Goal: Task Accomplishment & Management: Use online tool/utility

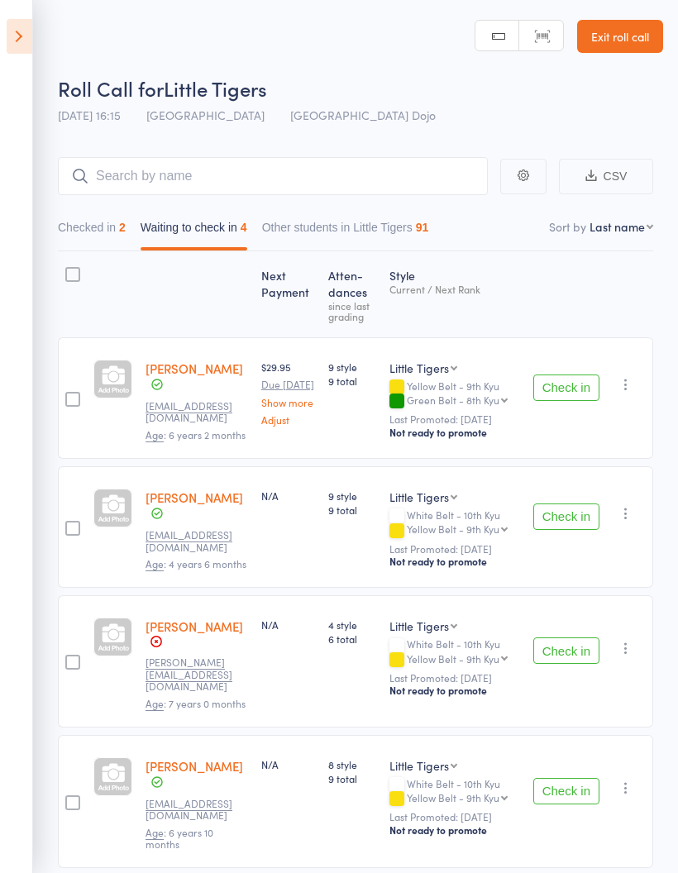
click at [582, 504] on button "Check in" at bounding box center [566, 517] width 66 height 26
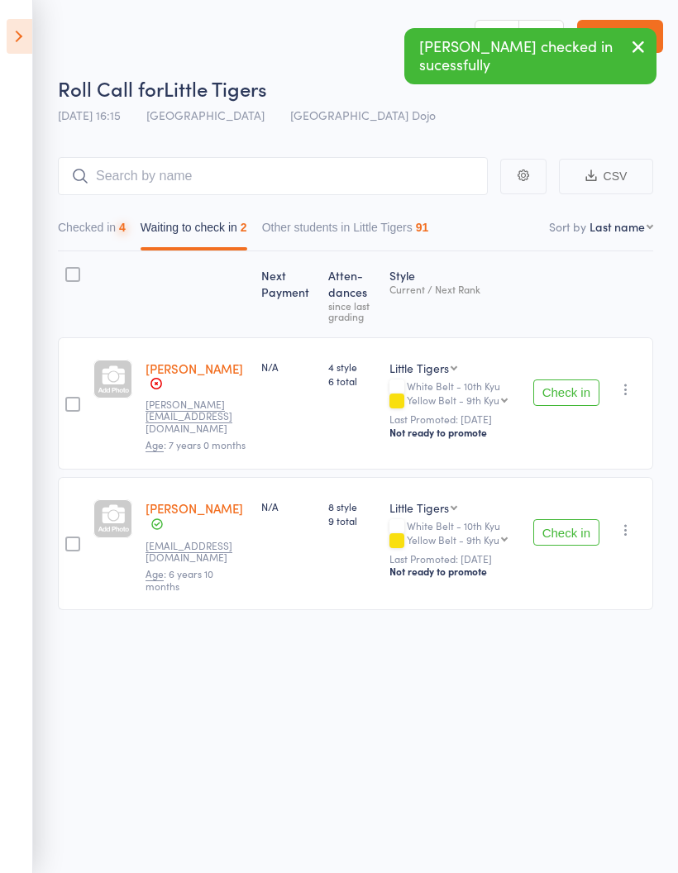
click at [570, 392] on button "Check in" at bounding box center [566, 393] width 66 height 26
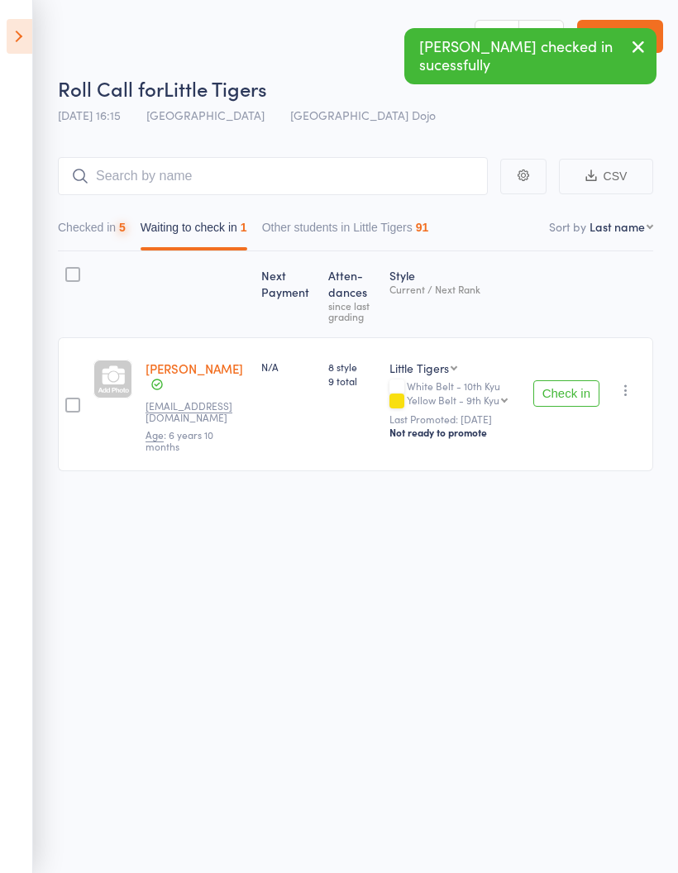
click at [579, 389] on button "Check in" at bounding box center [566, 393] width 66 height 26
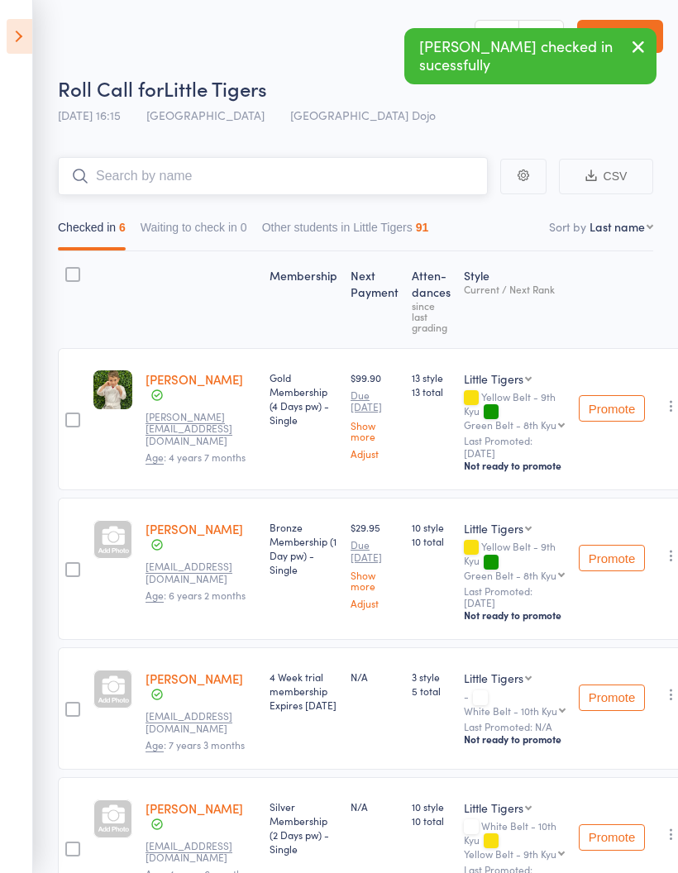
click at [356, 174] on input "search" at bounding box center [273, 176] width 430 height 38
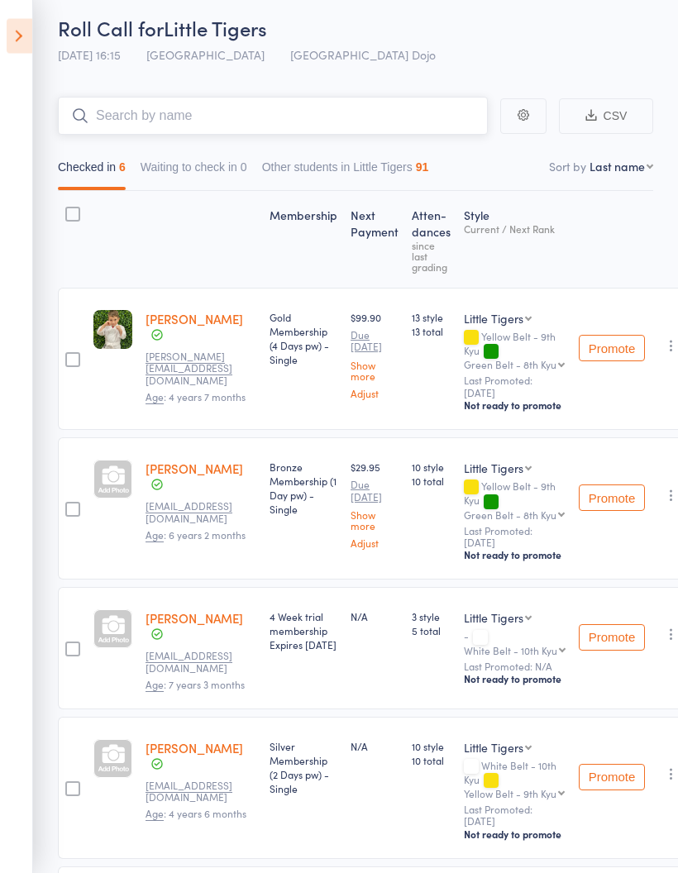
scroll to position [60, 0]
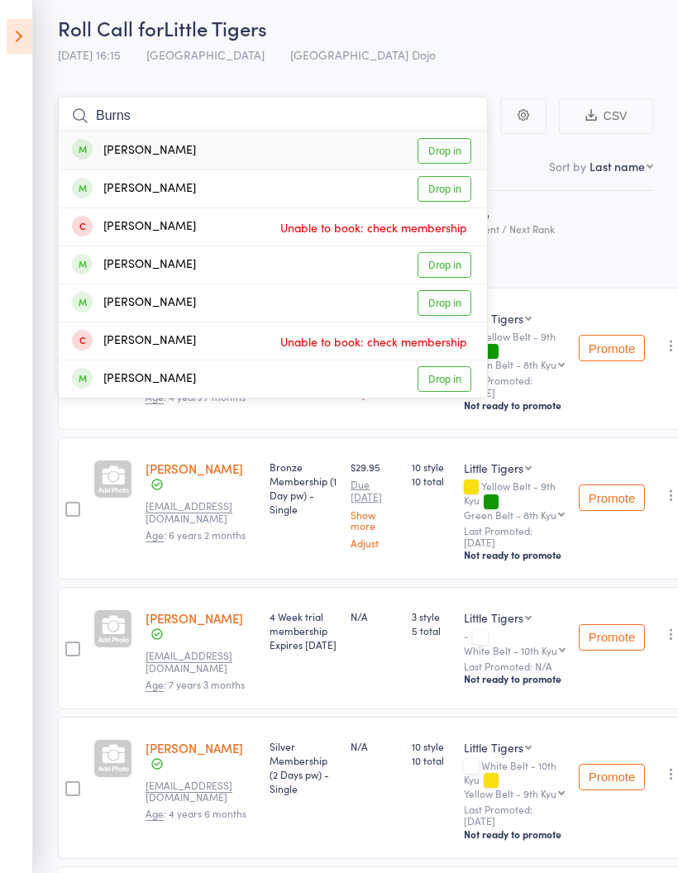
type input "Burns"
click at [458, 154] on link "Drop in" at bounding box center [445, 151] width 54 height 26
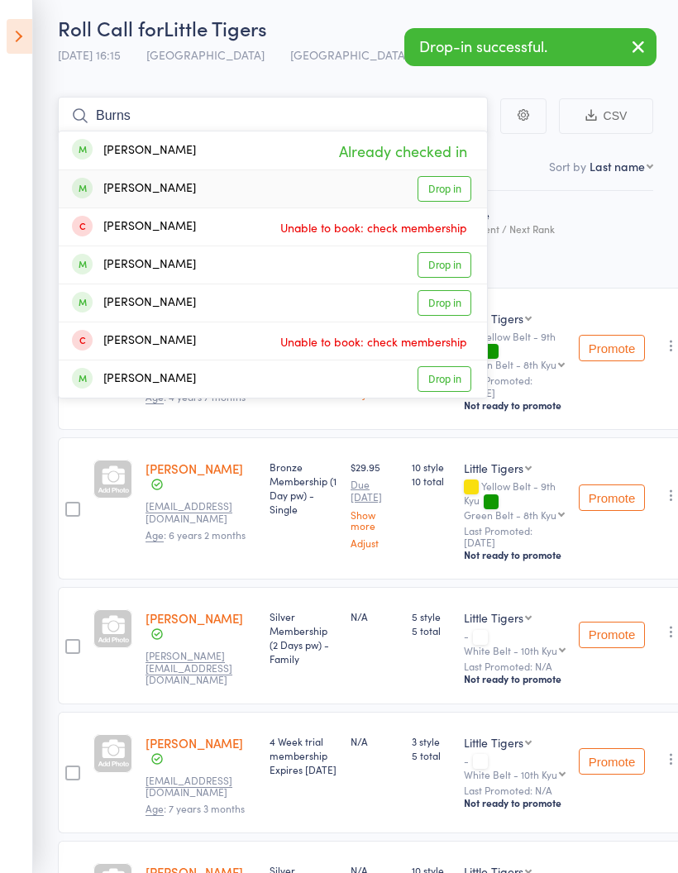
type input "Burns"
click at [452, 192] on link "Drop in" at bounding box center [445, 189] width 54 height 26
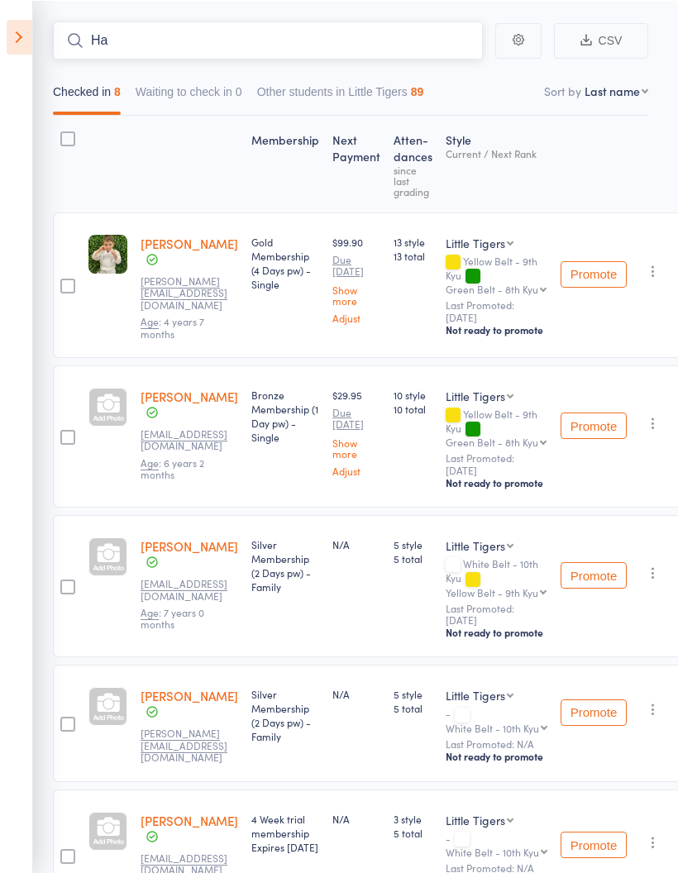
scroll to position [136, 5]
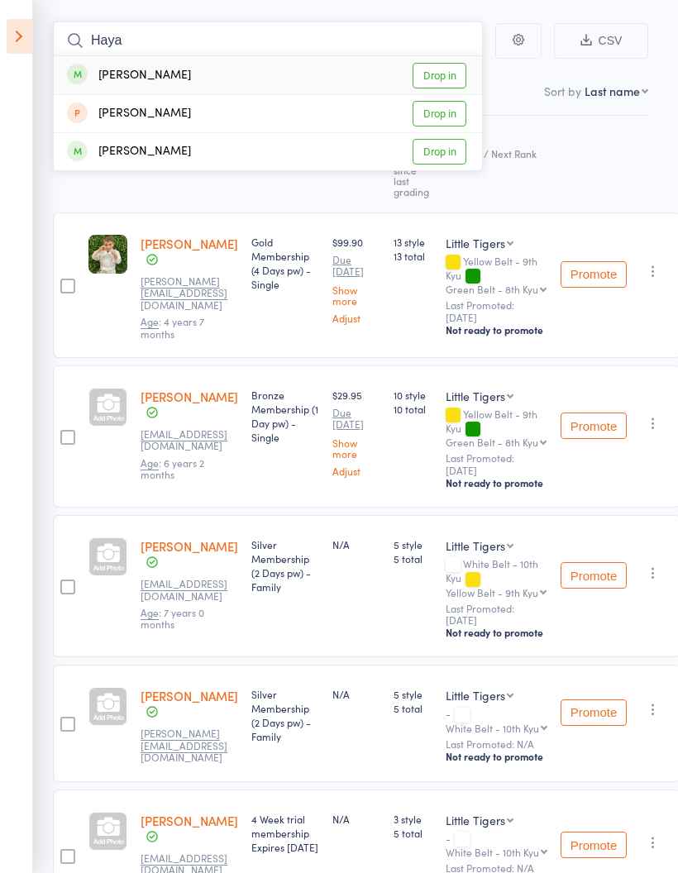
type input "Haya"
click at [449, 79] on link "Drop in" at bounding box center [440, 76] width 54 height 26
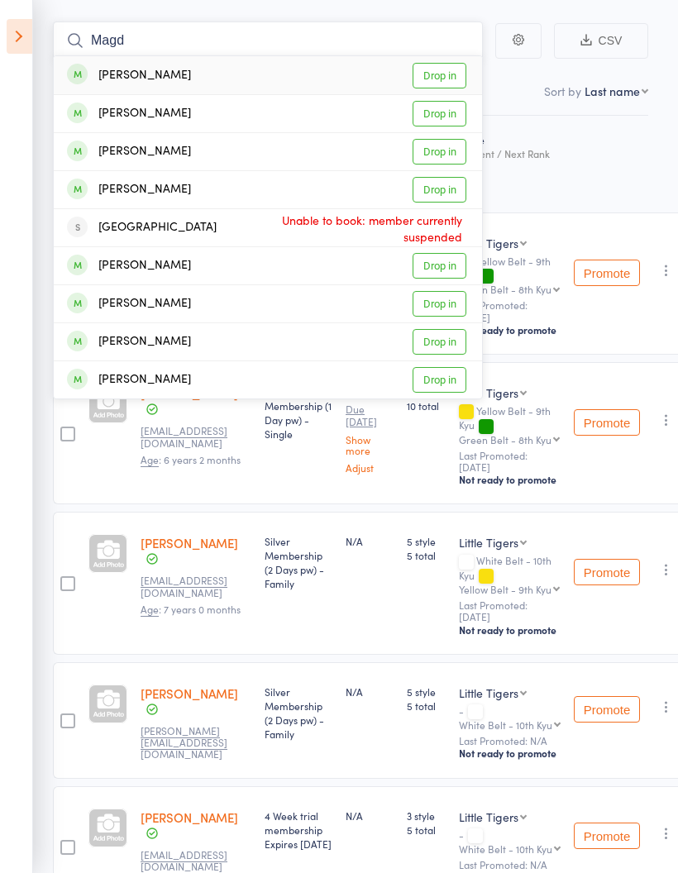
type input "Magd"
click at [450, 157] on link "Drop in" at bounding box center [440, 152] width 54 height 26
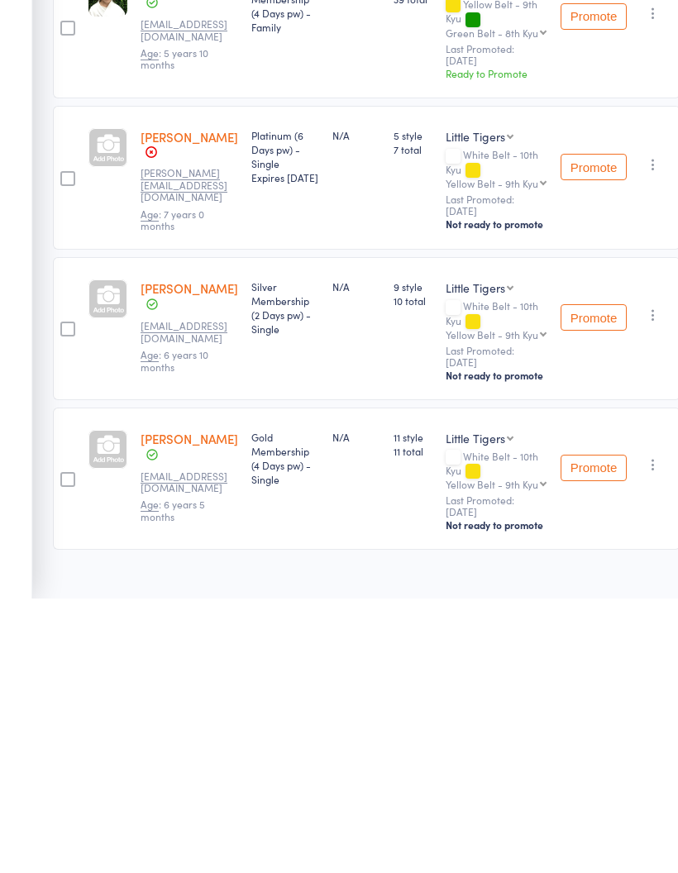
scroll to position [0, 5]
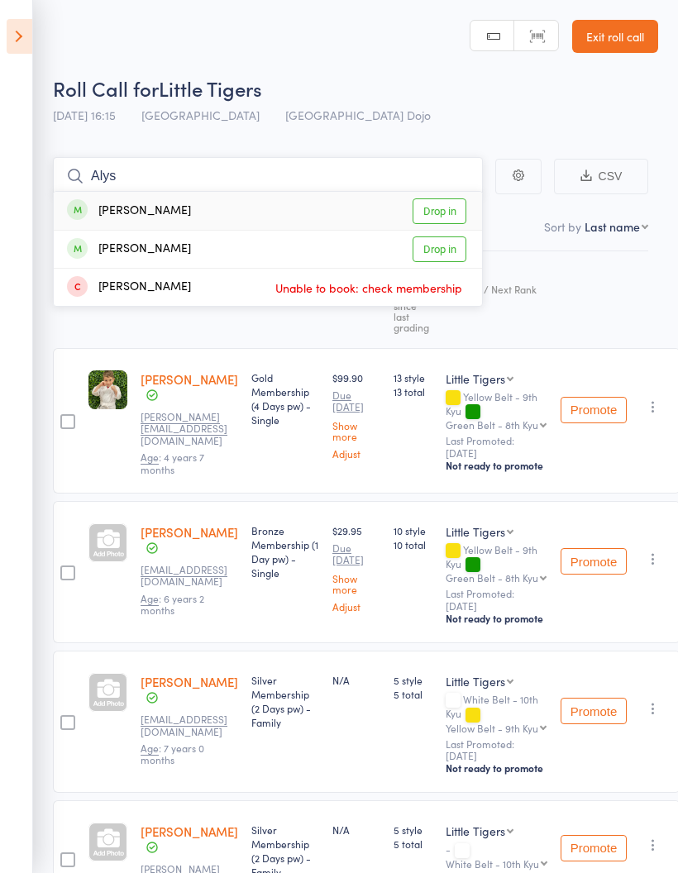
type input "Alys"
click at [443, 251] on link "Drop in" at bounding box center [440, 249] width 54 height 26
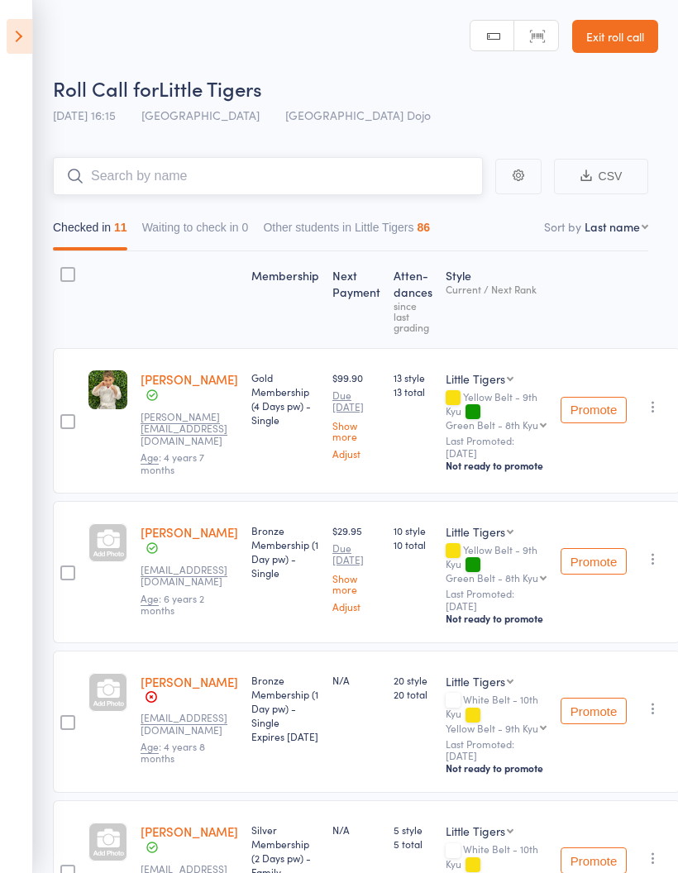
scroll to position [66, 5]
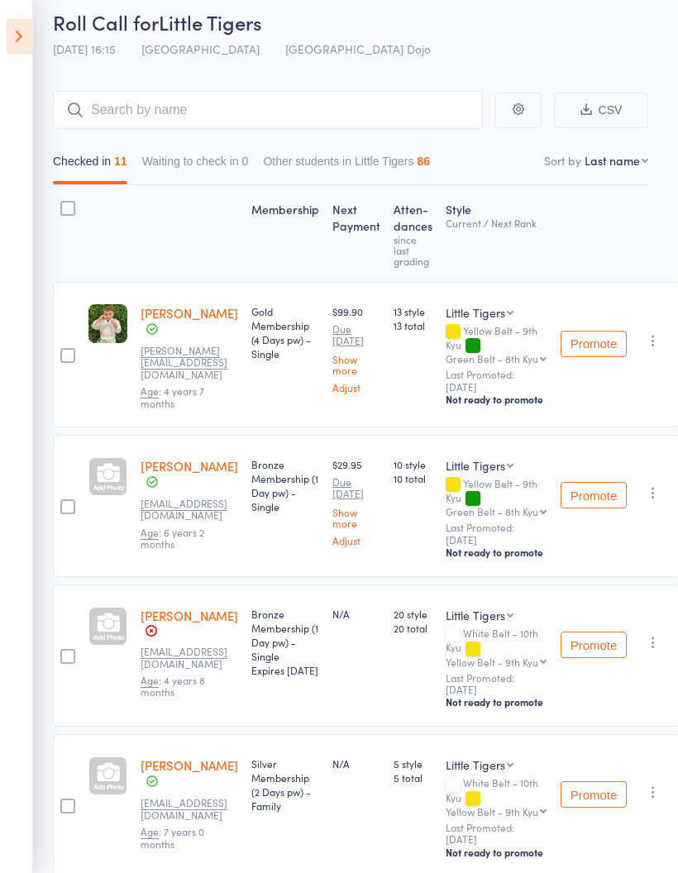
click at [11, 46] on icon at bounding box center [20, 36] width 26 height 35
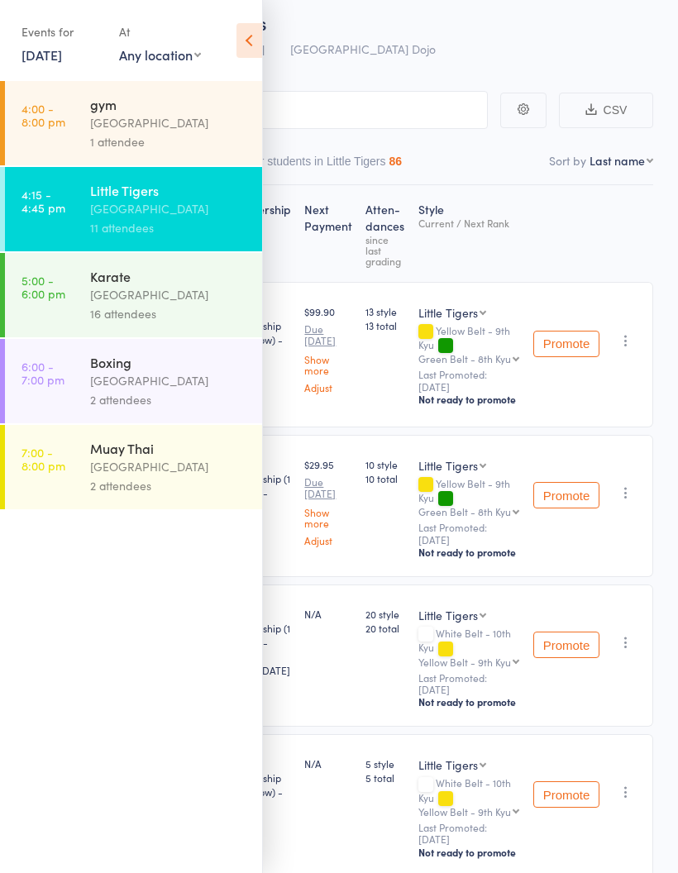
scroll to position [66, 0]
click at [228, 323] on div "16 attendees" at bounding box center [169, 313] width 158 height 19
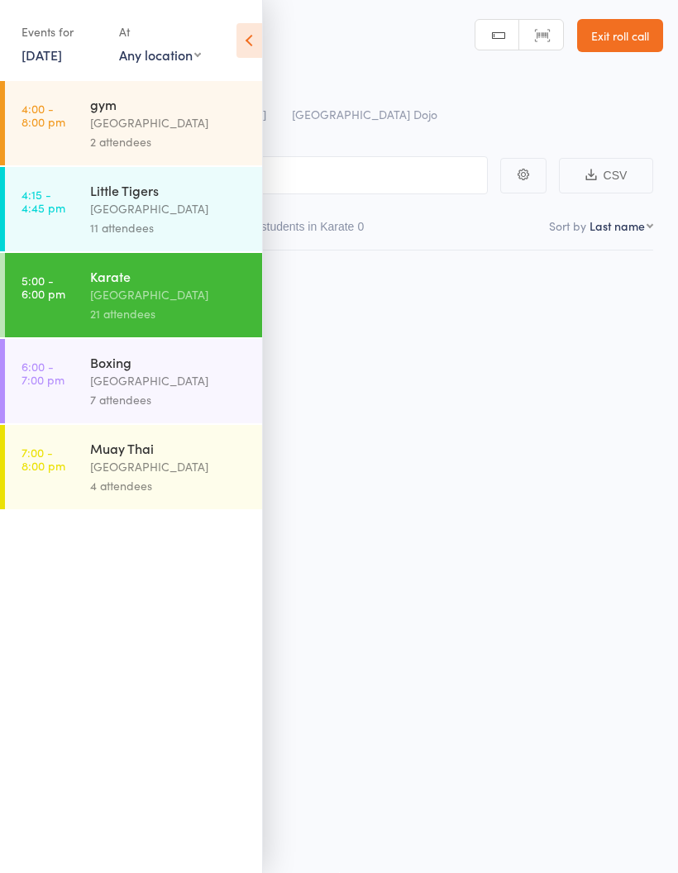
scroll to position [12, 0]
click at [250, 48] on icon at bounding box center [249, 40] width 26 height 35
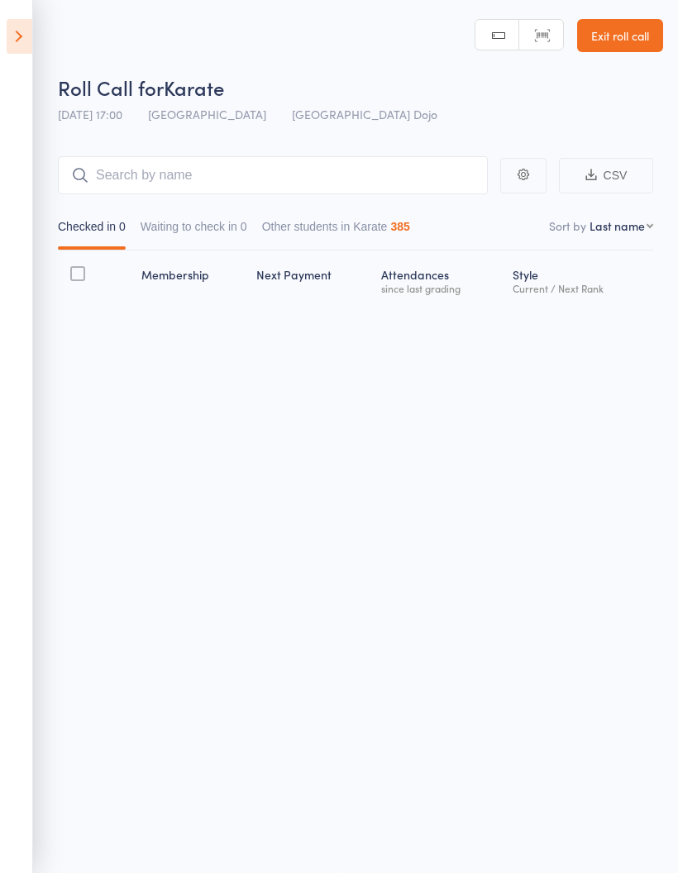
click at [623, 223] on select "First name Last name Birthday [DATE]? Behind on payments? Check in time Next pa…" at bounding box center [622, 225] width 64 height 17
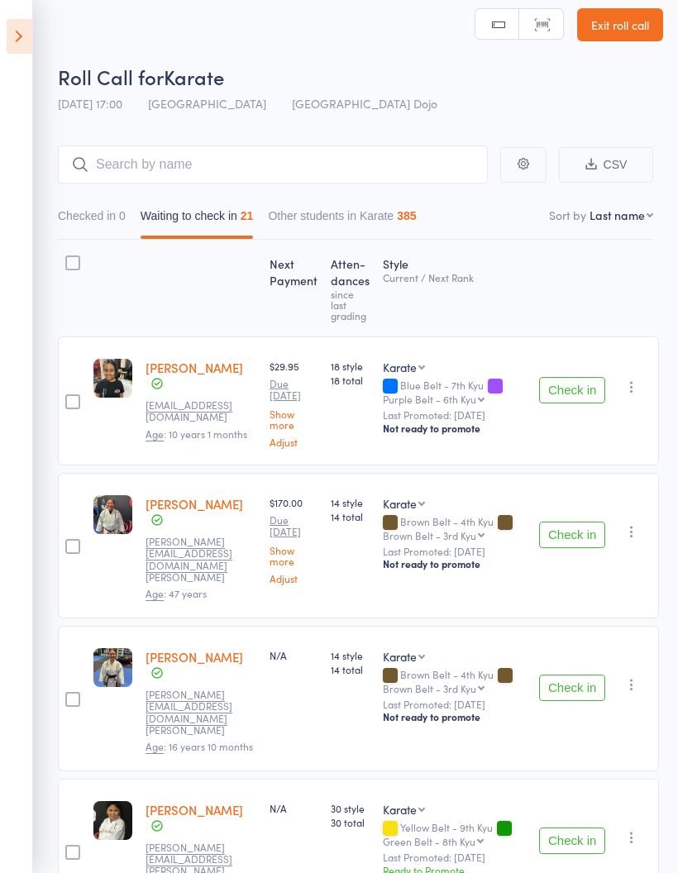
select select "10"
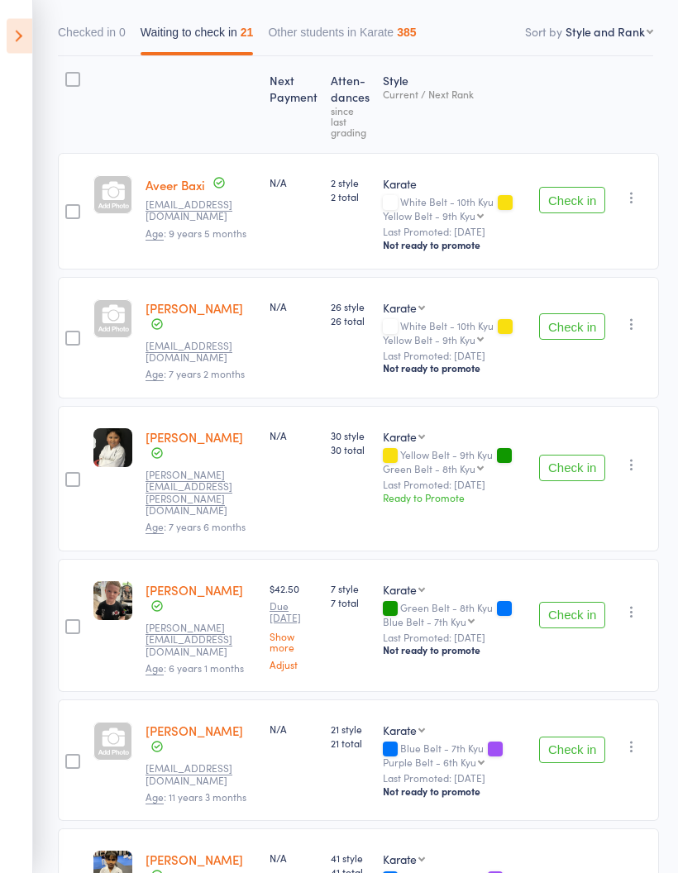
scroll to position [0, 0]
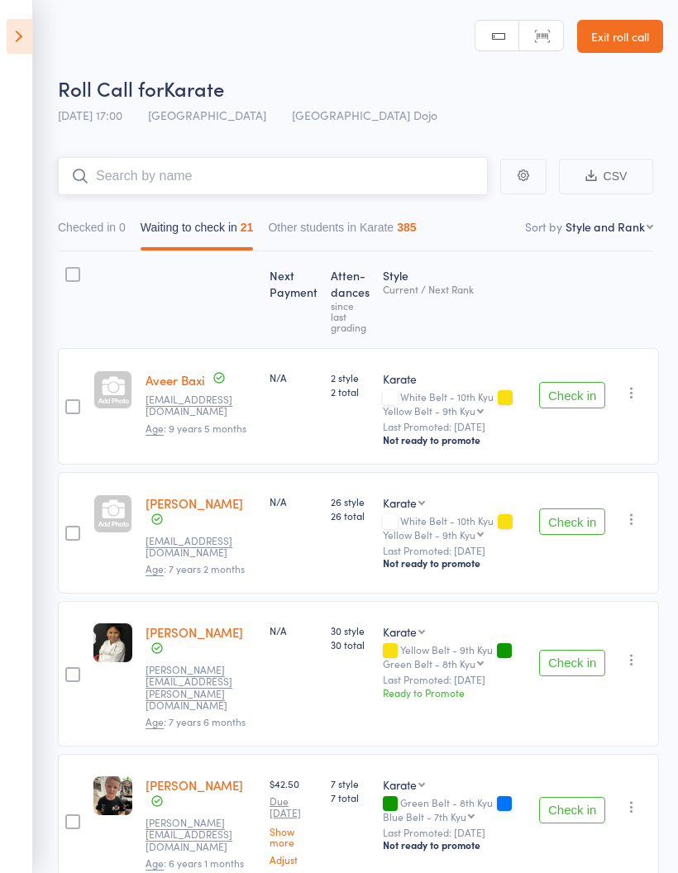
click at [363, 174] on input "search" at bounding box center [273, 176] width 430 height 38
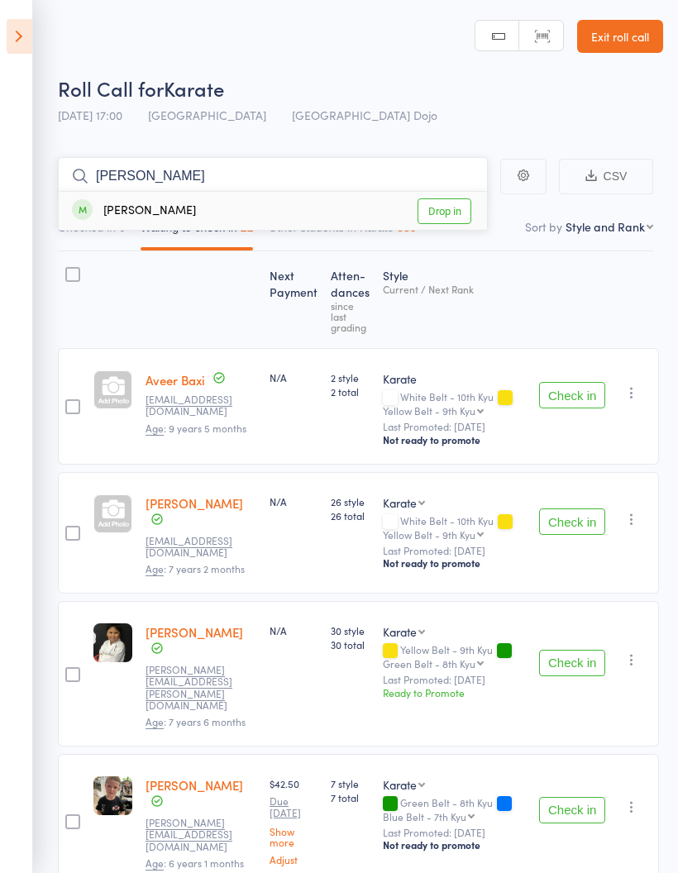
type input "[PERSON_NAME]"
click at [442, 215] on link "Drop in" at bounding box center [445, 211] width 54 height 26
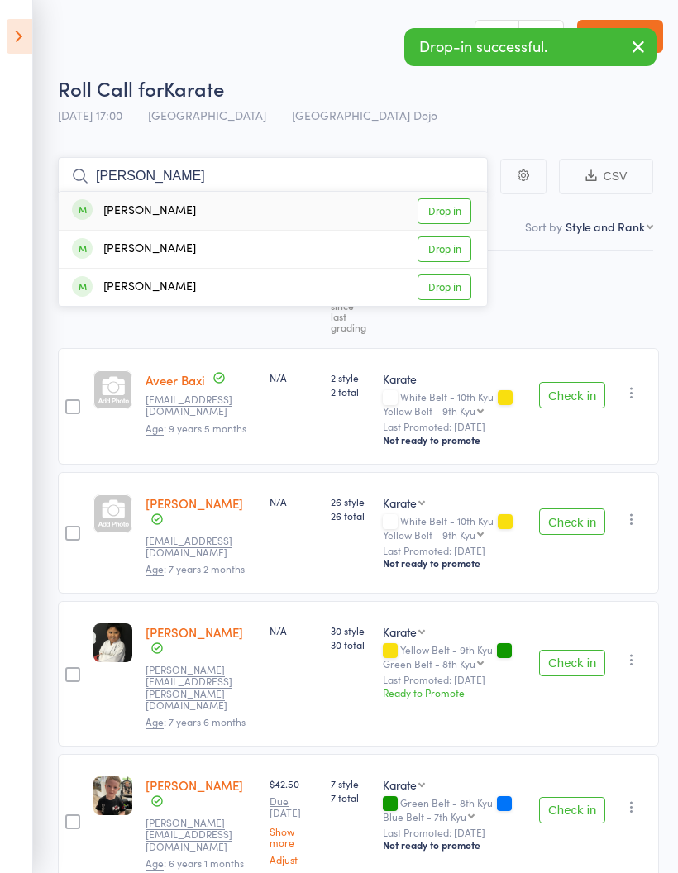
type input "[PERSON_NAME]"
click at [454, 210] on link "Drop in" at bounding box center [445, 211] width 54 height 26
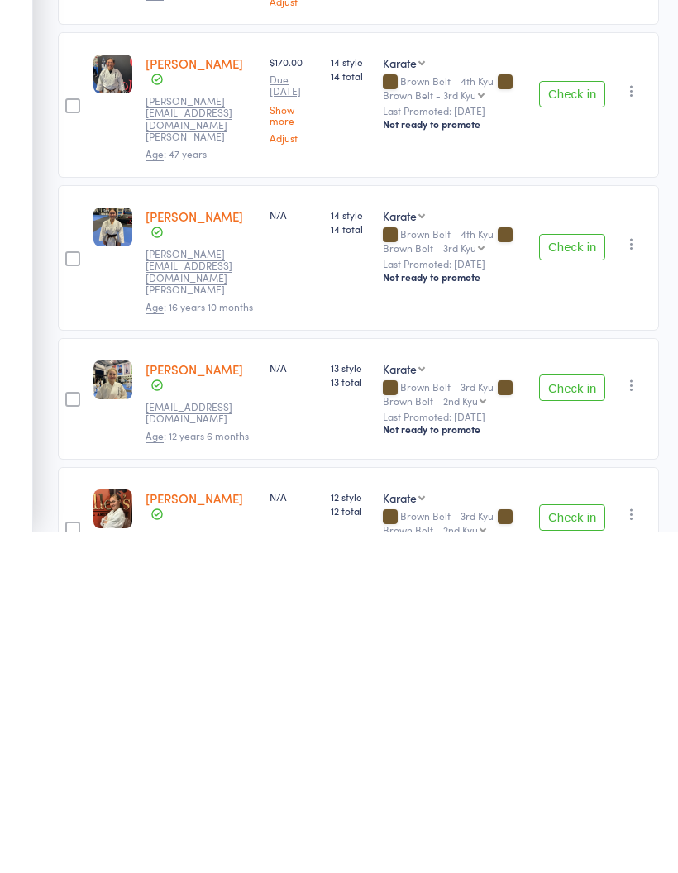
scroll to position [2313, 0]
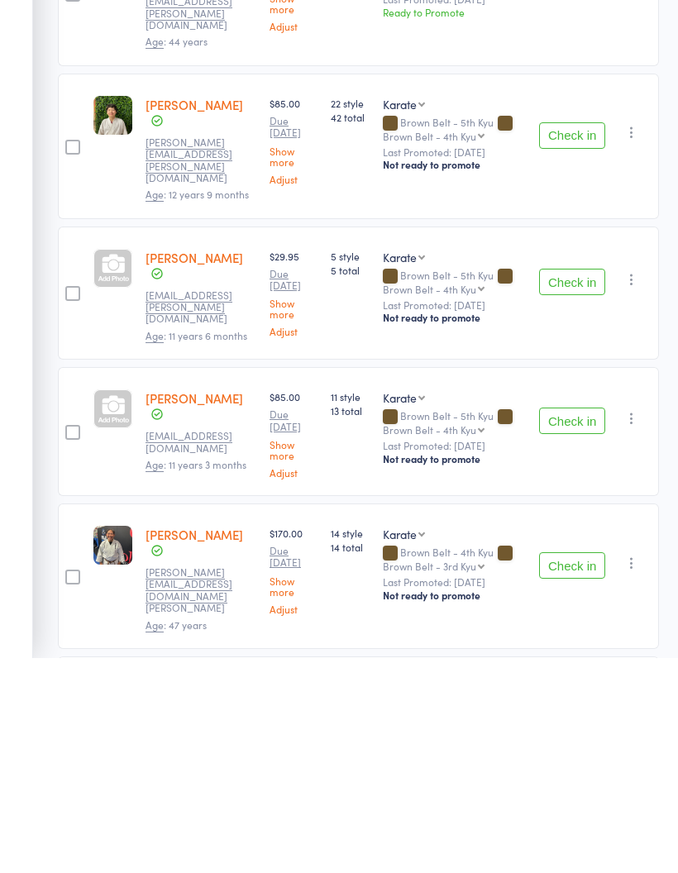
scroll to position [1803, 0]
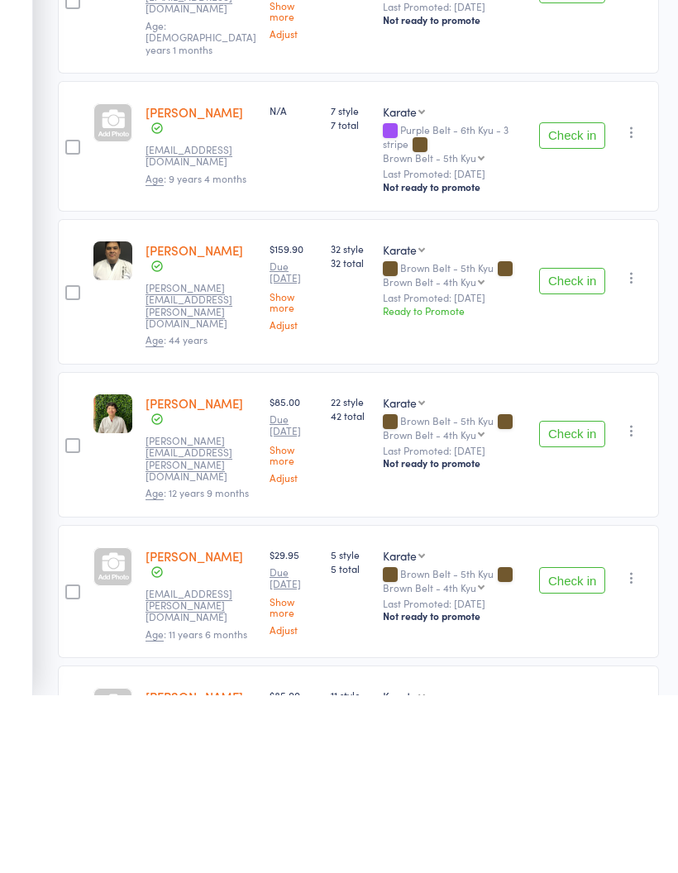
click at [566, 446] on button "Check in" at bounding box center [572, 459] width 66 height 26
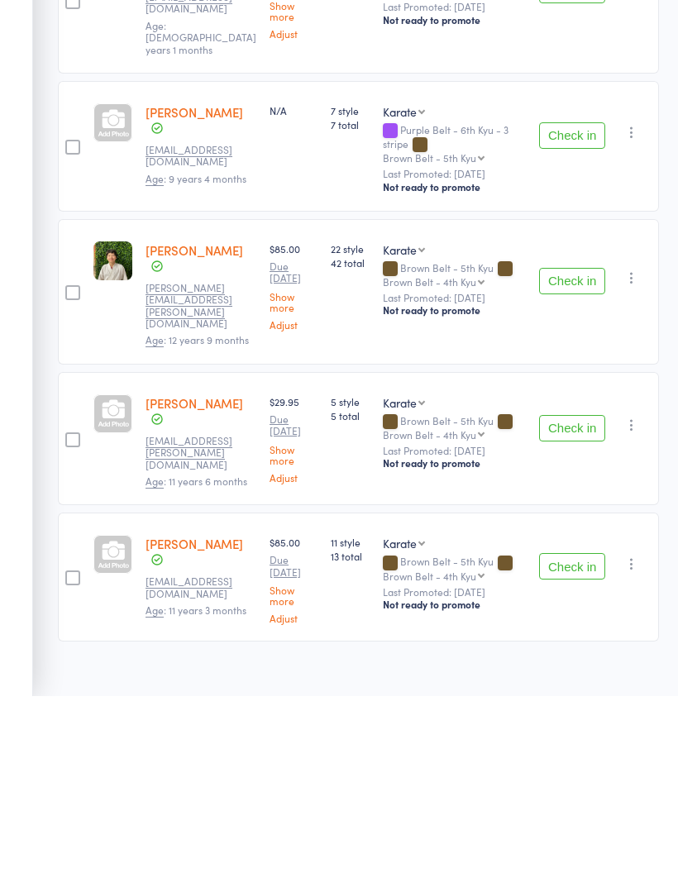
scroll to position [1530, 0]
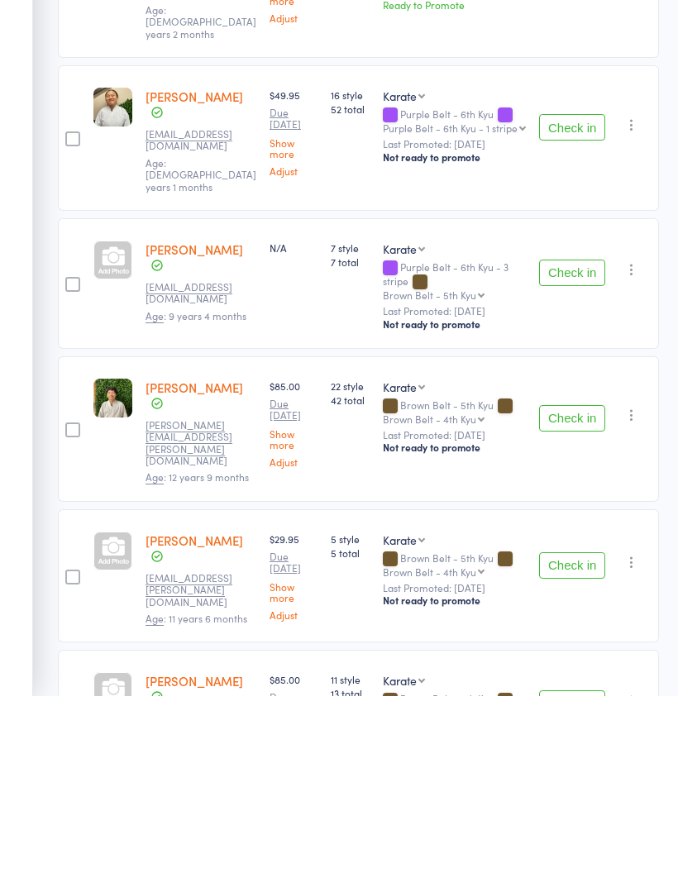
click at [552, 867] on button "Check in" at bounding box center [572, 880] width 66 height 26
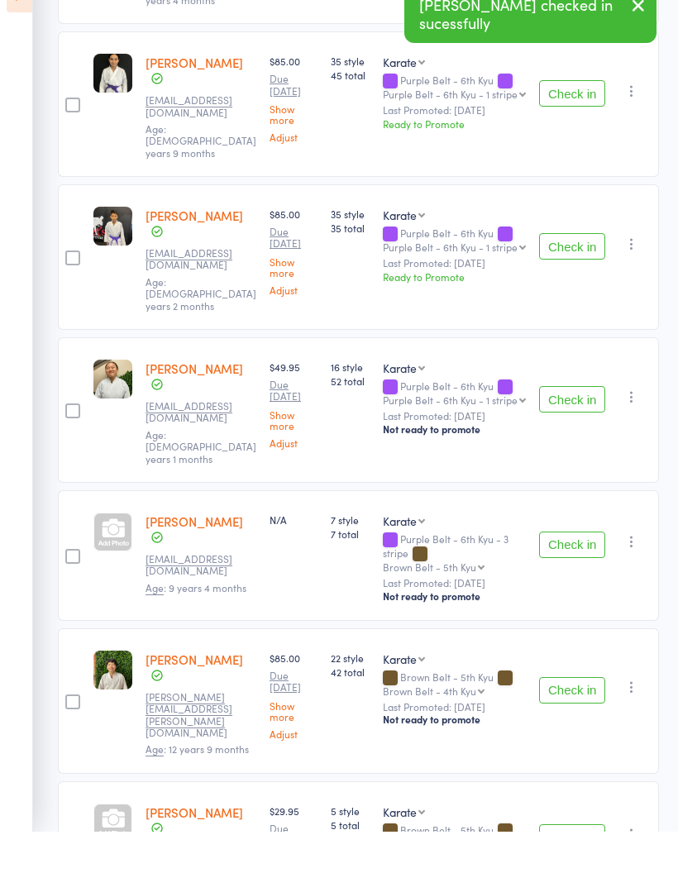
click at [558, 719] on button "Check in" at bounding box center [572, 732] width 66 height 26
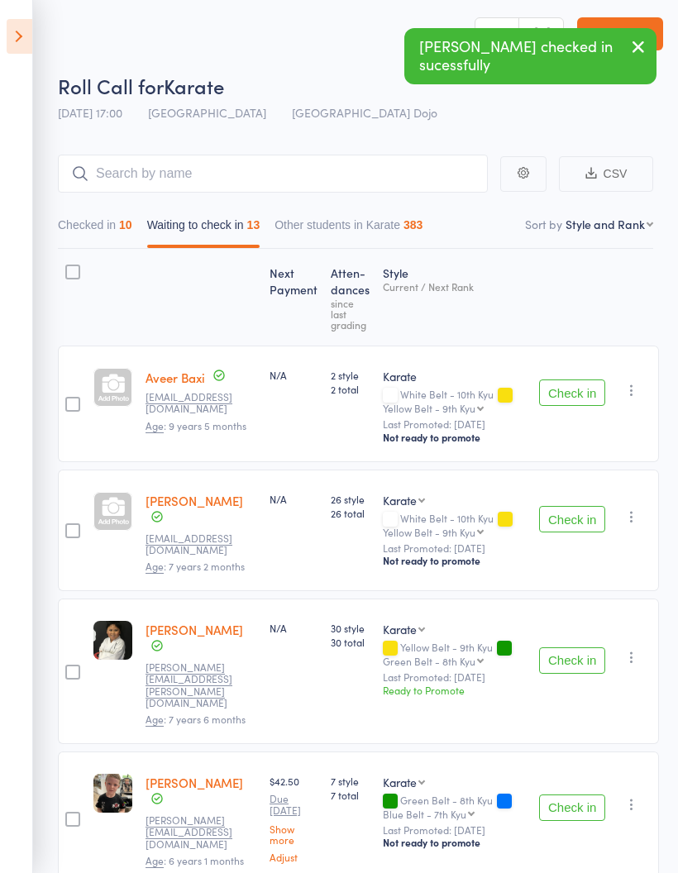
scroll to position [0, 0]
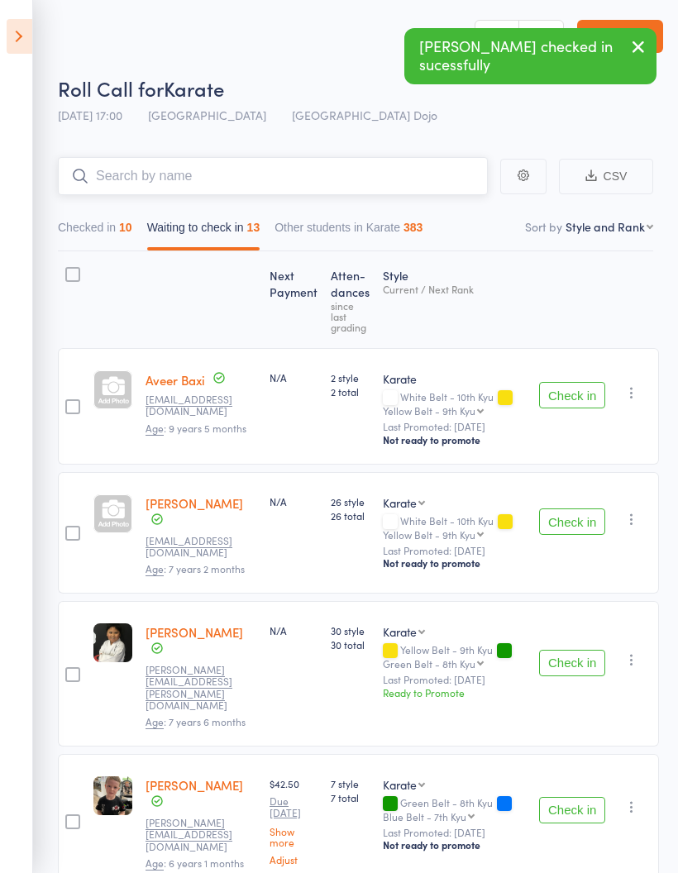
click at [318, 174] on input "search" at bounding box center [273, 176] width 430 height 38
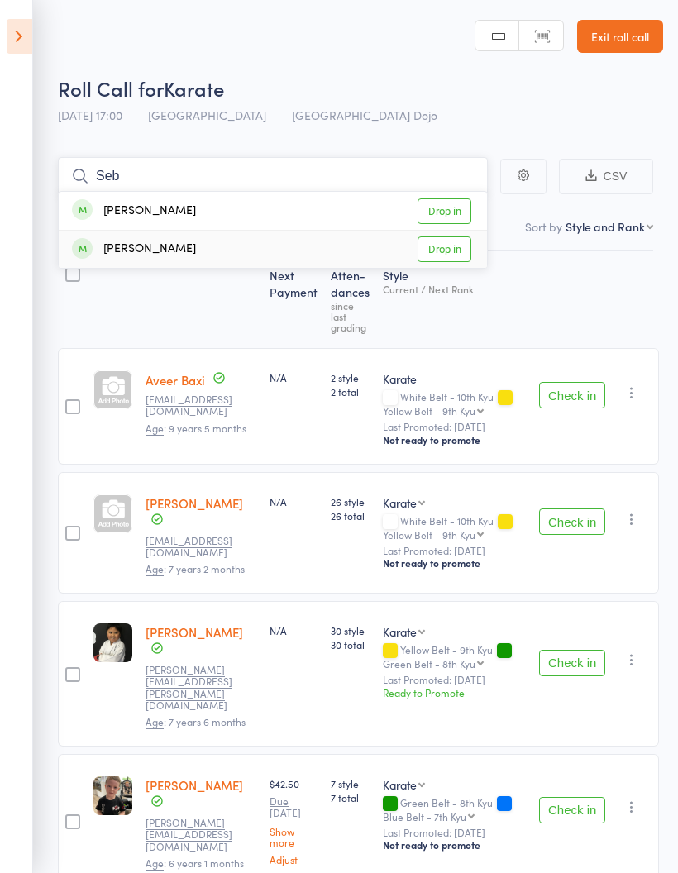
type input "Seb"
click at [451, 251] on link "Drop in" at bounding box center [445, 249] width 54 height 26
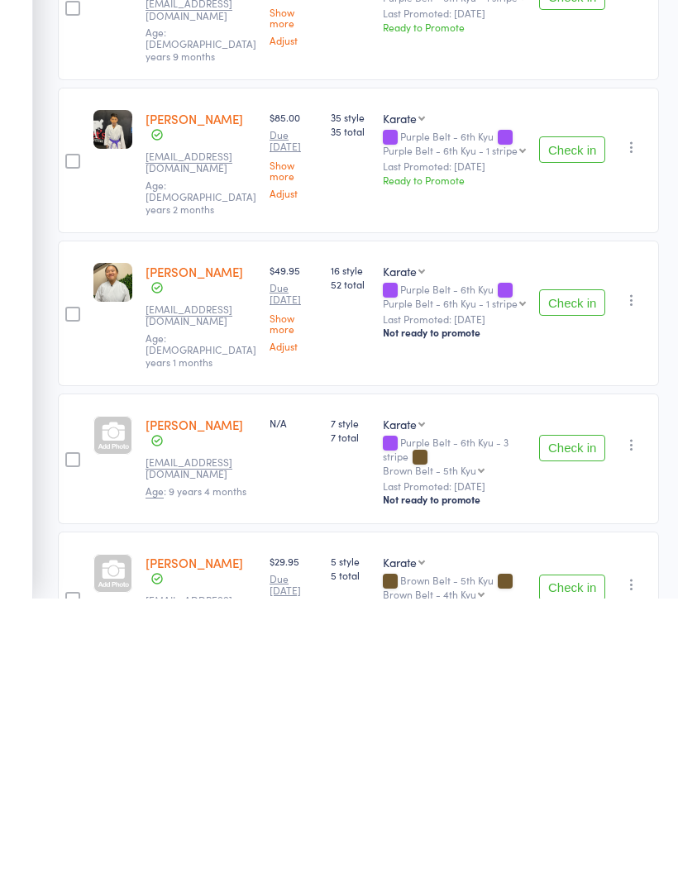
scroll to position [1258, 0]
click at [571, 848] on button "Check in" at bounding box center [572, 861] width 66 height 26
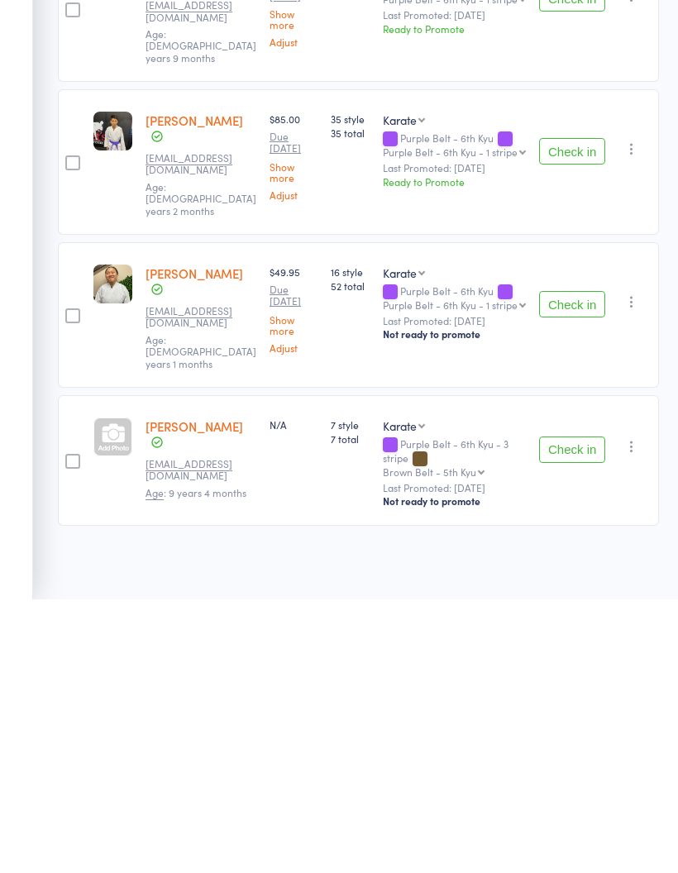
scroll to position [1120, 0]
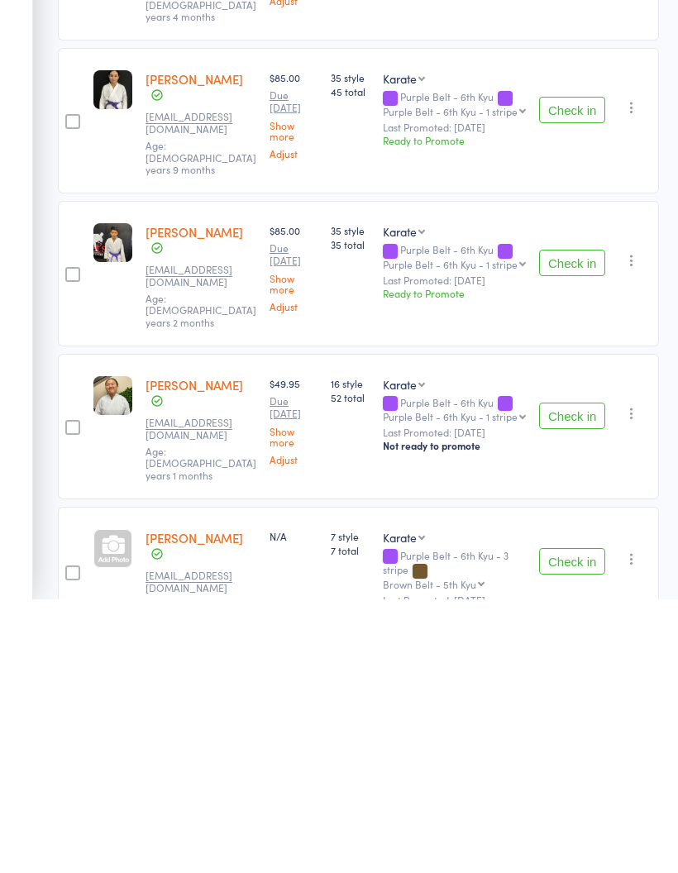
click at [566, 822] on button "Check in" at bounding box center [572, 835] width 66 height 26
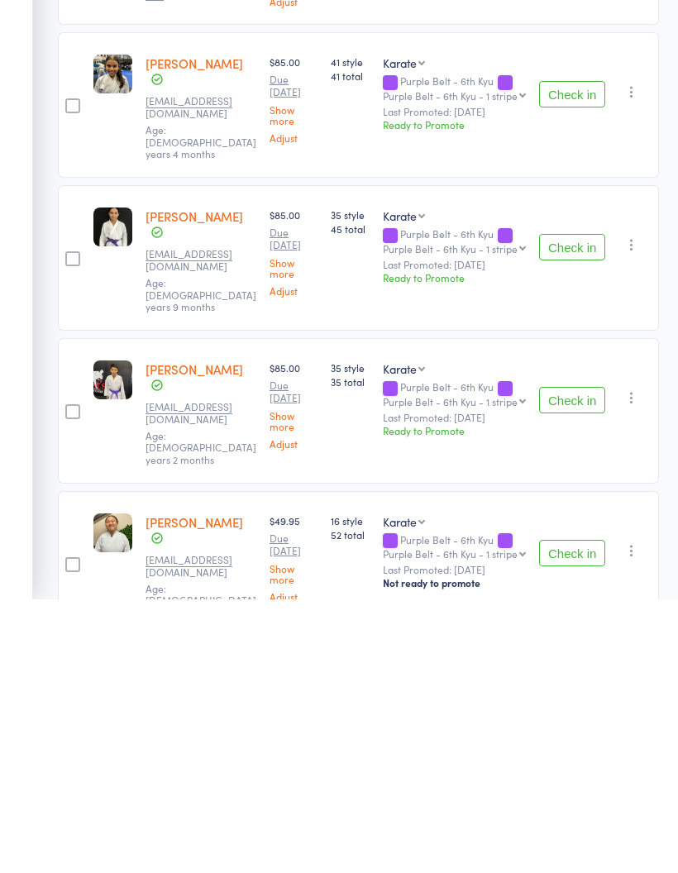
click at [563, 814] on button "Check in" at bounding box center [572, 827] width 66 height 26
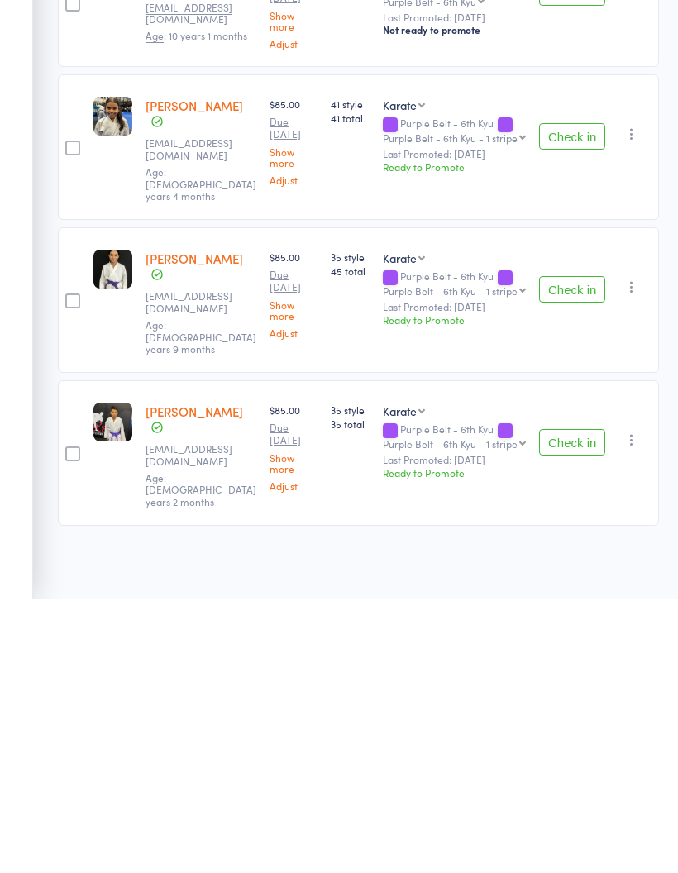
scroll to position [847, 0]
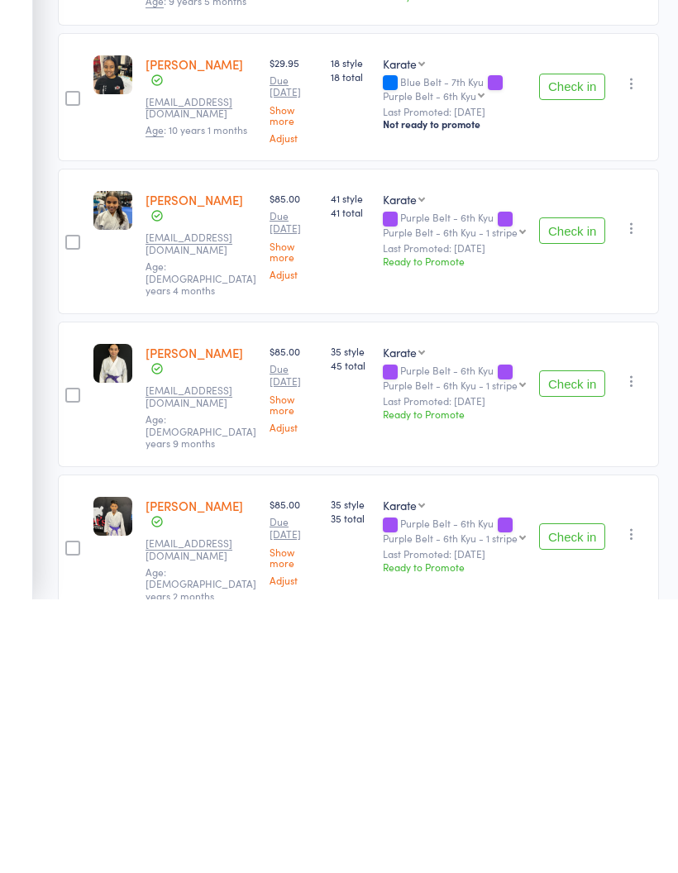
click at [571, 797] on button "Check in" at bounding box center [572, 810] width 66 height 26
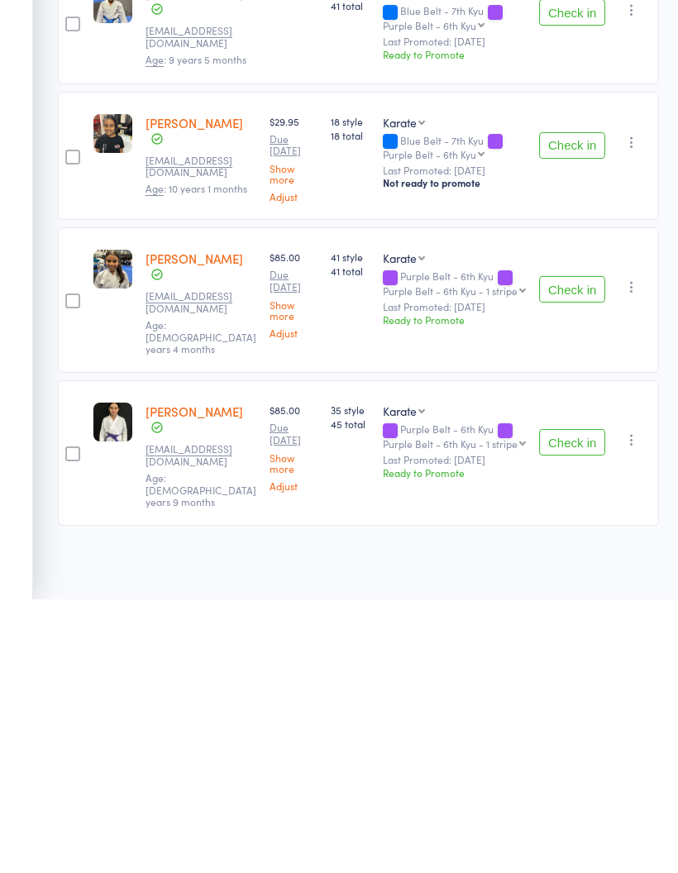
scroll to position [710, 0]
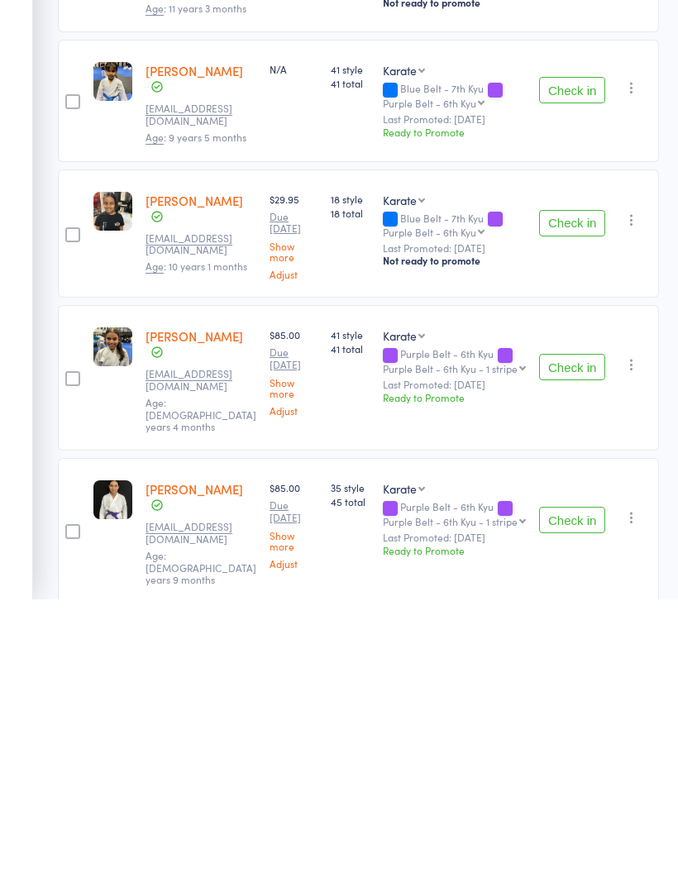
click at [569, 781] on button "Check in" at bounding box center [572, 794] width 66 height 26
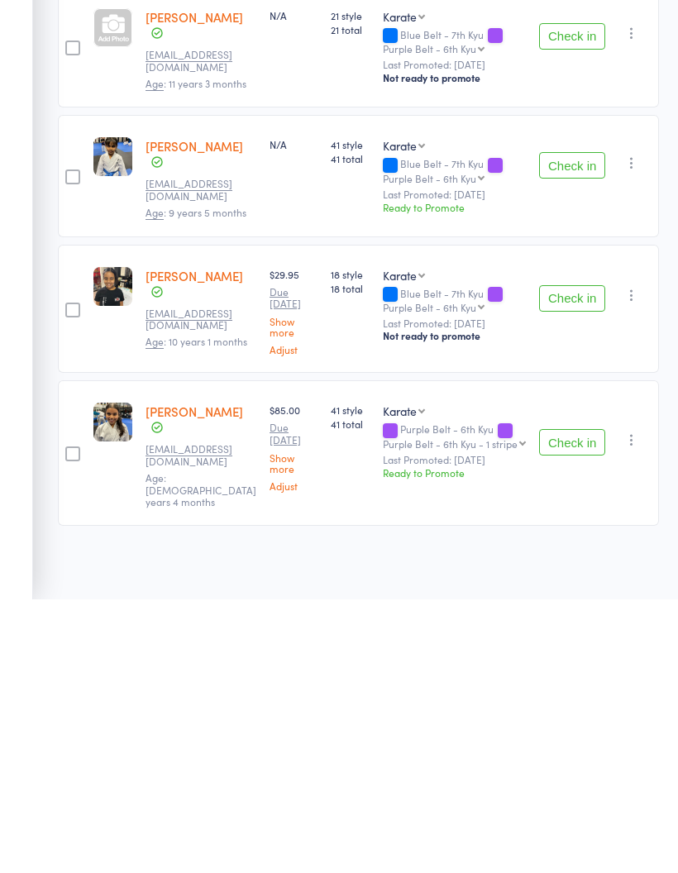
scroll to position [574, 0]
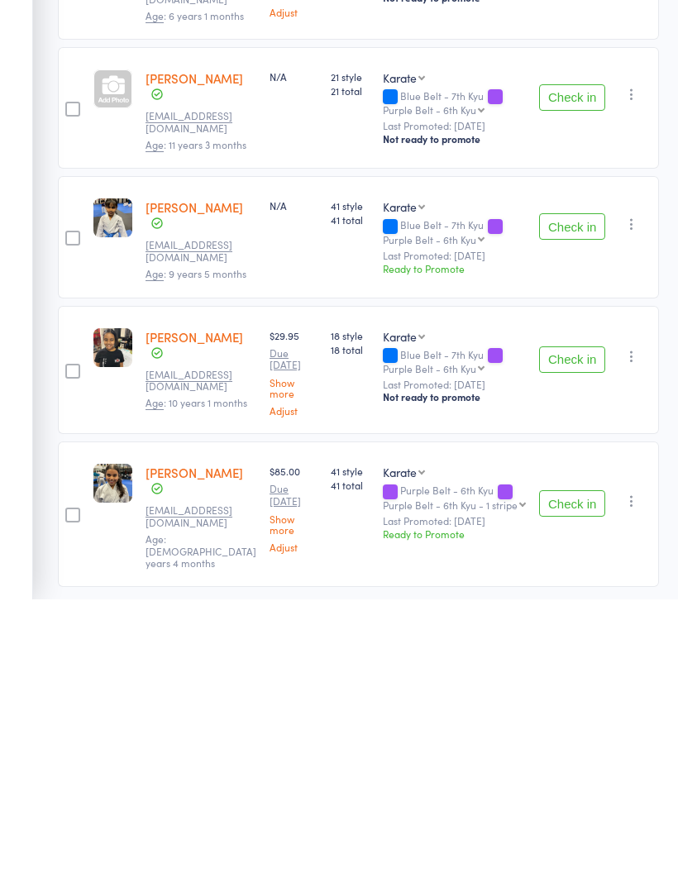
click at [567, 764] on button "Check in" at bounding box center [572, 777] width 66 height 26
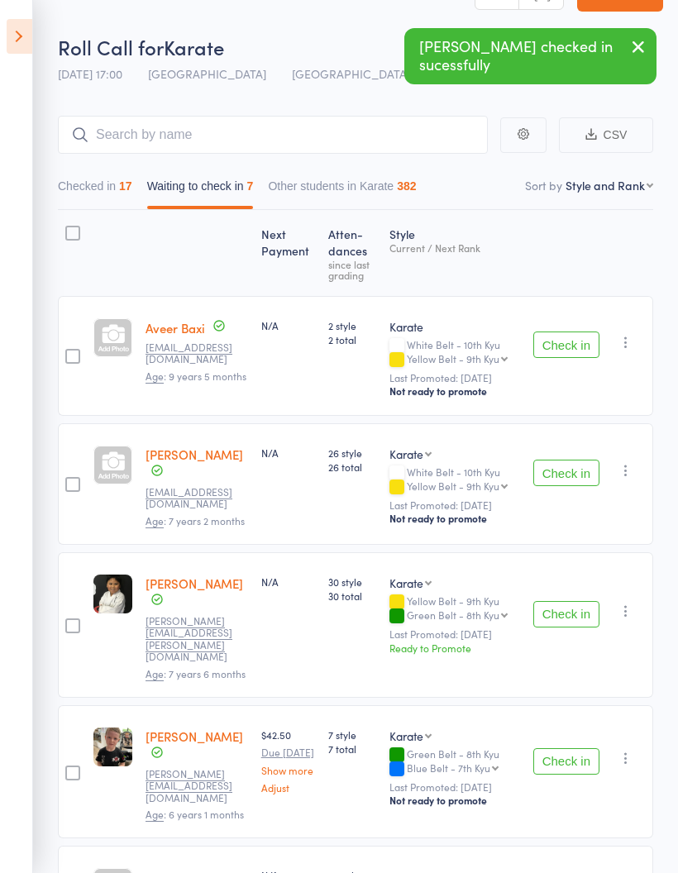
scroll to position [0, 0]
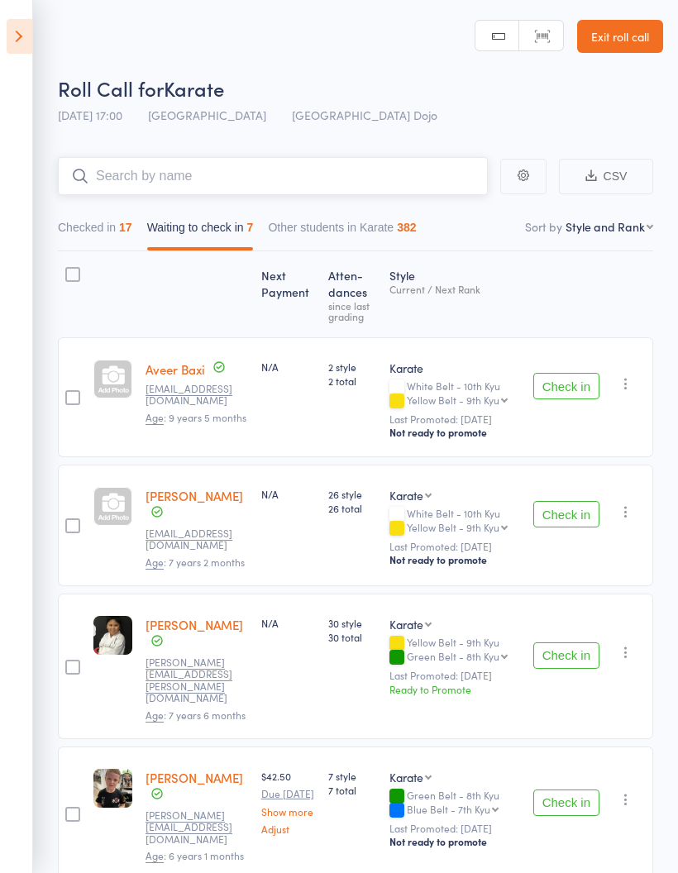
click at [281, 182] on input "search" at bounding box center [273, 176] width 430 height 38
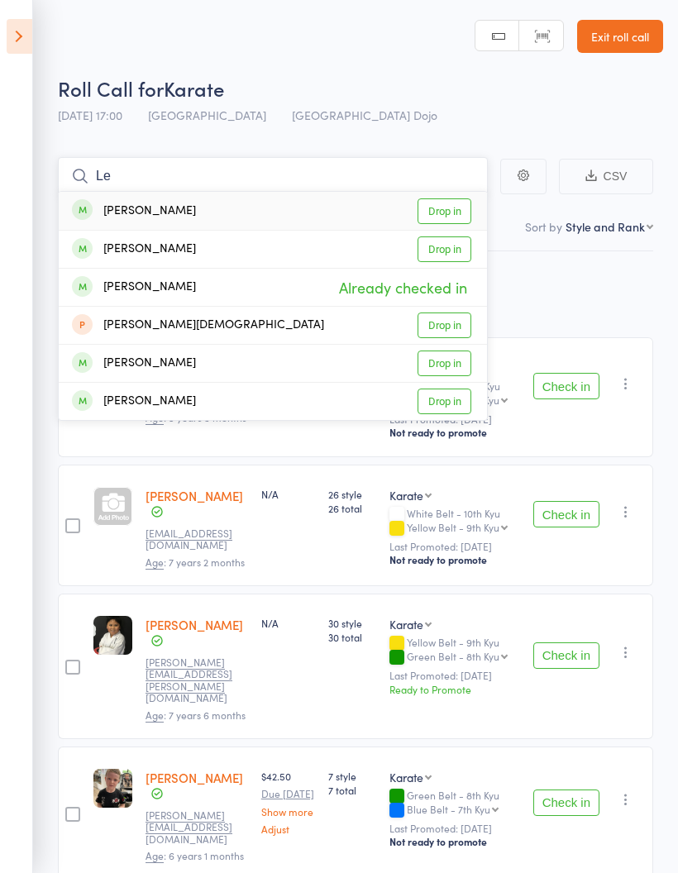
type input "L"
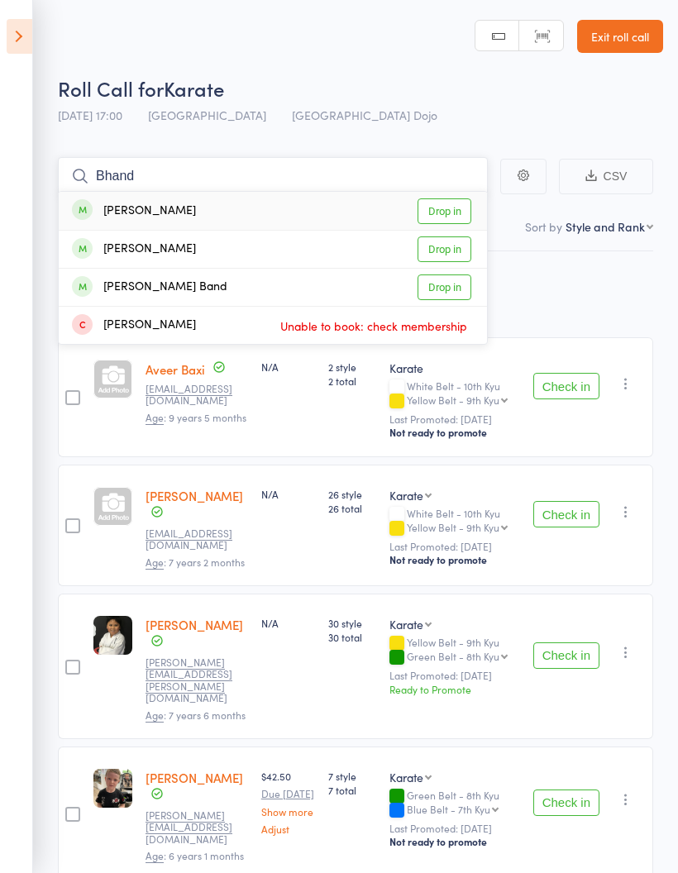
type input "Bhand"
click at [454, 249] on link "Drop in" at bounding box center [445, 249] width 54 height 26
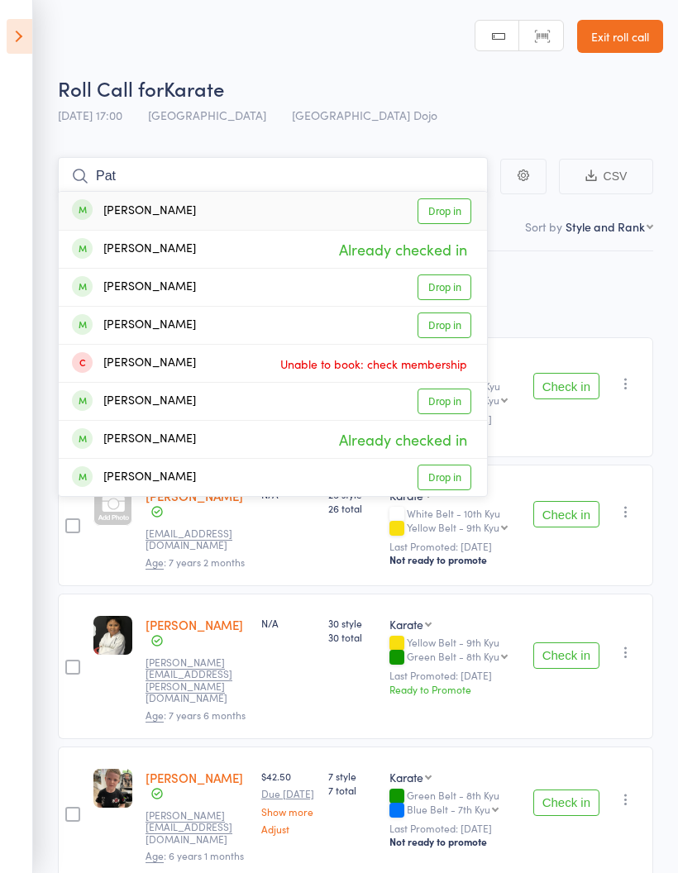
type input "Pat"
click at [445, 407] on link "Drop in" at bounding box center [445, 402] width 54 height 26
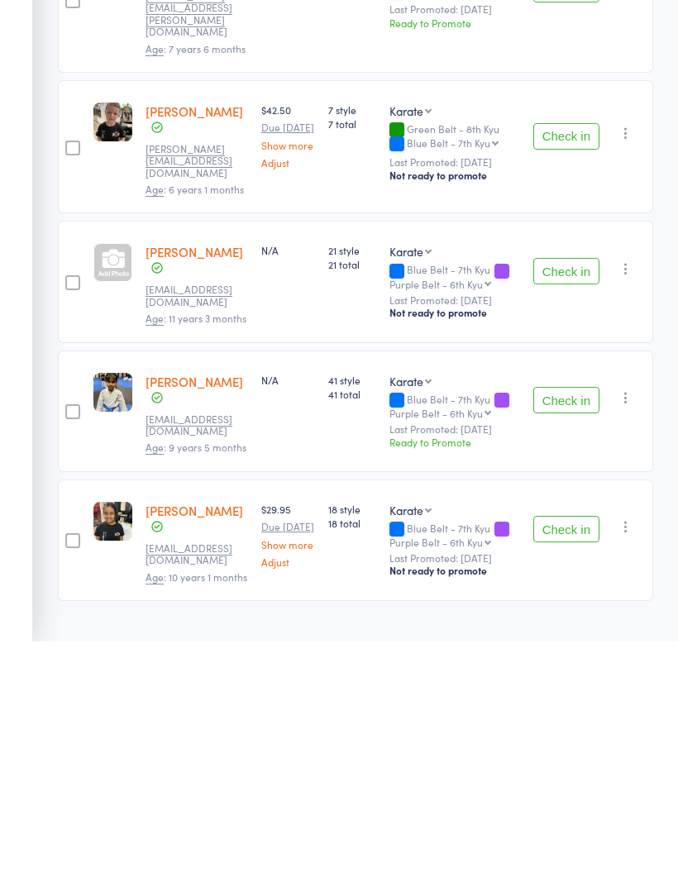
scroll to position [436, 0]
click at [569, 747] on button "Check in" at bounding box center [566, 760] width 66 height 26
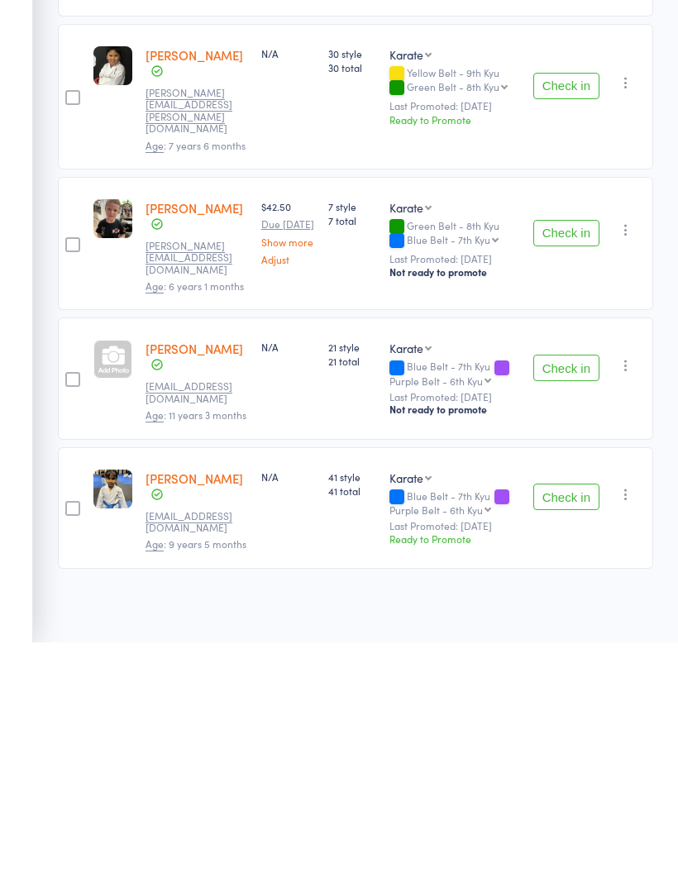
scroll to position [298, 0]
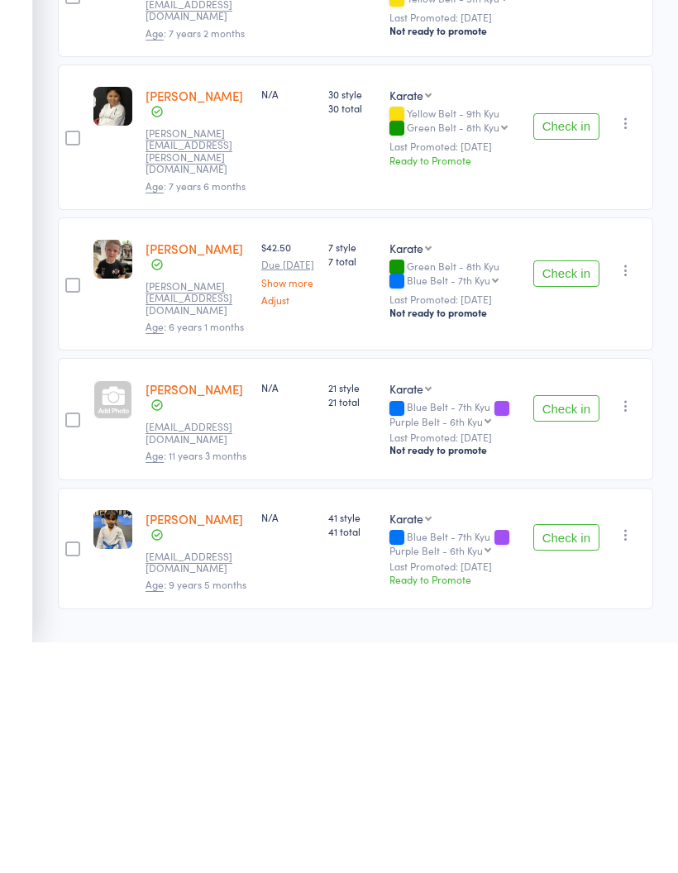
click at [570, 755] on button "Check in" at bounding box center [566, 768] width 66 height 26
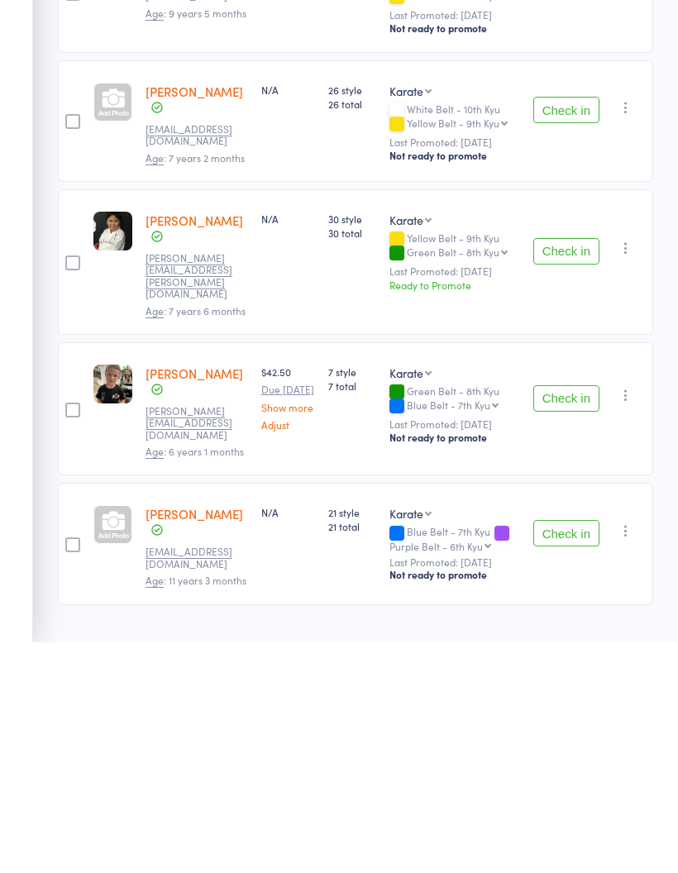
click at [565, 751] on button "Check in" at bounding box center [566, 764] width 66 height 26
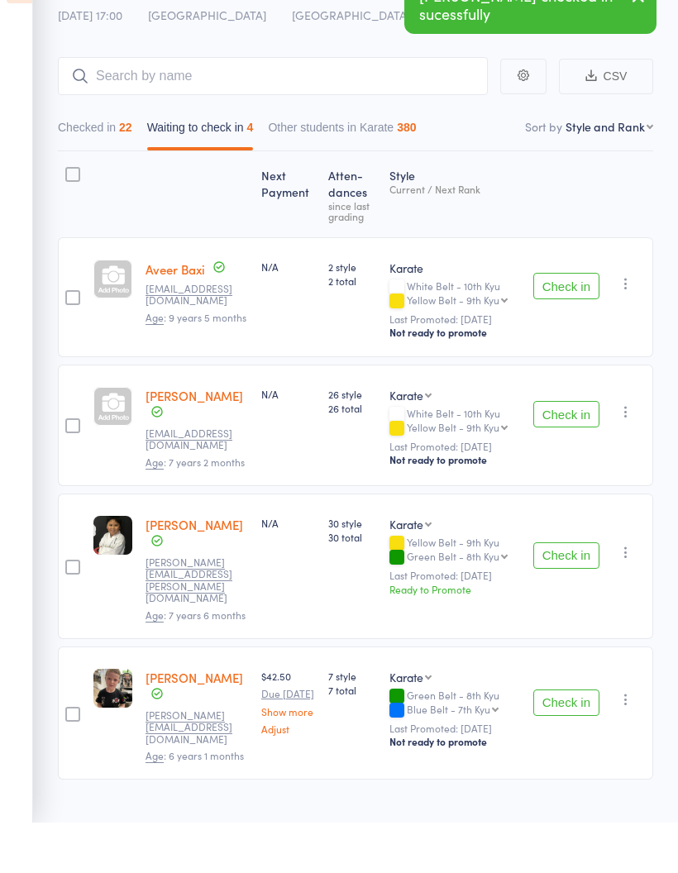
scroll to position [0, 0]
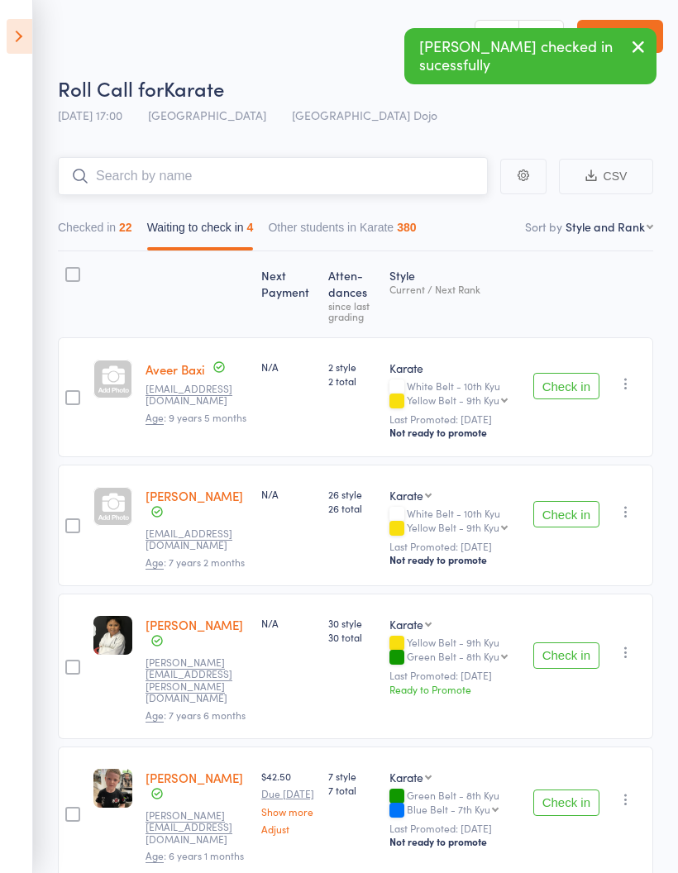
click at [354, 181] on input "search" at bounding box center [273, 176] width 430 height 38
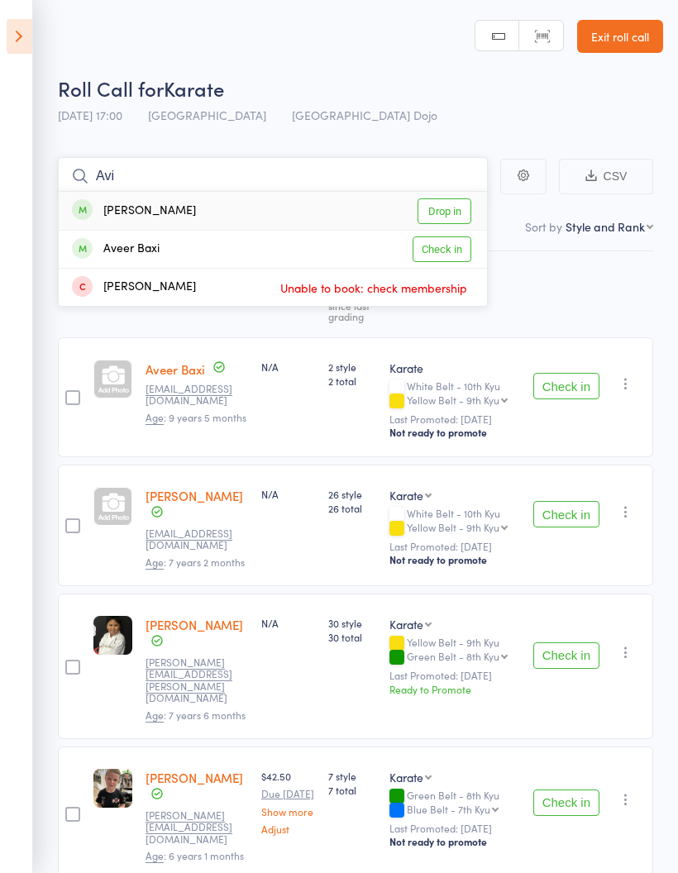
type input "Avi"
click at [447, 216] on link "Drop in" at bounding box center [445, 211] width 54 height 26
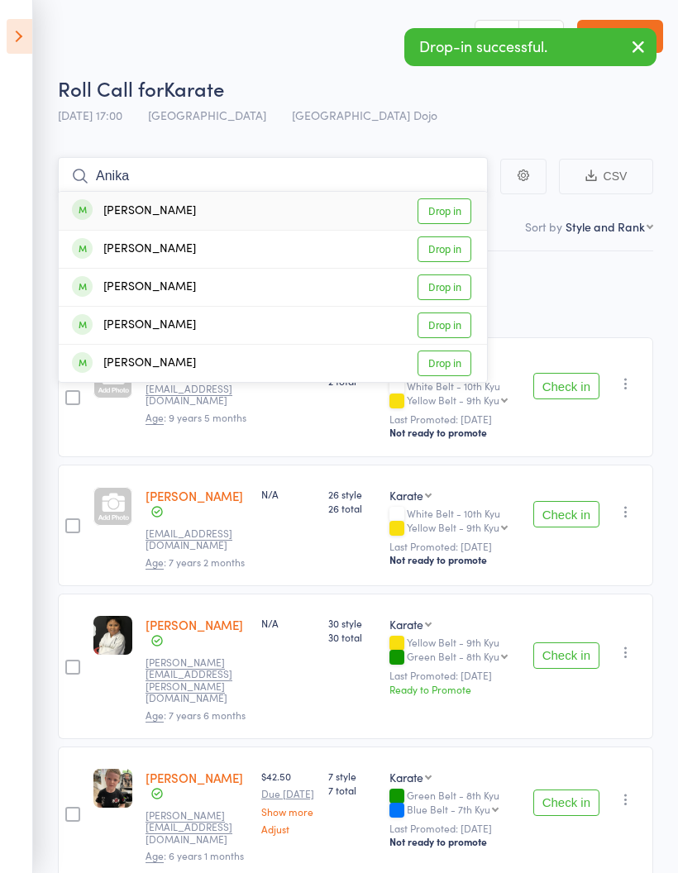
type input "Anika"
click at [445, 212] on link "Drop in" at bounding box center [445, 211] width 54 height 26
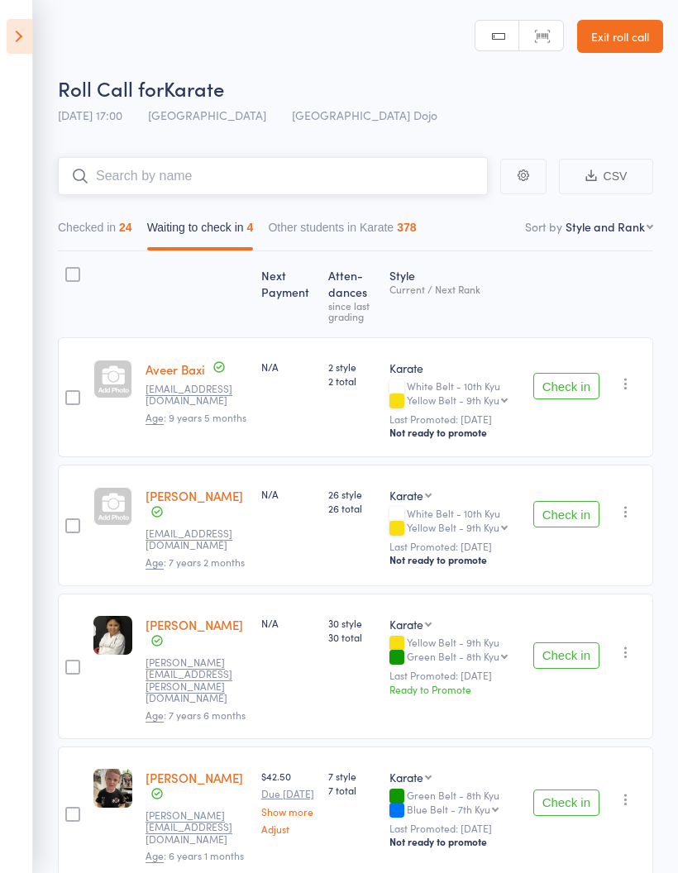
scroll to position [50, 0]
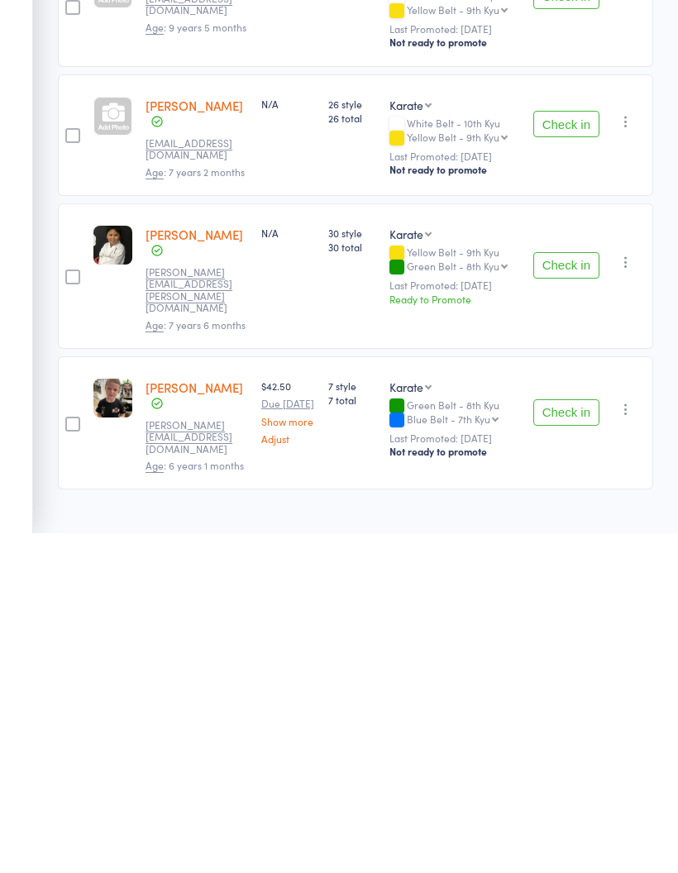
click at [574, 739] on button "Check in" at bounding box center [566, 752] width 66 height 26
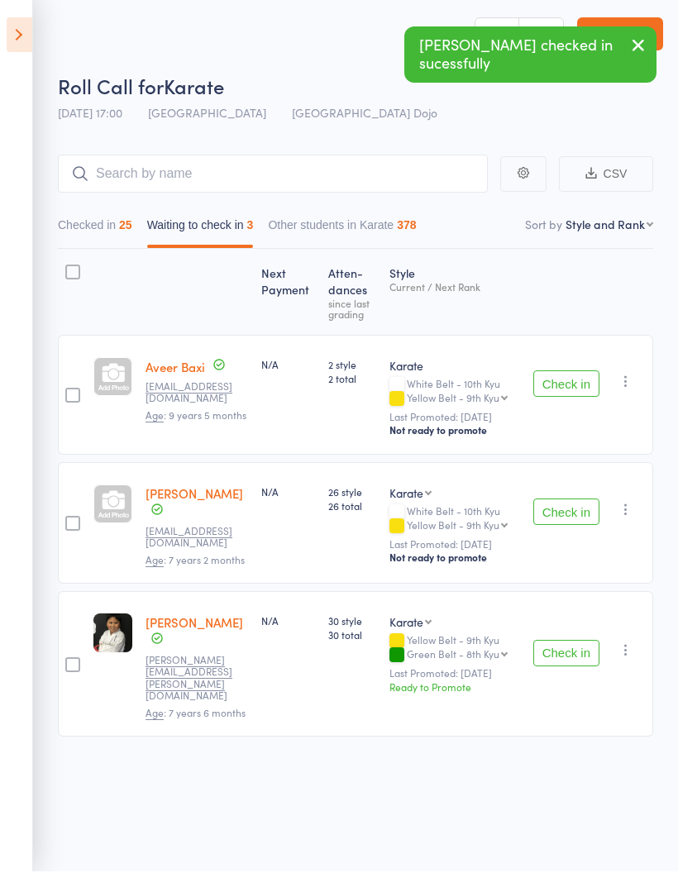
scroll to position [0, 0]
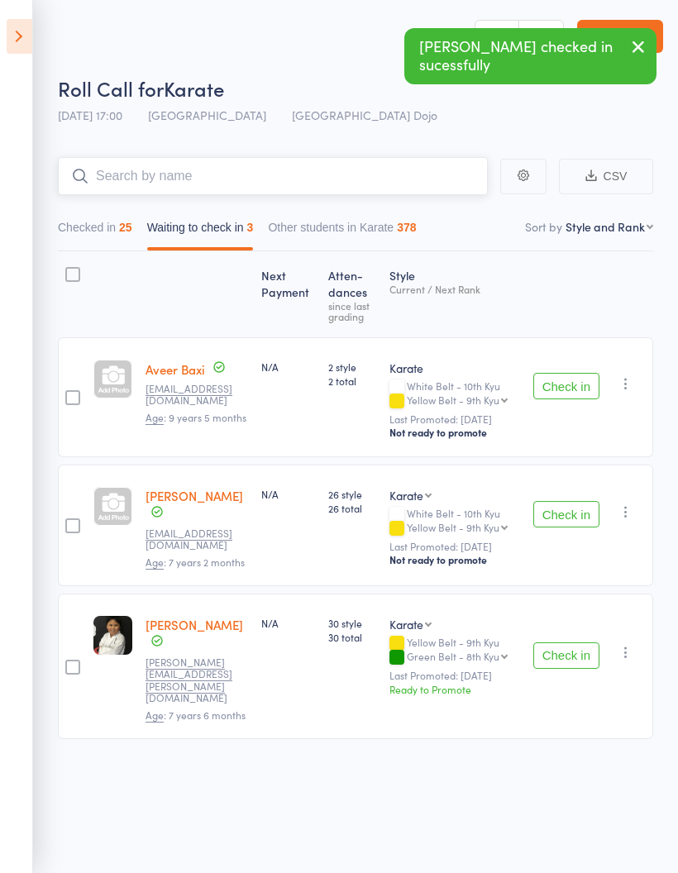
click at [376, 177] on input "search" at bounding box center [273, 176] width 430 height 38
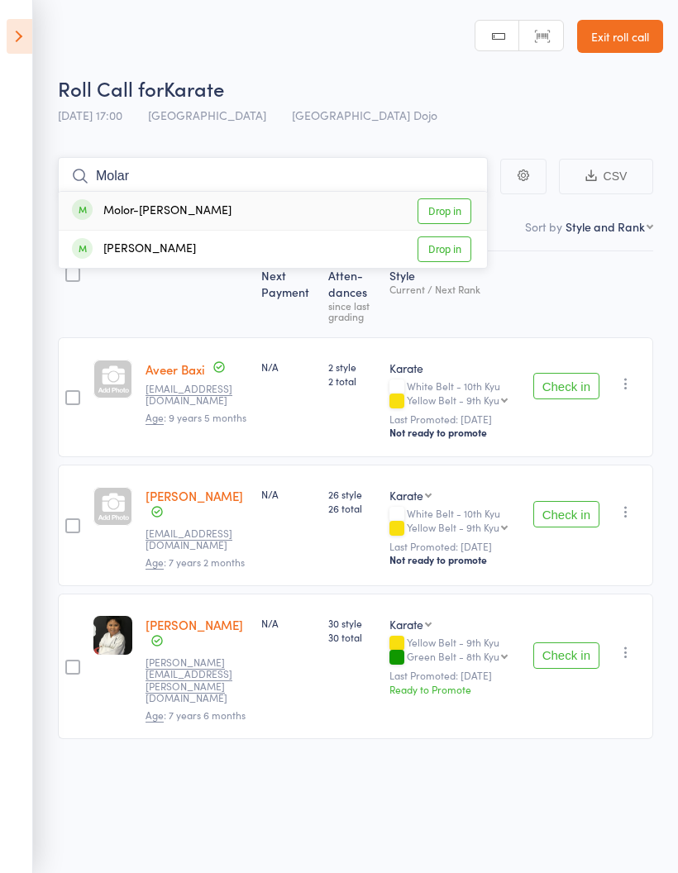
type input "Molar"
click at [455, 210] on link "Drop in" at bounding box center [445, 211] width 54 height 26
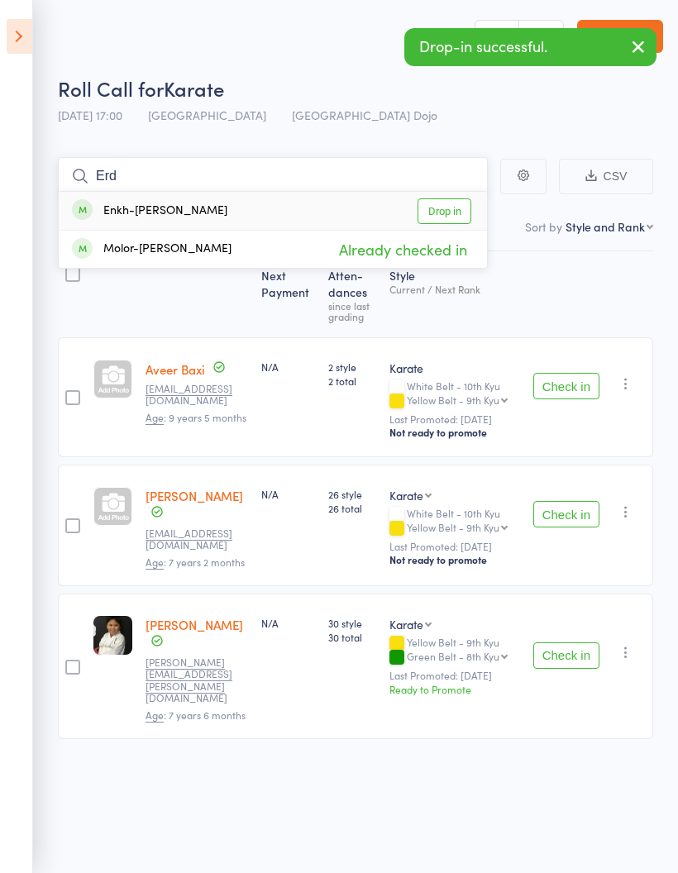
type input "Erd"
click at [451, 213] on link "Drop in" at bounding box center [445, 211] width 54 height 26
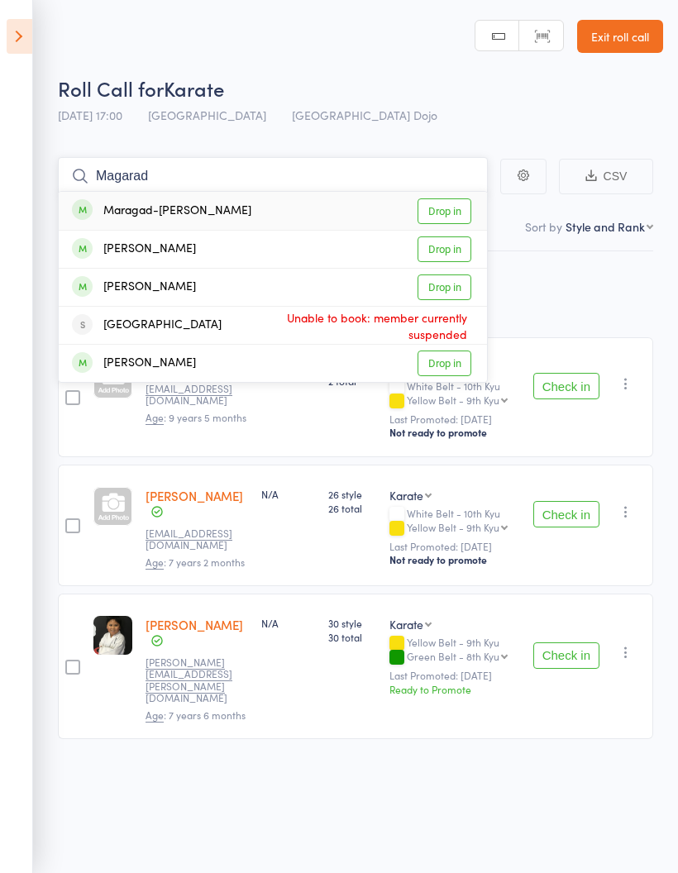
type input "Magarad"
click at [449, 220] on link "Drop in" at bounding box center [445, 211] width 54 height 26
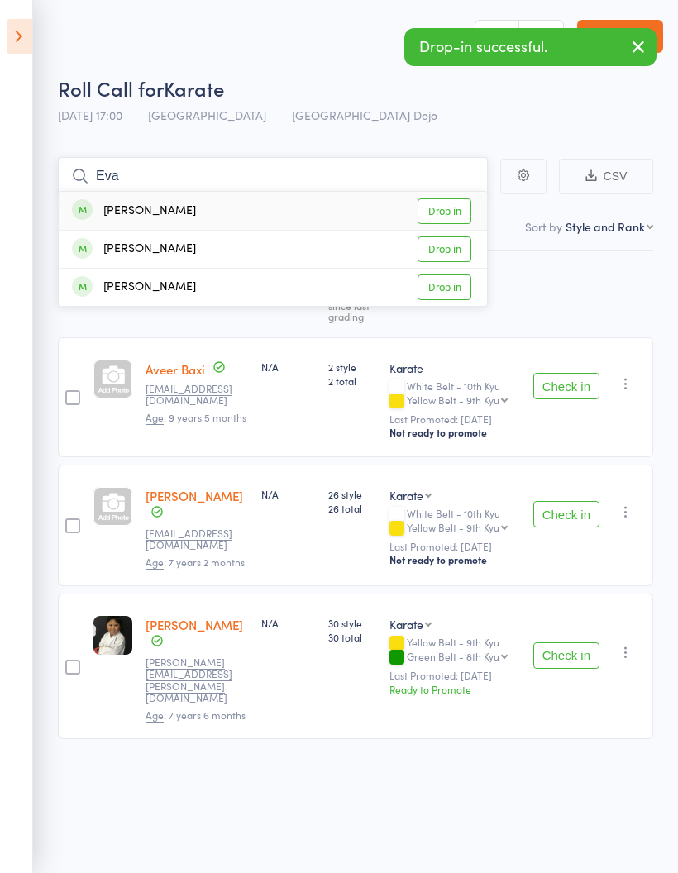
type input "Eva"
click at [450, 214] on link "Drop in" at bounding box center [445, 211] width 54 height 26
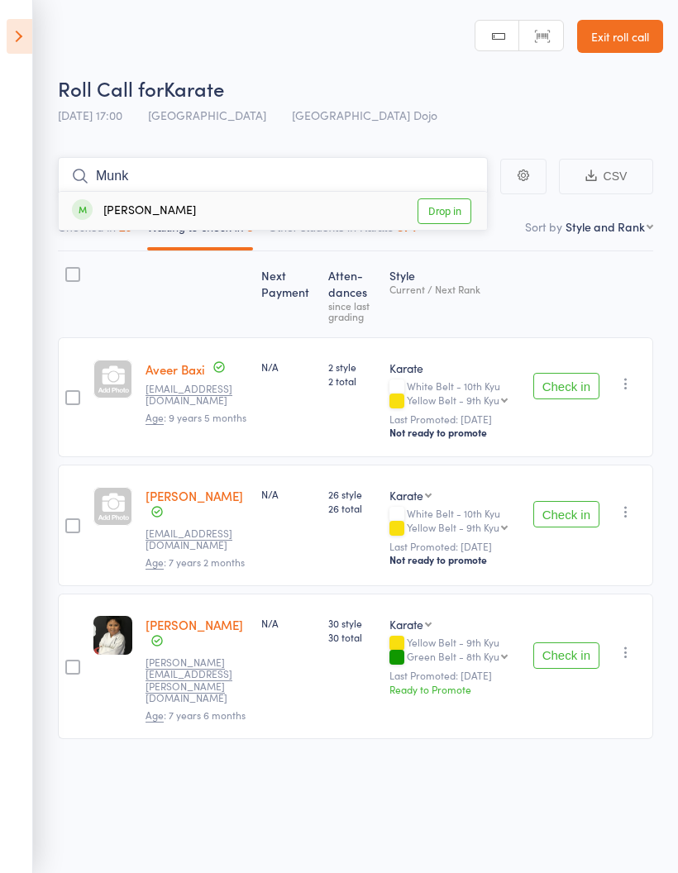
type input "Munk"
click at [462, 208] on link "Drop in" at bounding box center [445, 211] width 54 height 26
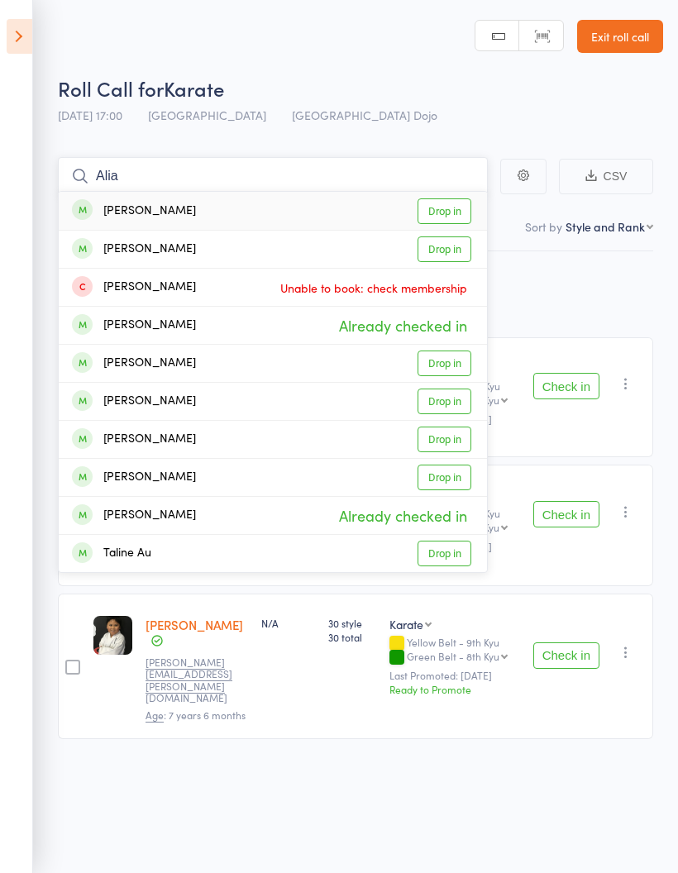
type input "Alia"
click at [451, 201] on link "Drop in" at bounding box center [445, 211] width 54 height 26
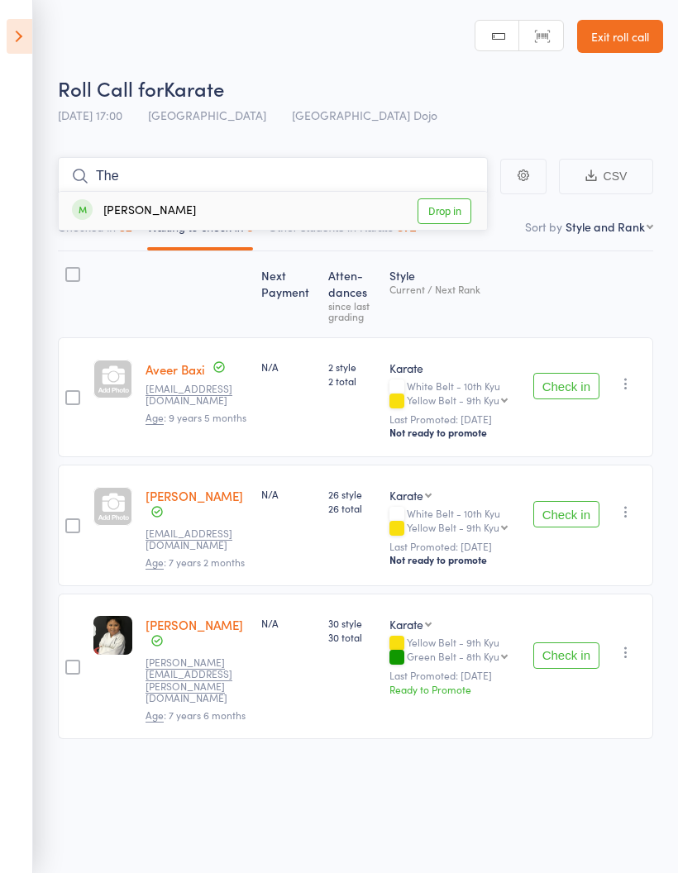
type input "The"
click at [451, 208] on link "Drop in" at bounding box center [445, 211] width 54 height 26
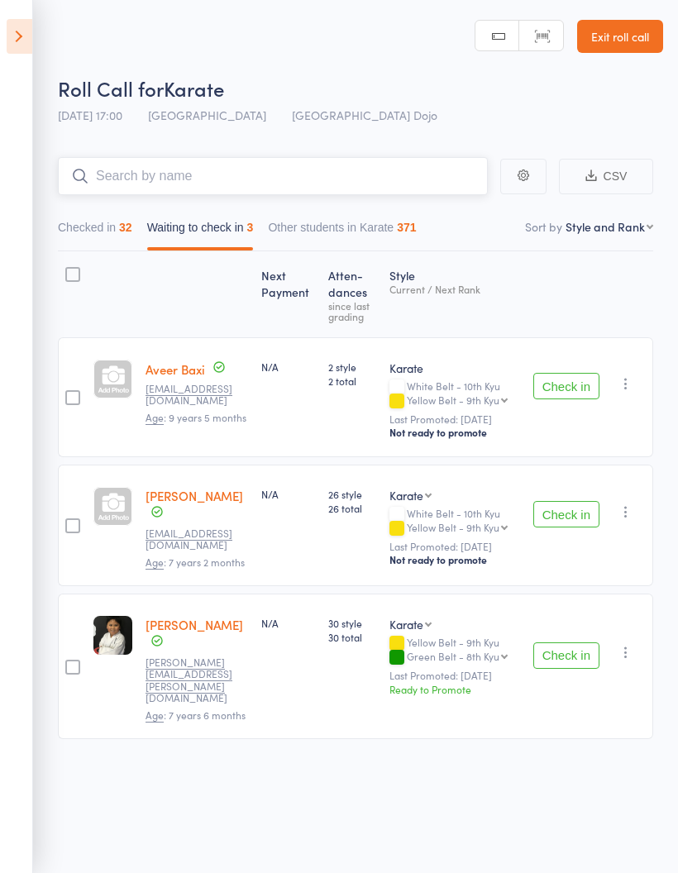
scroll to position [12, 0]
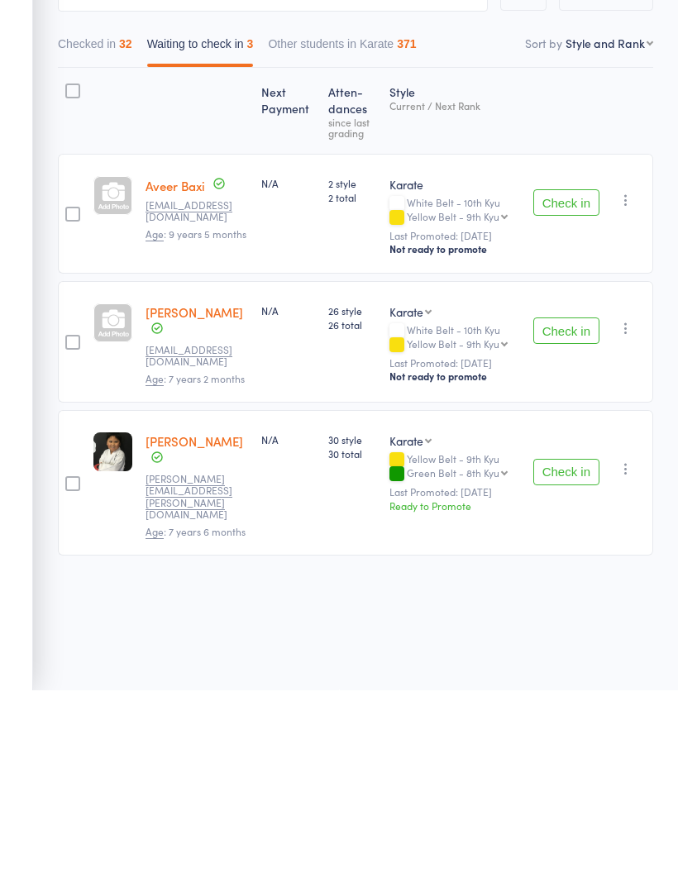
click at [557, 642] on button "Check in" at bounding box center [566, 655] width 66 height 26
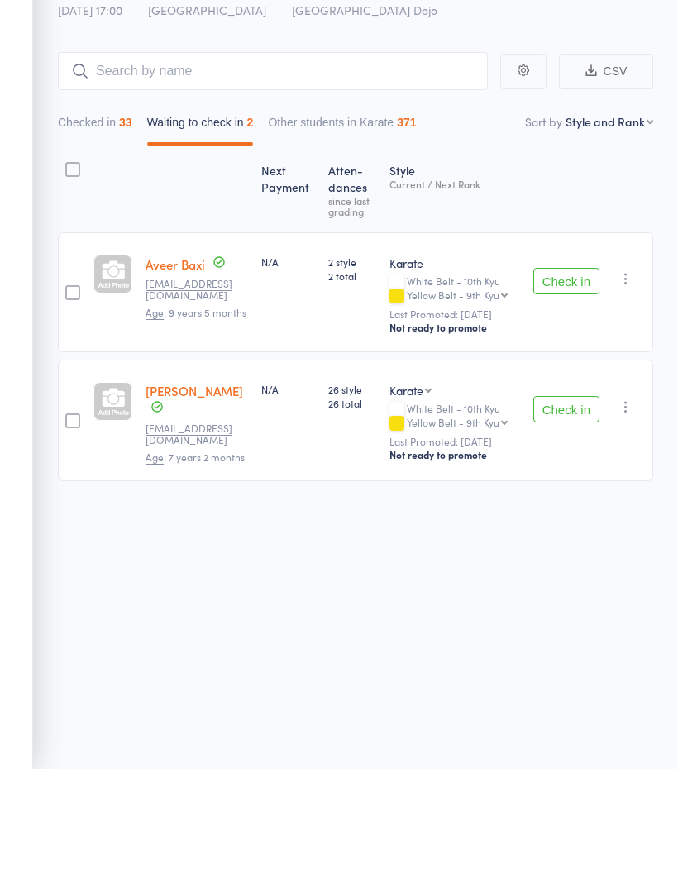
scroll to position [12, 0]
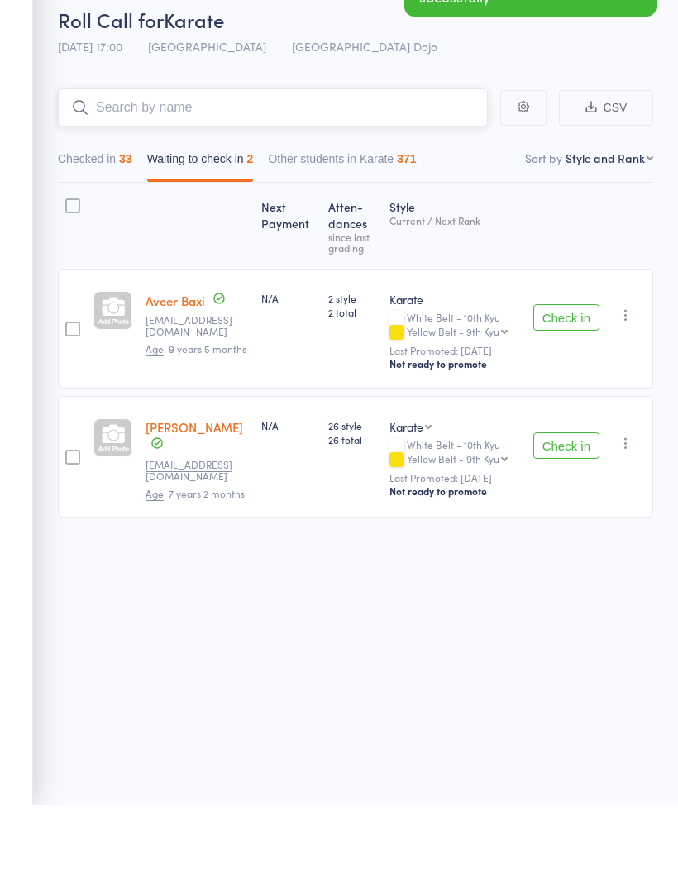
click at [418, 156] on input "search" at bounding box center [273, 175] width 430 height 38
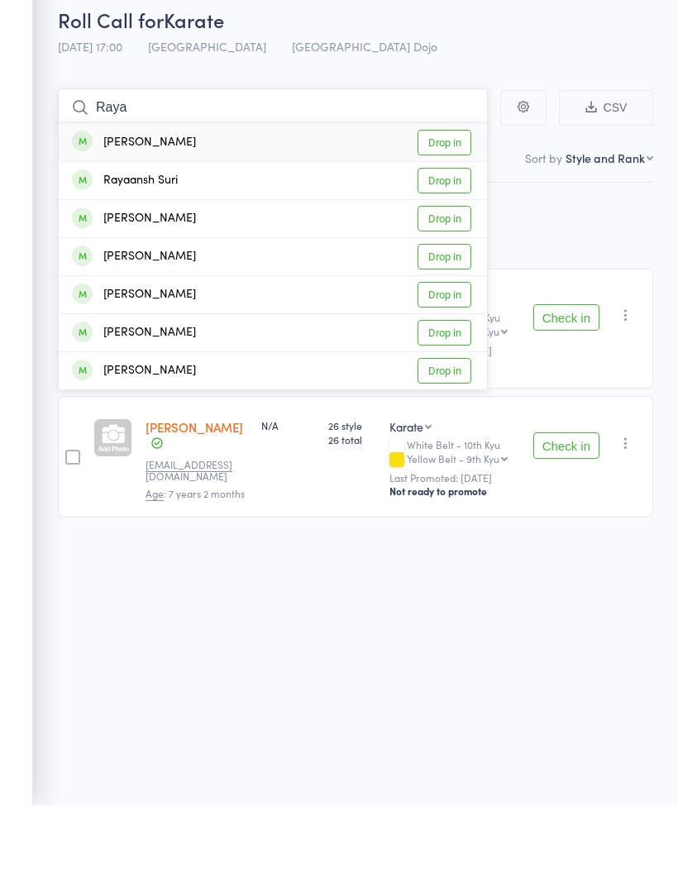
type input "Raya"
click at [454, 198] on link "Drop in" at bounding box center [445, 211] width 54 height 26
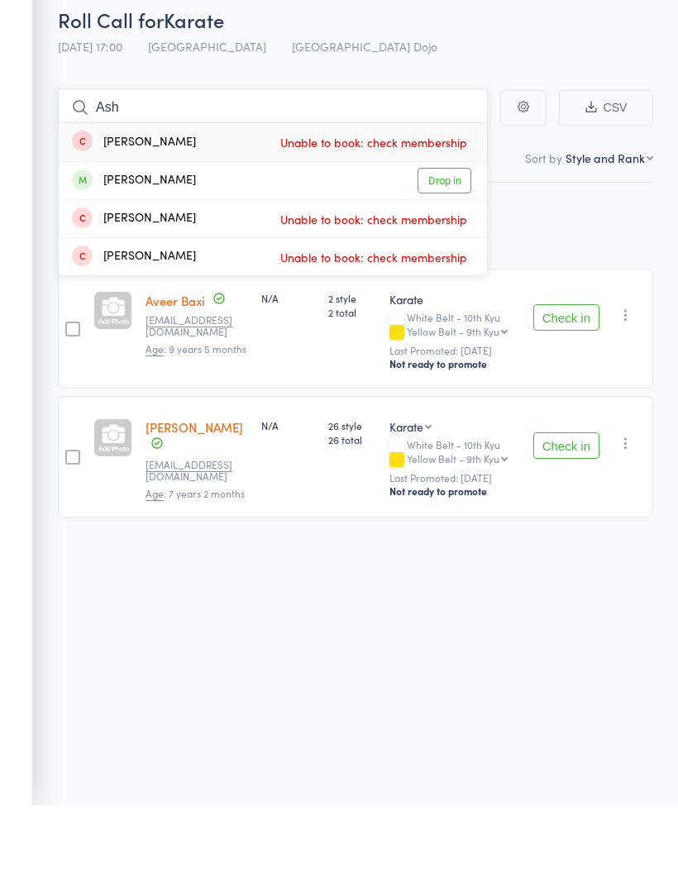
type input "Ash"
click at [448, 236] on link "Drop in" at bounding box center [445, 249] width 54 height 26
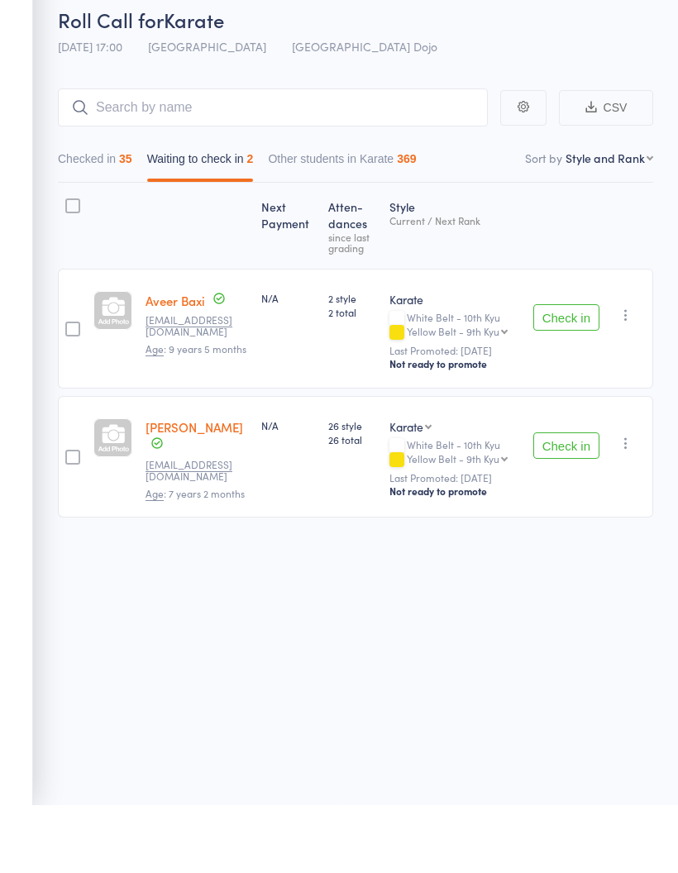
click at [216, 678] on div "Roll Call for Karate [DATE] 17:00 [GEOGRAPHIC_DATA] Dojo Manual search Scanner …" at bounding box center [339, 435] width 678 height 873
click at [623, 217] on select "First name Last name Birthday [DATE]? Behind on payments? Check in time Next pa…" at bounding box center [610, 225] width 88 height 17
click at [122, 212] on button "Checked in 35" at bounding box center [95, 231] width 74 height 38
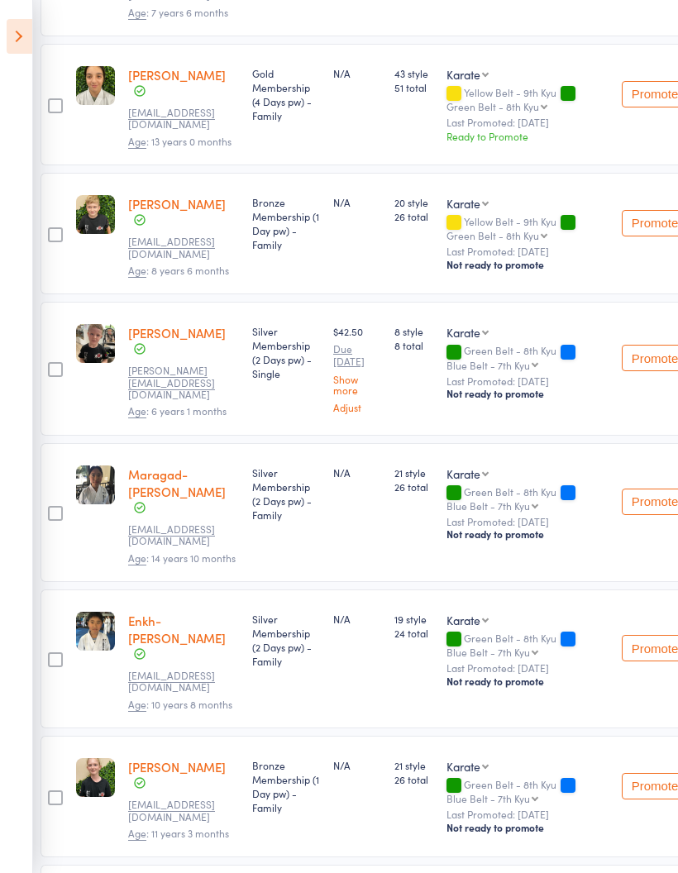
scroll to position [457, 14]
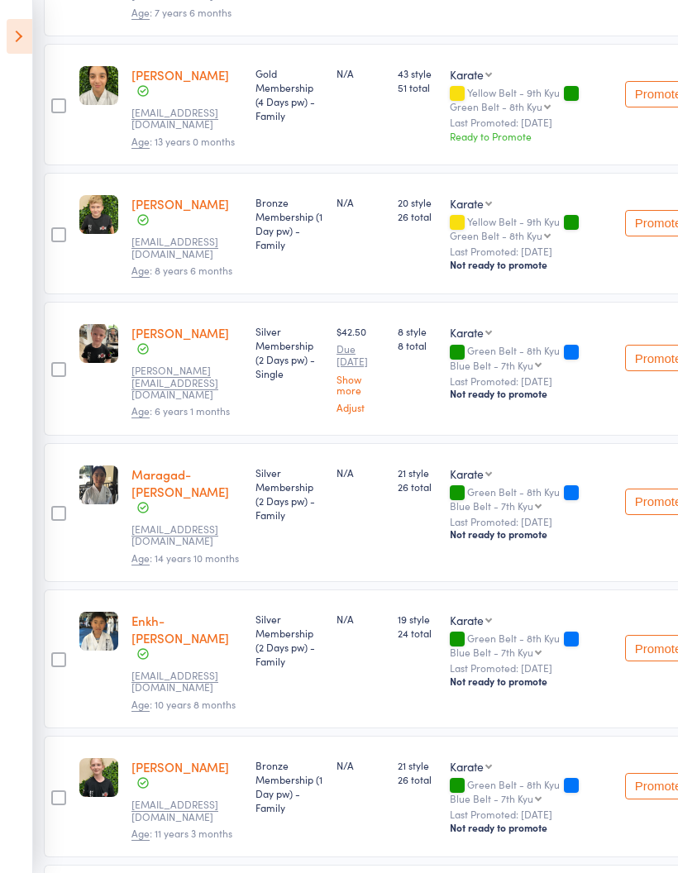
click at [62, 506] on div at bounding box center [58, 513] width 15 height 15
click at [55, 509] on input "checkbox" at bounding box center [55, 509] width 0 height 0
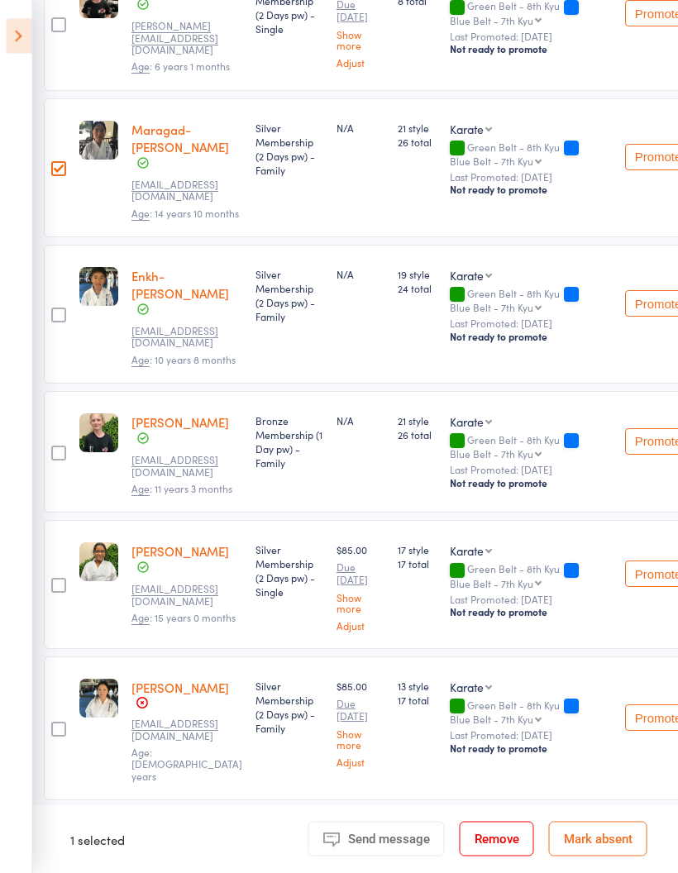
scroll to position [802, 13]
click at [64, 722] on div at bounding box center [59, 729] width 15 height 15
click at [55, 724] on input "checkbox" at bounding box center [55, 724] width 0 height 0
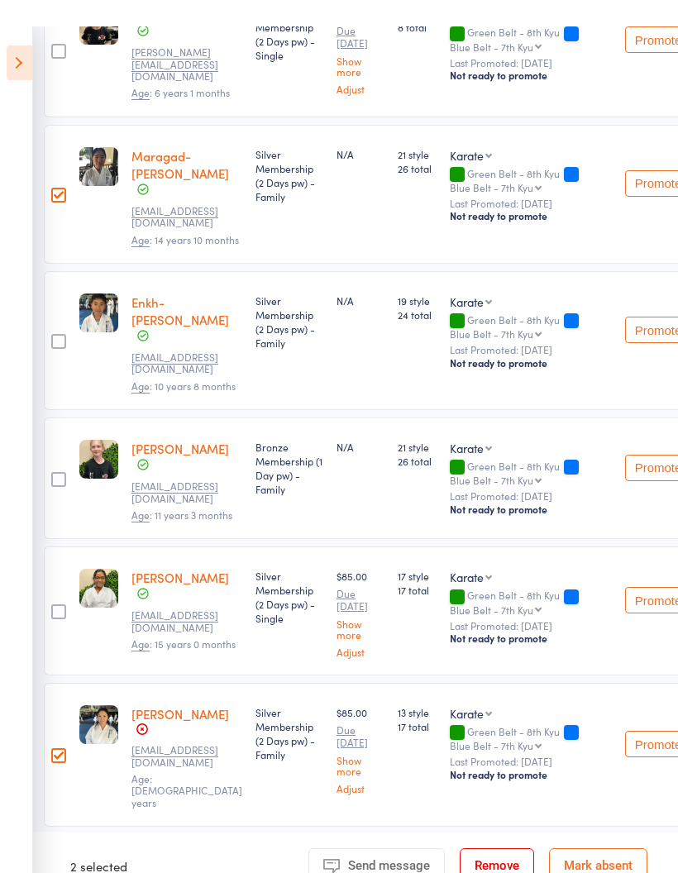
click at [60, 866] on div at bounding box center [58, 873] width 15 height 15
click at [55, 868] on input "checkbox" at bounding box center [55, 868] width 0 height 0
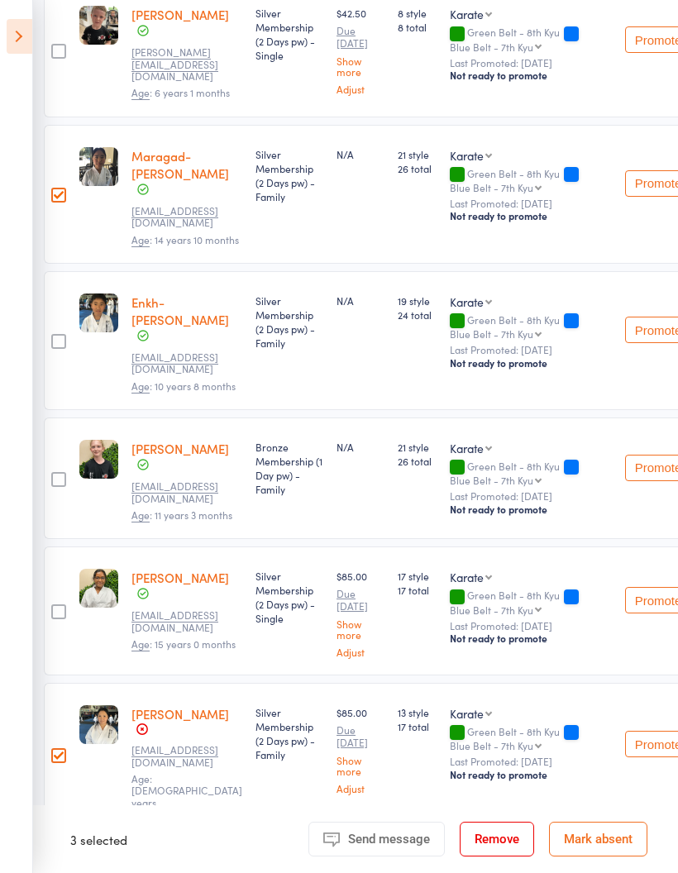
scroll to position [778, 14]
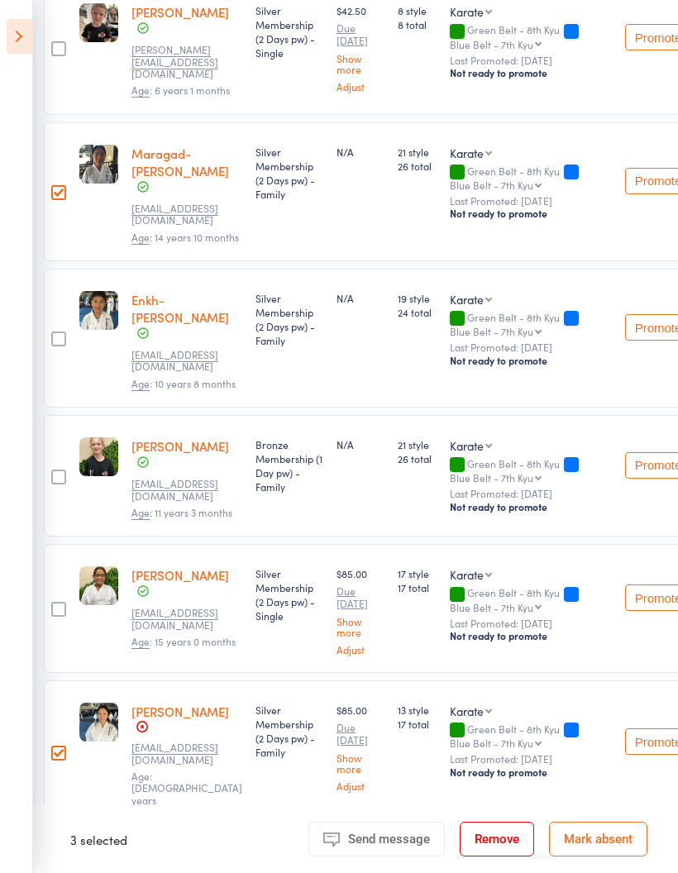
click at [53, 602] on div at bounding box center [58, 609] width 15 height 15
click at [55, 604] on input "checkbox" at bounding box center [55, 604] width 0 height 0
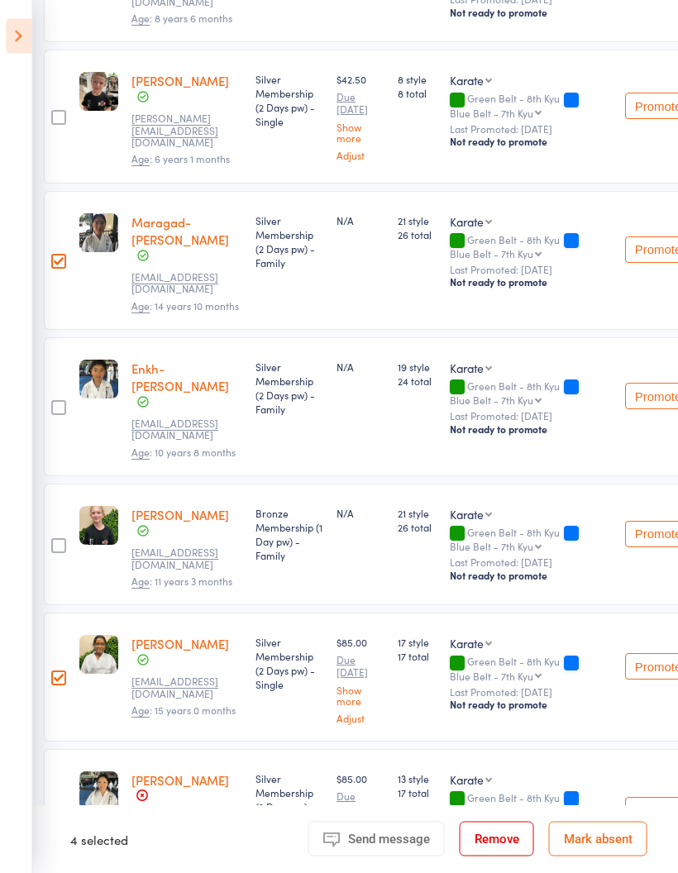
scroll to position [701, 13]
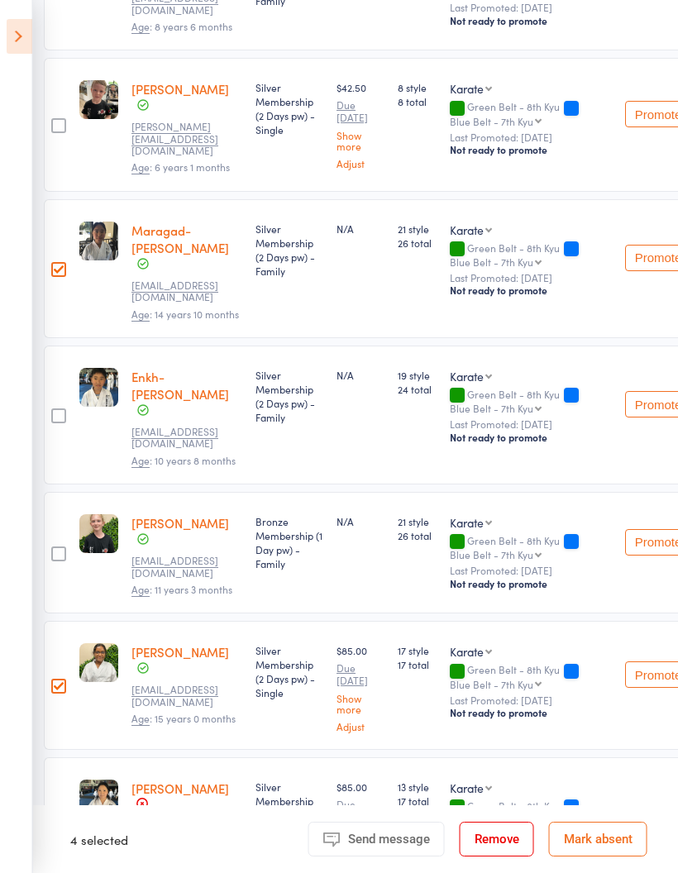
click at [60, 346] on div at bounding box center [59, 415] width 29 height 139
click at [64, 408] on div at bounding box center [59, 415] width 15 height 15
click at [55, 411] on input "checkbox" at bounding box center [55, 411] width 0 height 0
click at [53, 547] on div at bounding box center [58, 554] width 15 height 15
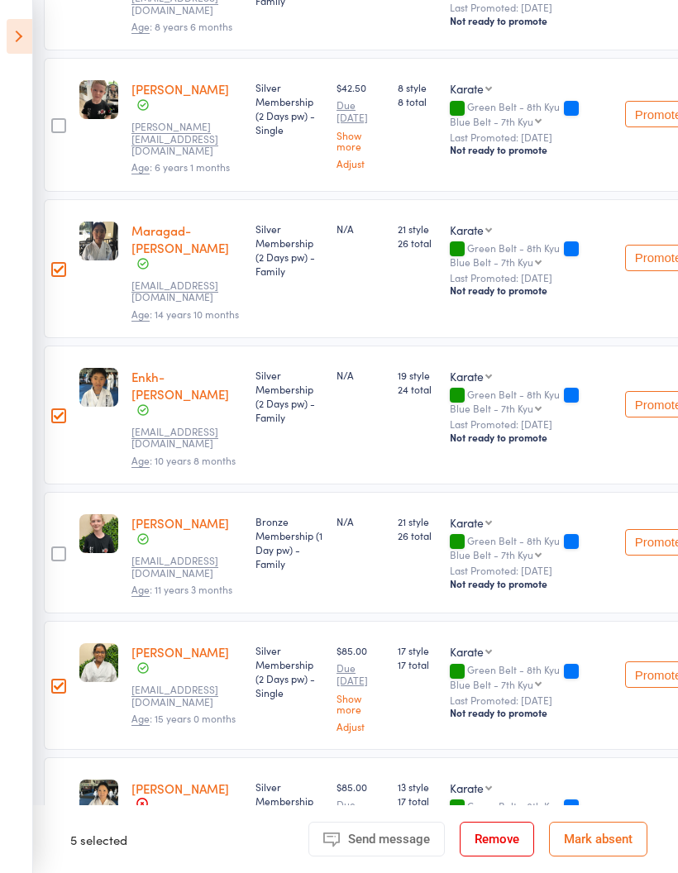
click at [55, 549] on input "checkbox" at bounding box center [55, 549] width 0 height 0
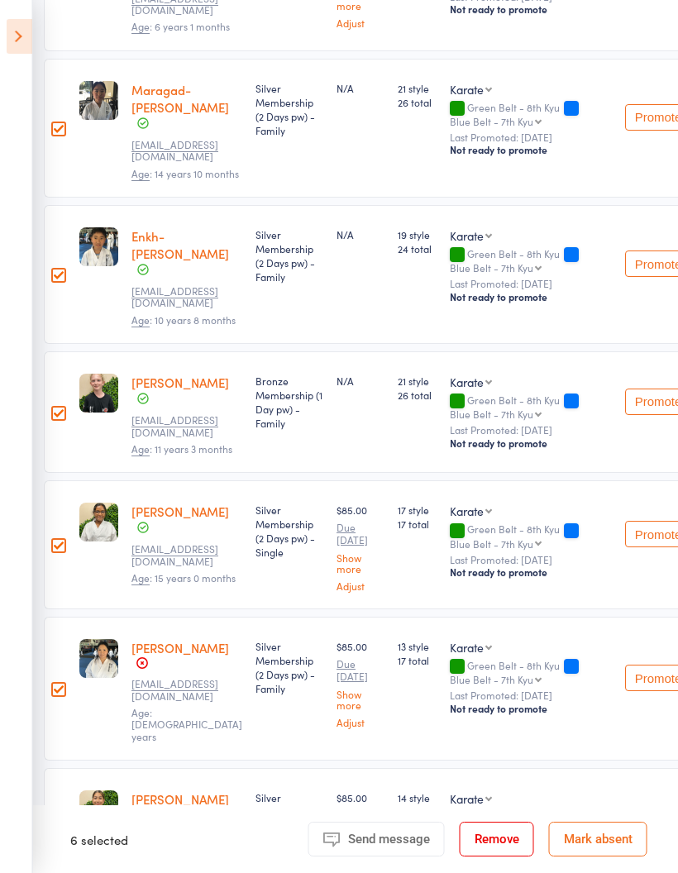
scroll to position [990, 13]
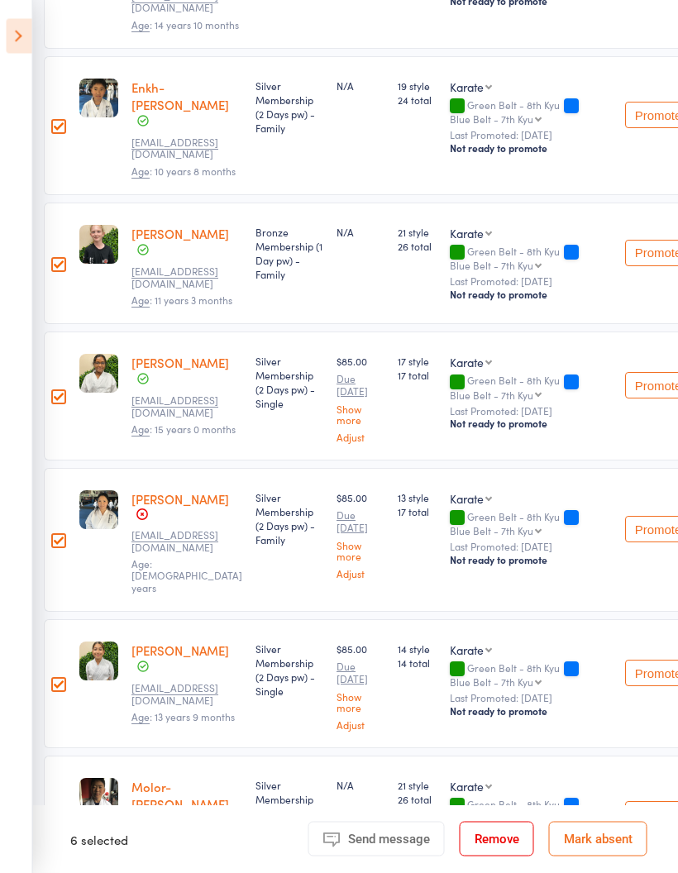
click at [60, 819] on div at bounding box center [59, 826] width 15 height 15
click at [55, 822] on input "checkbox" at bounding box center [55, 822] width 0 height 0
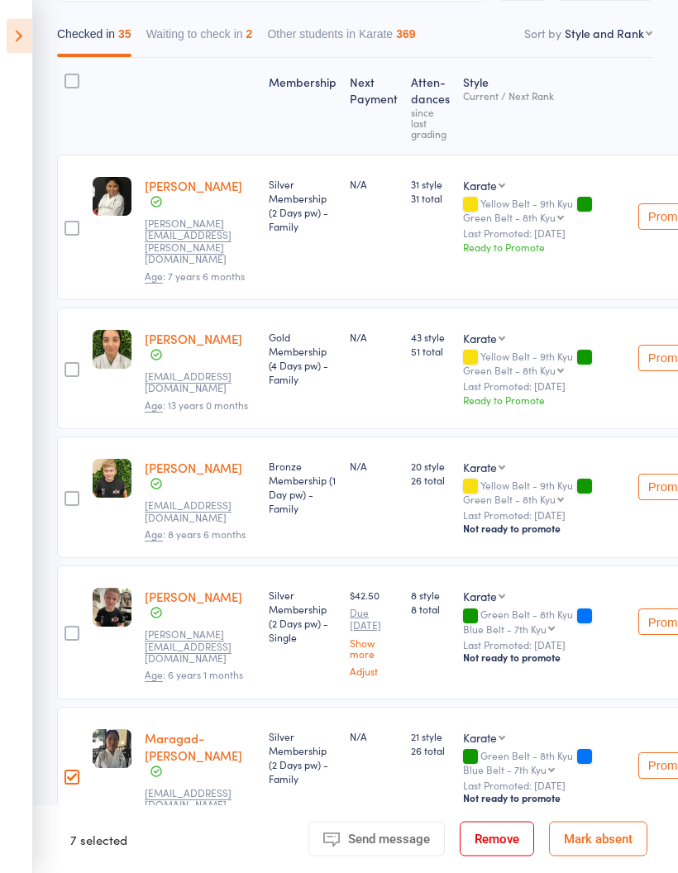
scroll to position [194, 1]
click at [78, 769] on label at bounding box center [71, 777] width 15 height 17
click at [68, 771] on input "checkbox" at bounding box center [68, 771] width 0 height 0
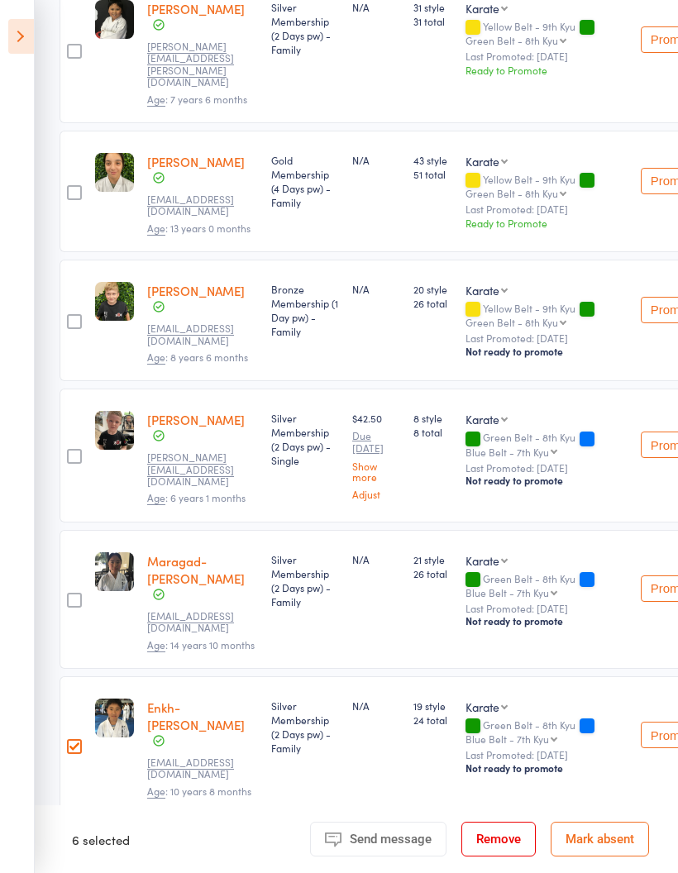
scroll to position [380, 0]
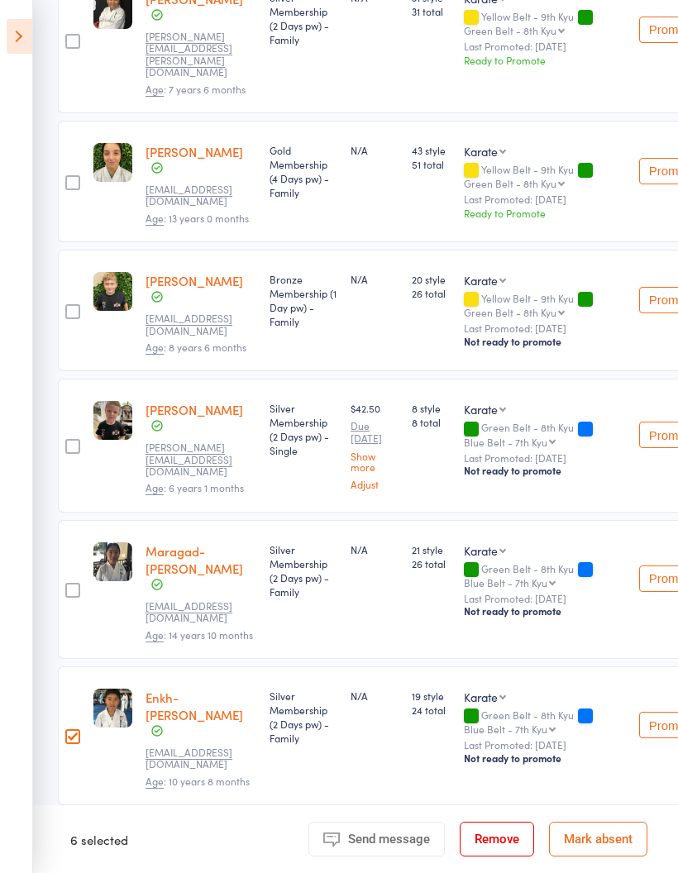
click at [76, 729] on div at bounding box center [72, 736] width 15 height 15
click at [69, 732] on input "checkbox" at bounding box center [69, 732] width 0 height 0
click at [71, 813] on div at bounding box center [72, 874] width 29 height 122
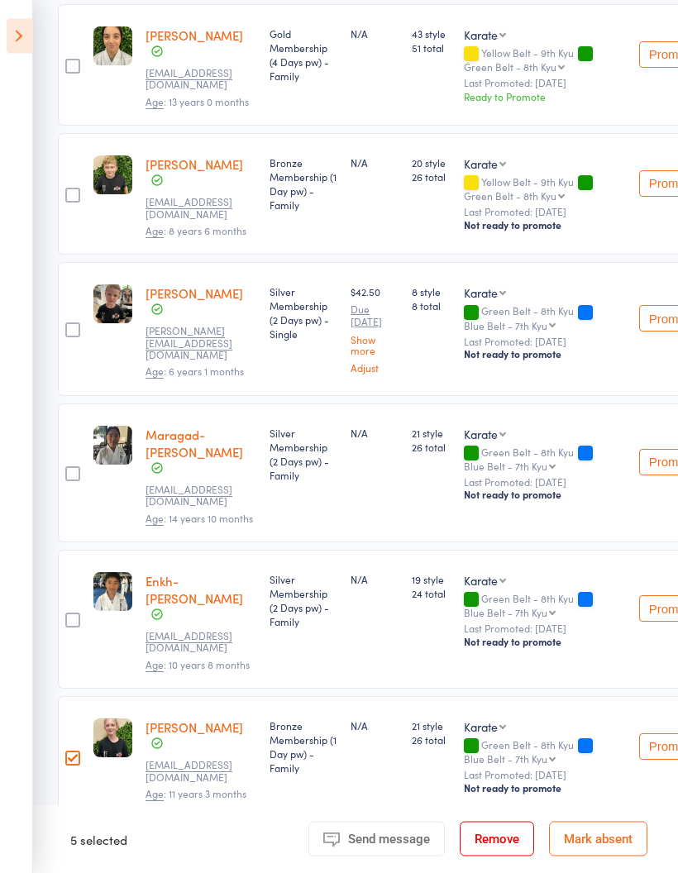
scroll to position [507, 0]
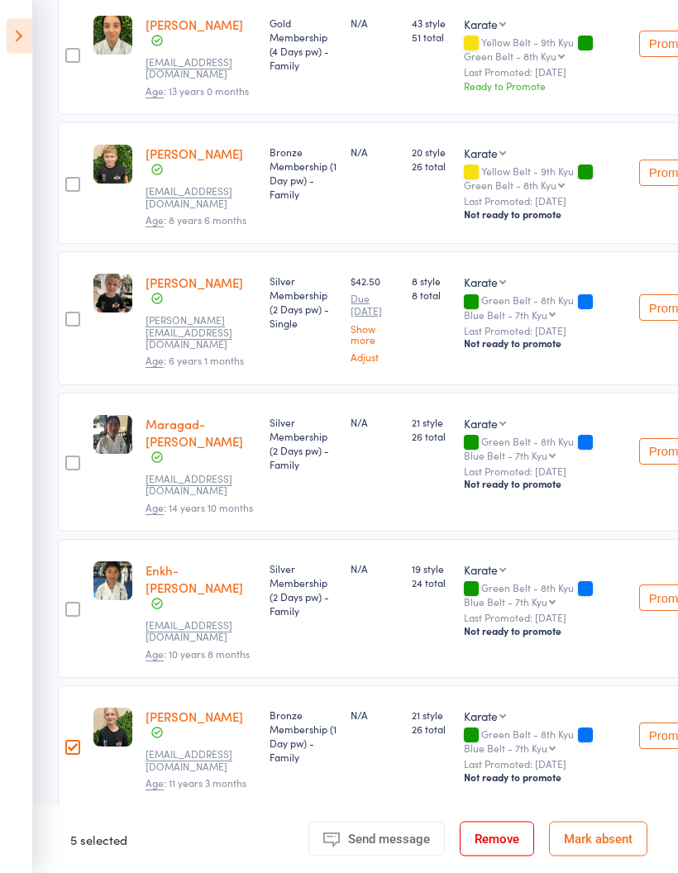
click at [75, 686] on div at bounding box center [72, 747] width 29 height 122
click at [74, 815] on div at bounding box center [72, 879] width 29 height 129
click at [78, 741] on div at bounding box center [72, 748] width 15 height 15
click at [69, 743] on input "checkbox" at bounding box center [69, 743] width 0 height 0
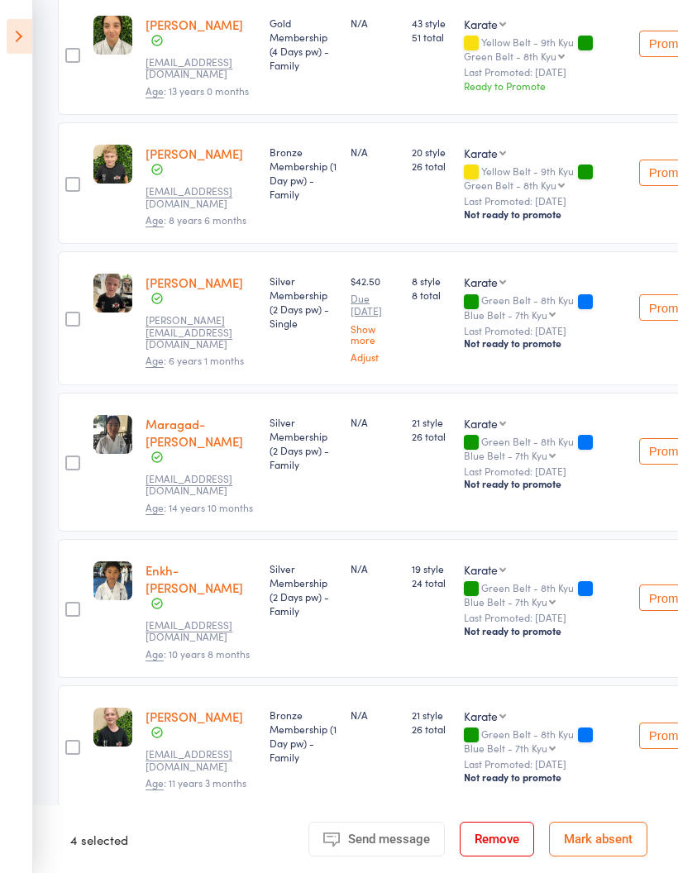
click at [71, 872] on div at bounding box center [72, 879] width 15 height 15
click at [69, 872] on input "checkbox" at bounding box center [69, 875] width 0 height 0
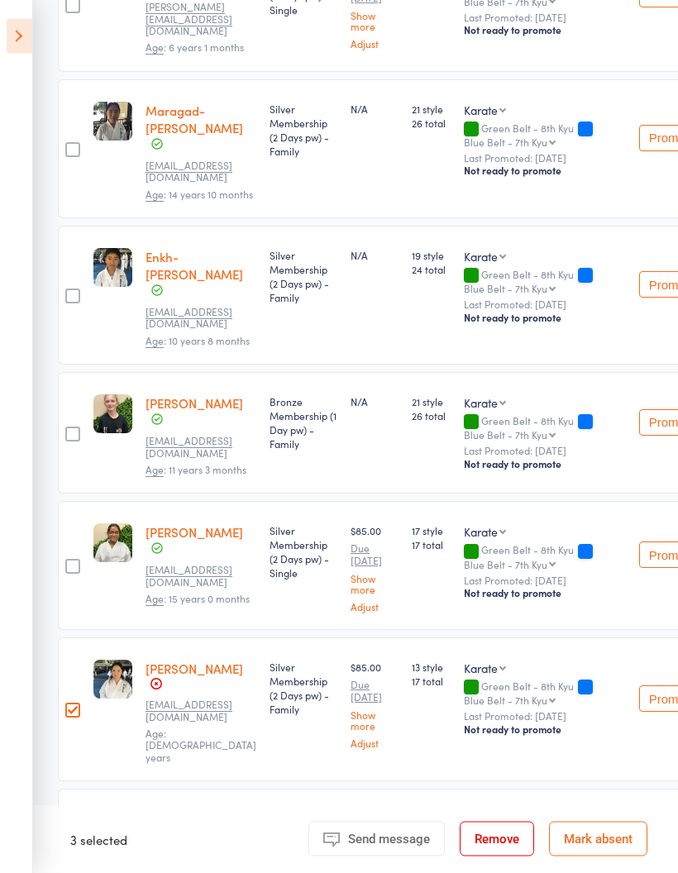
scroll to position [824, 0]
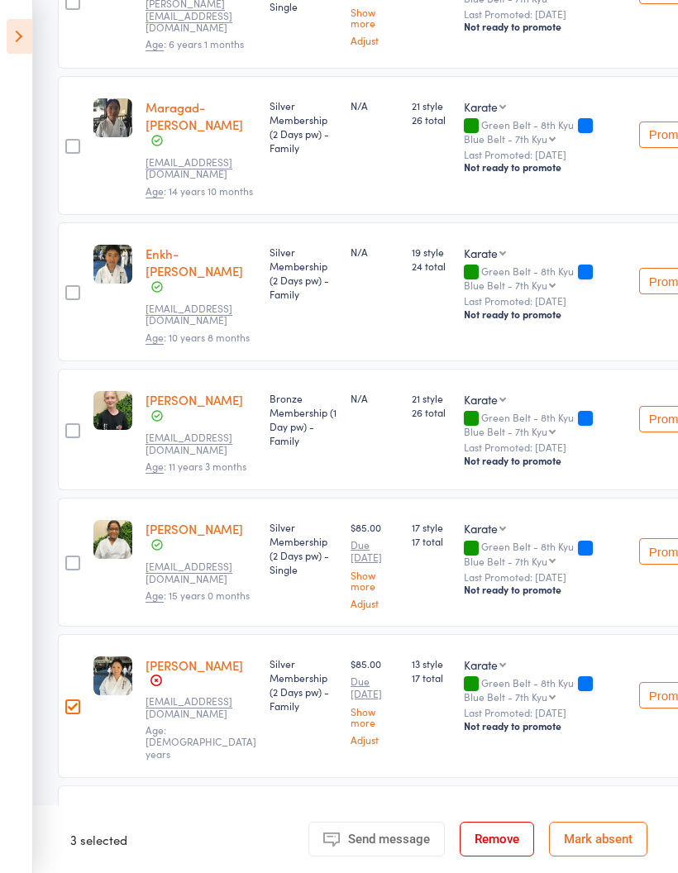
click at [68, 634] on div at bounding box center [72, 706] width 29 height 144
click at [77, 700] on div at bounding box center [72, 707] width 15 height 15
click at [69, 702] on input "checkbox" at bounding box center [69, 702] width 0 height 0
click at [72, 843] on div at bounding box center [72, 850] width 15 height 15
click at [69, 846] on input "checkbox" at bounding box center [69, 846] width 0 height 0
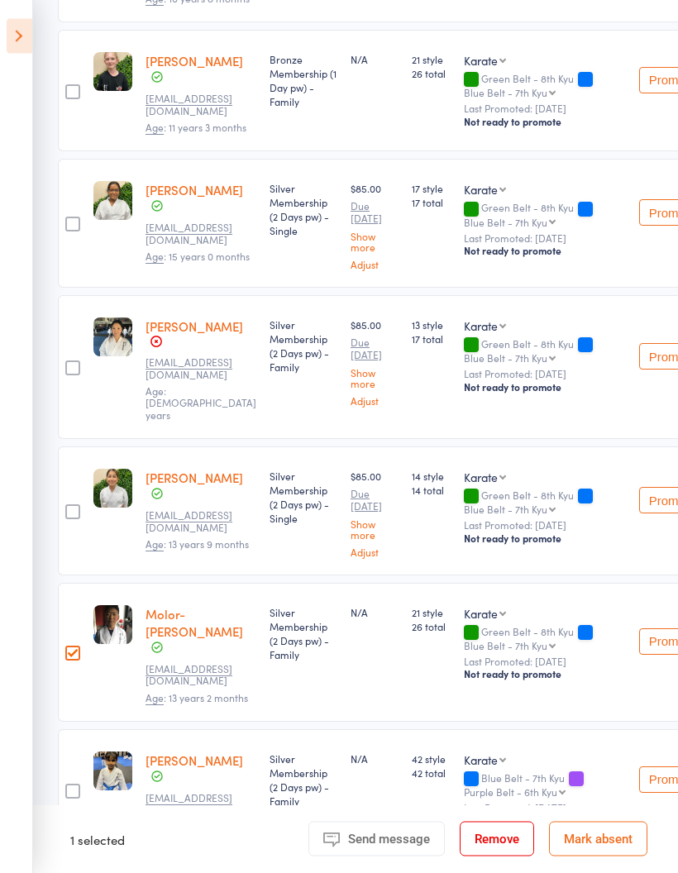
click at [70, 647] on div at bounding box center [72, 654] width 15 height 15
click at [69, 649] on input "checkbox" at bounding box center [69, 649] width 0 height 0
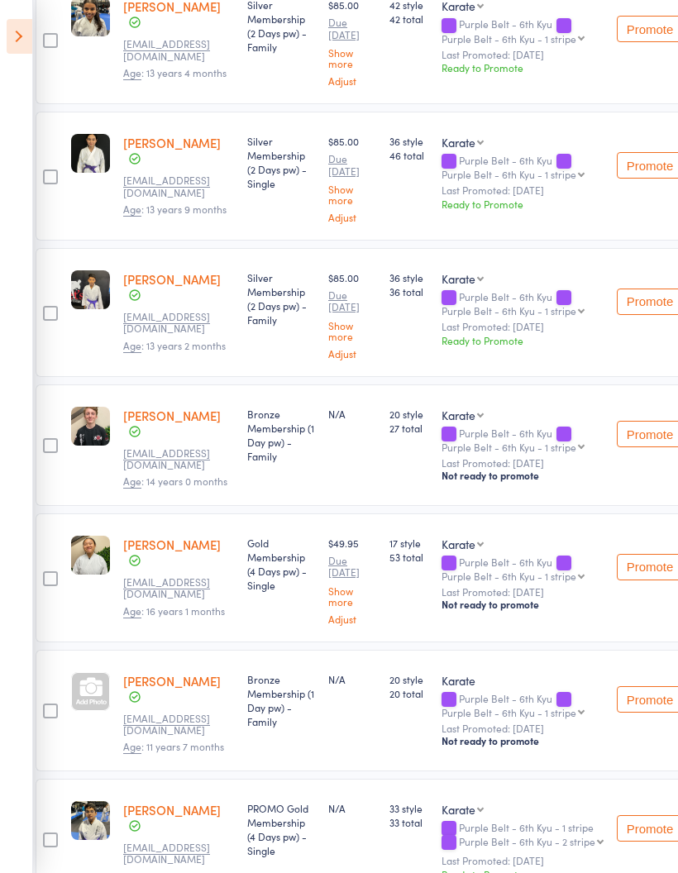
scroll to position [2442, 22]
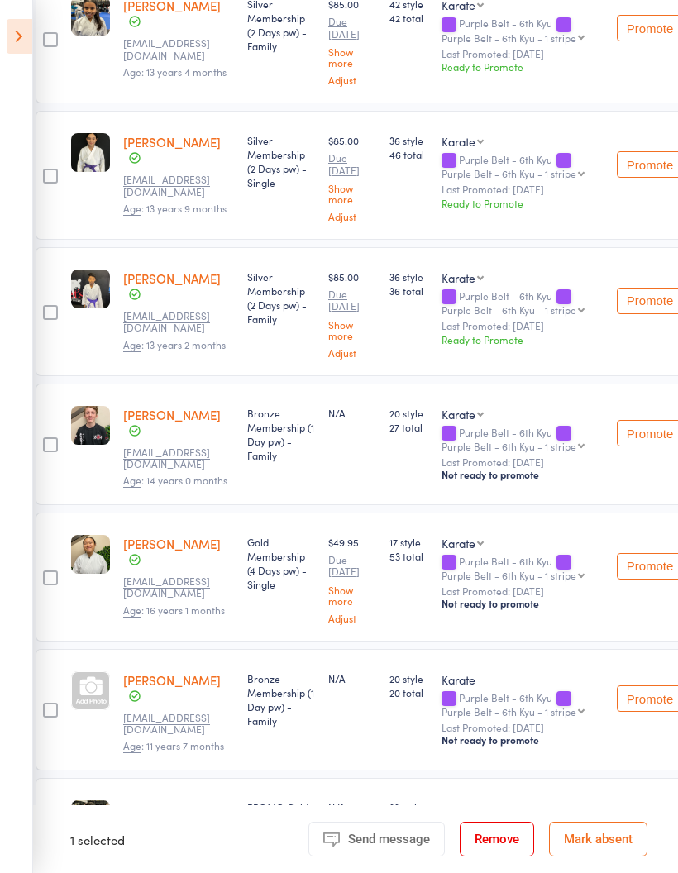
click at [46, 832] on div at bounding box center [50, 839] width 15 height 15
click at [46, 834] on input "checkbox" at bounding box center [46, 834] width 0 height 0
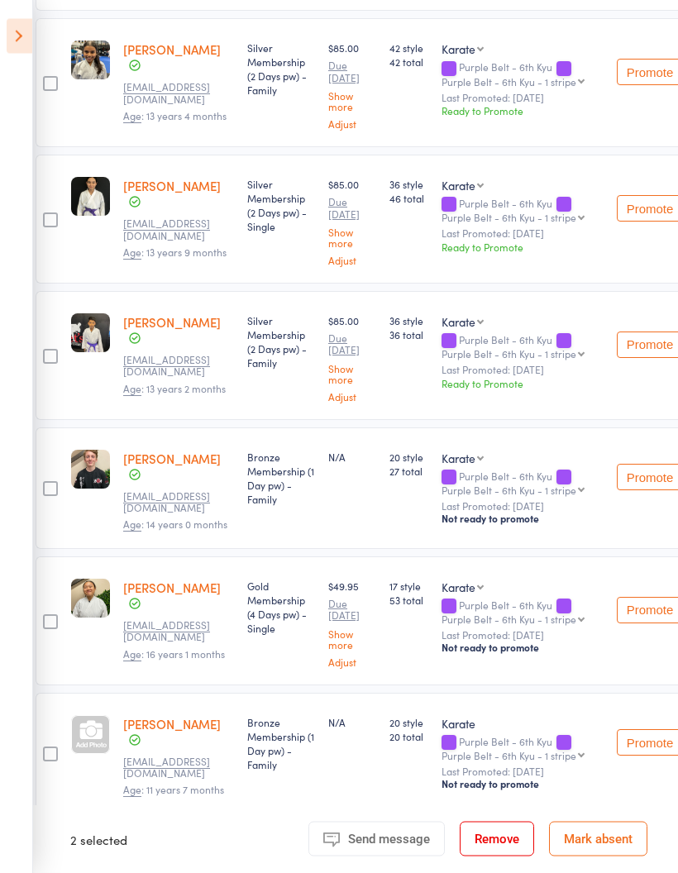
click at [50, 615] on div at bounding box center [50, 622] width 15 height 15
click at [46, 618] on input "checkbox" at bounding box center [46, 618] width 0 height 0
click at [50, 481] on div at bounding box center [50, 488] width 15 height 15
click at [46, 484] on input "checkbox" at bounding box center [46, 484] width 0 height 0
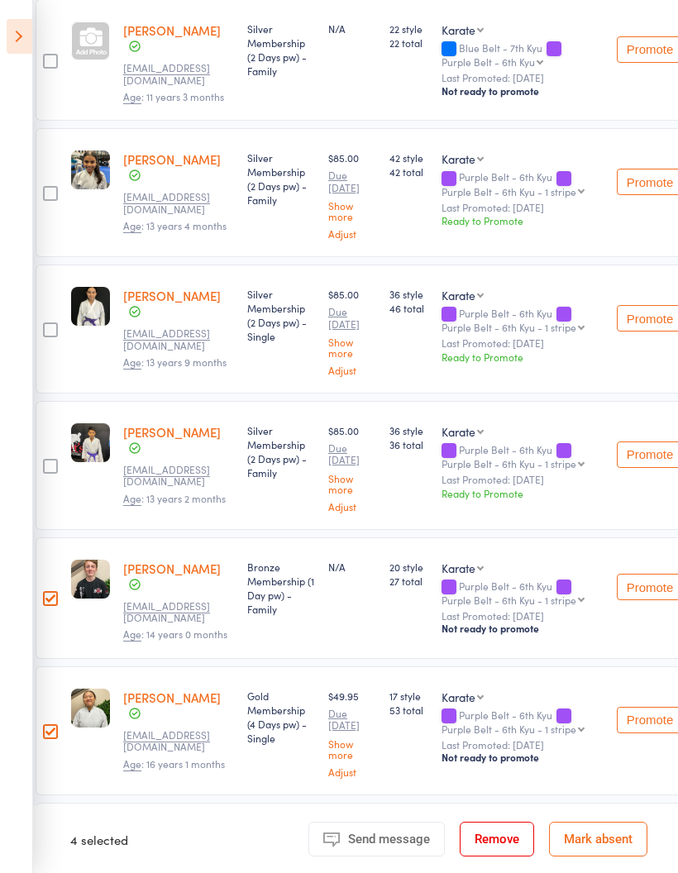
scroll to position [2255, 22]
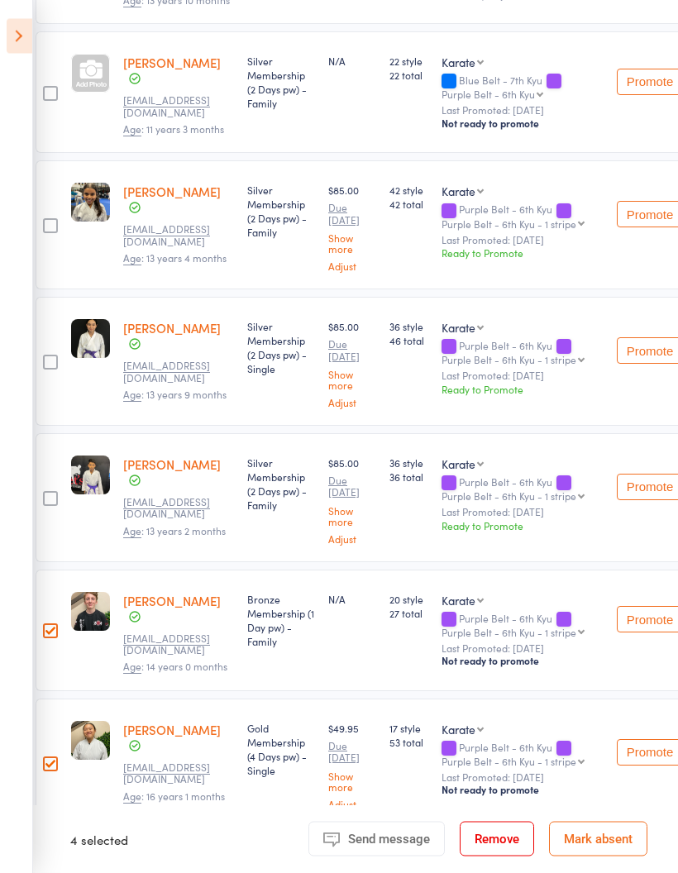
click at [49, 356] on div at bounding box center [50, 363] width 15 height 15
click at [46, 358] on input "checkbox" at bounding box center [46, 358] width 0 height 0
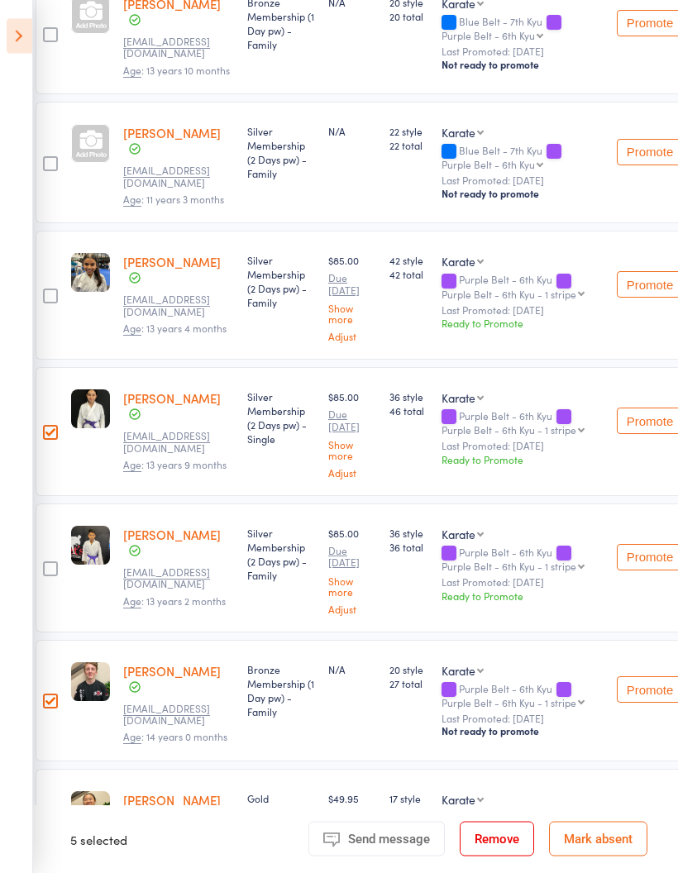
click at [46, 289] on div at bounding box center [50, 296] width 15 height 15
click at [46, 292] on input "checkbox" at bounding box center [46, 292] width 0 height 0
click at [47, 561] on div at bounding box center [50, 568] width 15 height 15
click at [46, 564] on input "checkbox" at bounding box center [46, 564] width 0 height 0
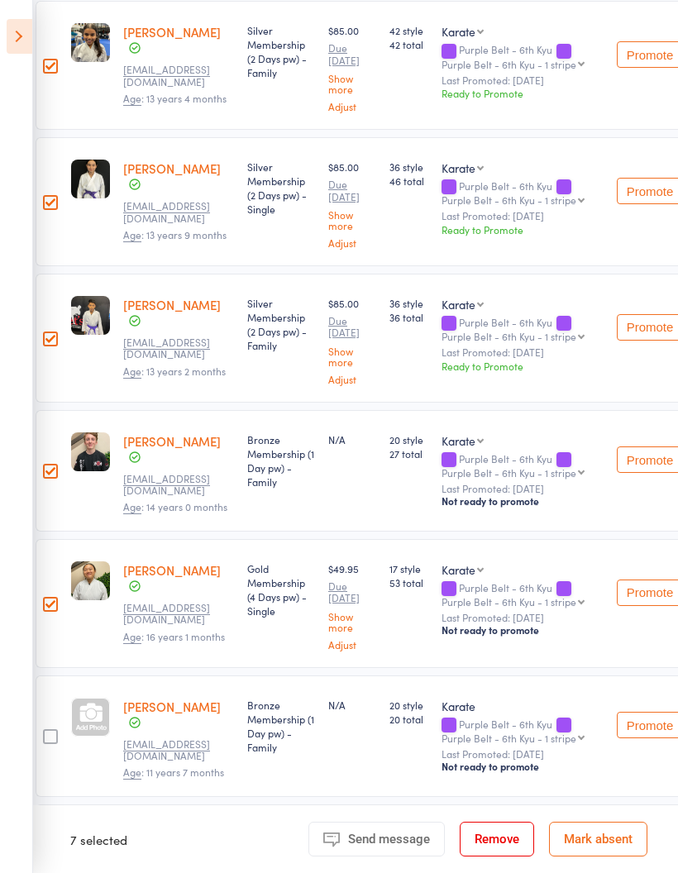
scroll to position [2466, 22]
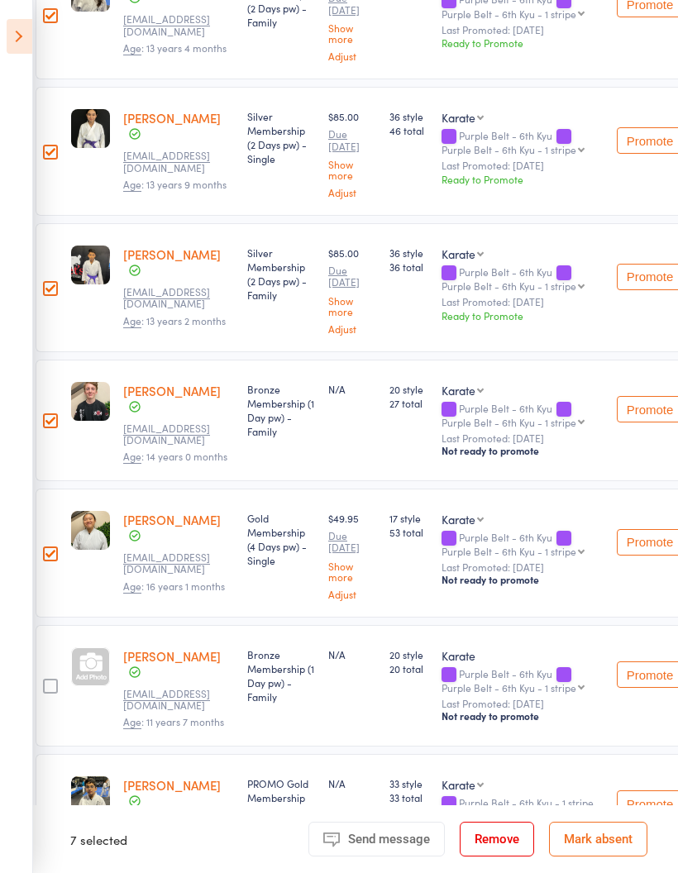
click at [45, 679] on div at bounding box center [50, 686] width 15 height 15
click at [46, 681] on input "checkbox" at bounding box center [46, 681] width 0 height 0
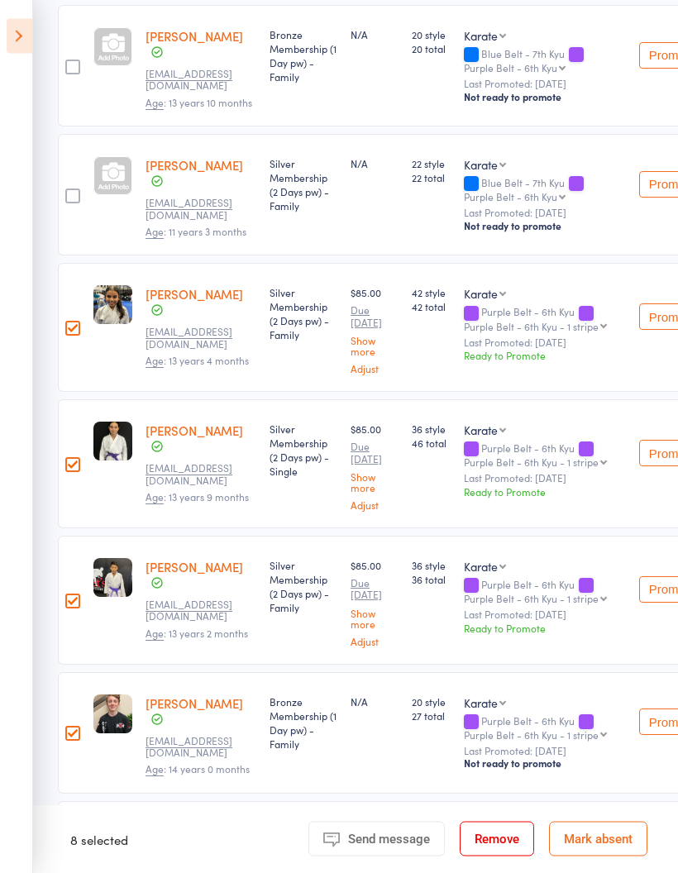
scroll to position [2130, 0]
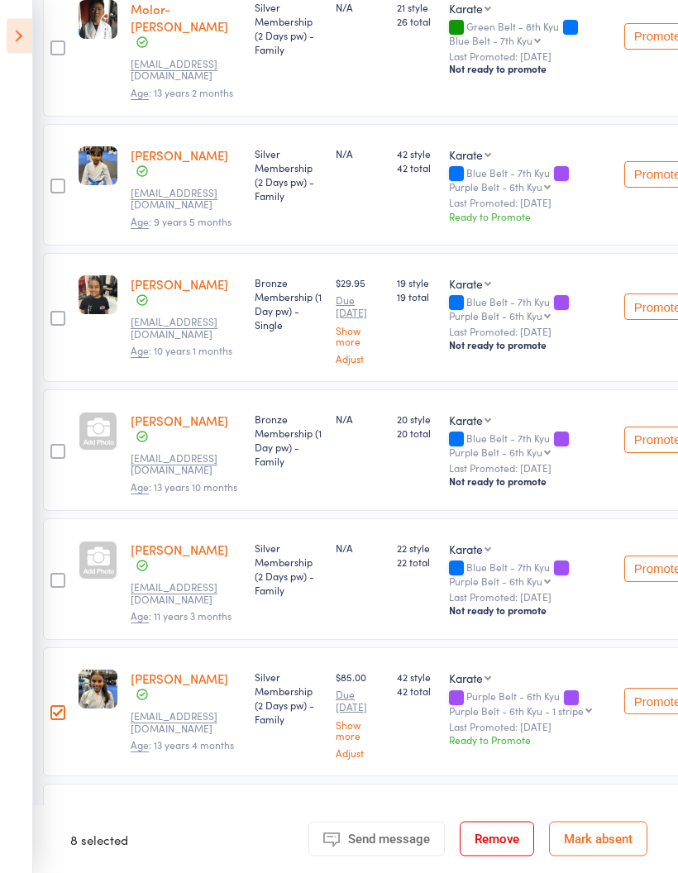
click at [56, 574] on label at bounding box center [57, 582] width 15 height 17
click at [54, 576] on input "checkbox" at bounding box center [54, 576] width 0 height 0
click at [54, 573] on label at bounding box center [57, 581] width 15 height 17
click at [54, 575] on input "checkbox" at bounding box center [54, 575] width 0 height 0
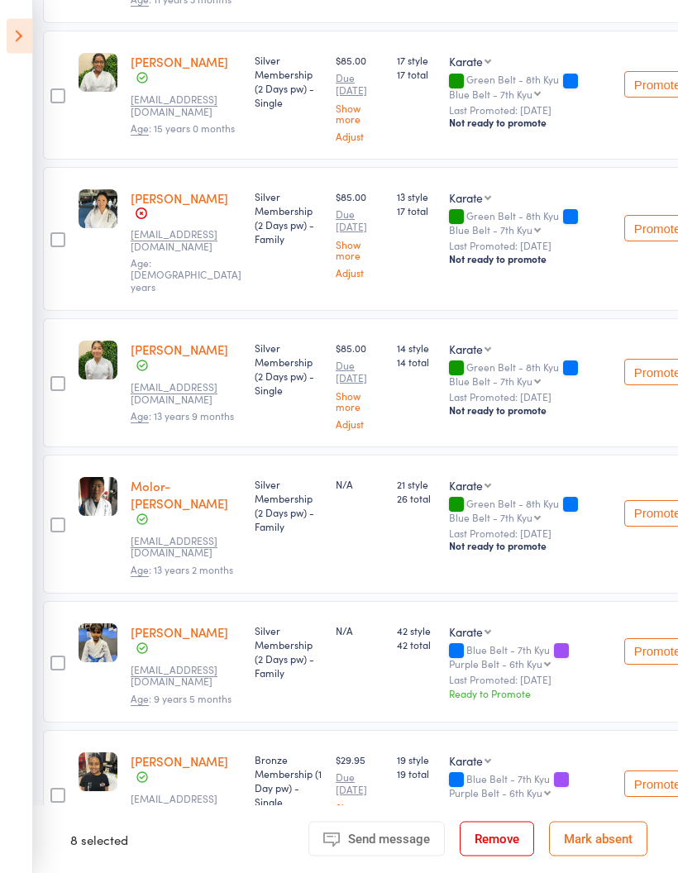
click at [59, 518] on div at bounding box center [57, 525] width 15 height 15
click at [54, 521] on input "checkbox" at bounding box center [54, 521] width 0 height 0
click at [50, 376] on div at bounding box center [57, 383] width 15 height 15
click at [54, 379] on input "checkbox" at bounding box center [54, 379] width 0 height 0
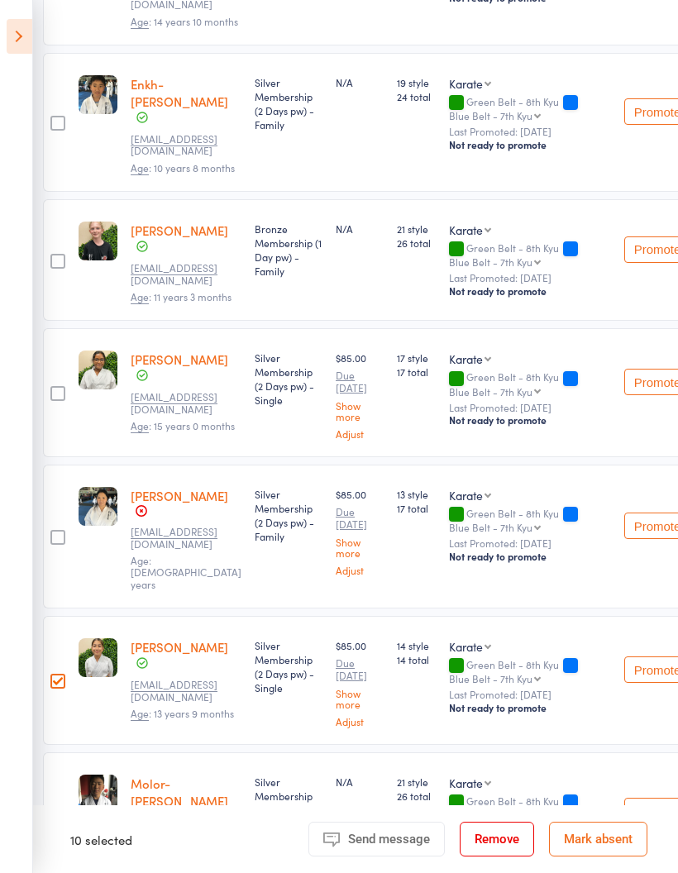
scroll to position [977, 15]
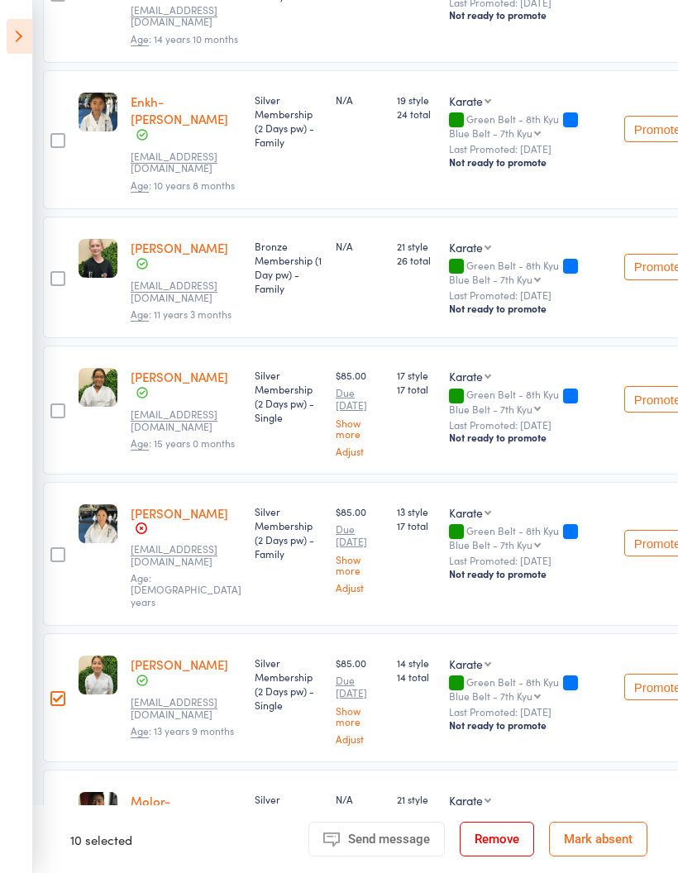
click at [58, 547] on div at bounding box center [57, 554] width 15 height 15
click at [54, 550] on input "checkbox" at bounding box center [54, 550] width 0 height 0
click at [55, 404] on div at bounding box center [57, 411] width 15 height 15
click at [54, 406] on input "checkbox" at bounding box center [54, 406] width 0 height 0
click at [51, 271] on div at bounding box center [57, 278] width 15 height 15
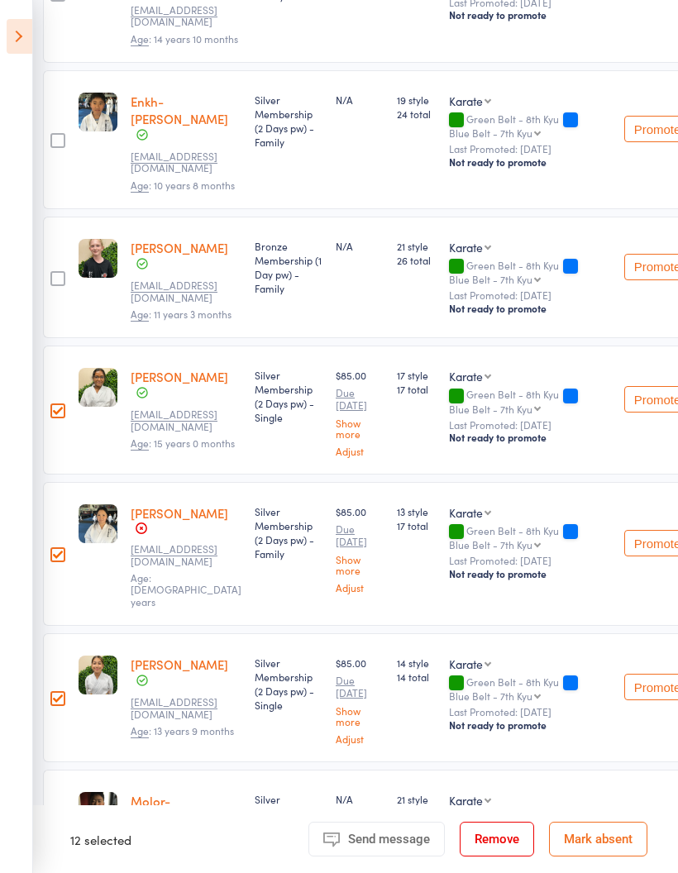
click at [54, 274] on input "checkbox" at bounding box center [54, 274] width 0 height 0
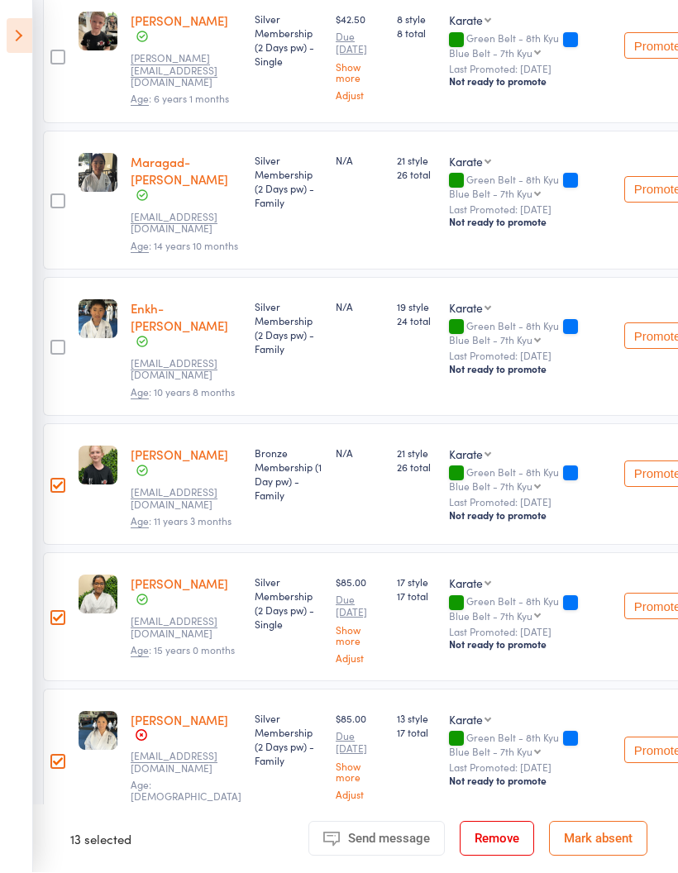
click at [53, 341] on div at bounding box center [57, 348] width 15 height 15
click at [54, 343] on input "checkbox" at bounding box center [54, 343] width 0 height 0
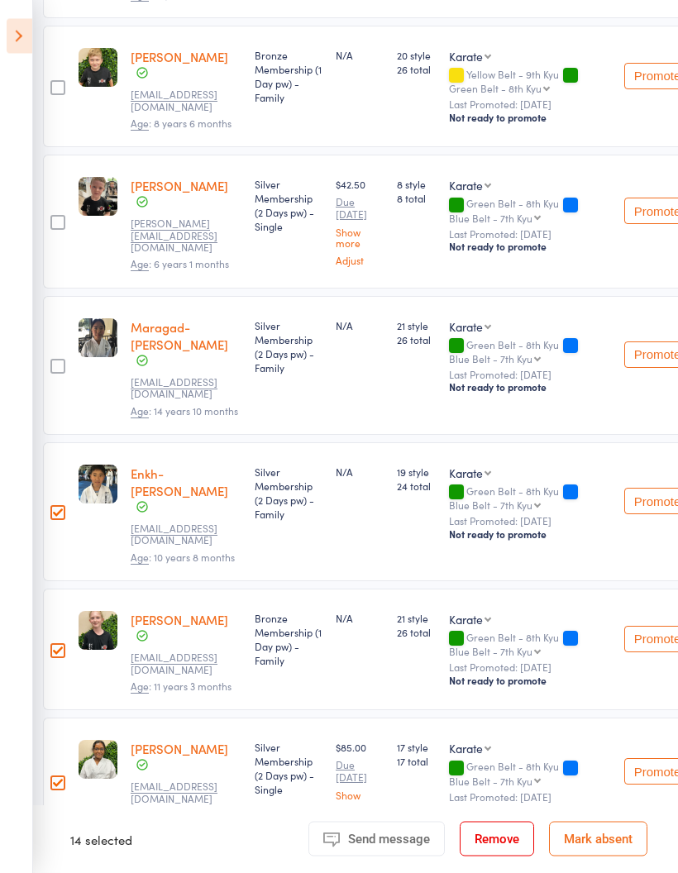
click at [53, 360] on div at bounding box center [57, 367] width 15 height 15
click at [54, 362] on input "checkbox" at bounding box center [54, 362] width 0 height 0
click at [55, 215] on div at bounding box center [57, 222] width 15 height 15
click at [54, 217] on input "checkbox" at bounding box center [54, 217] width 0 height 0
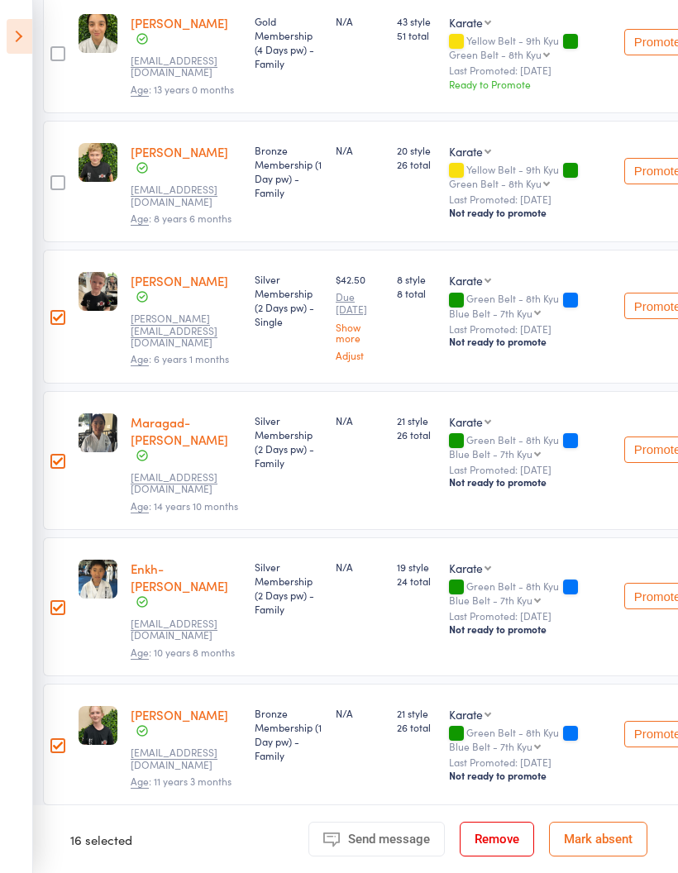
scroll to position [454, 15]
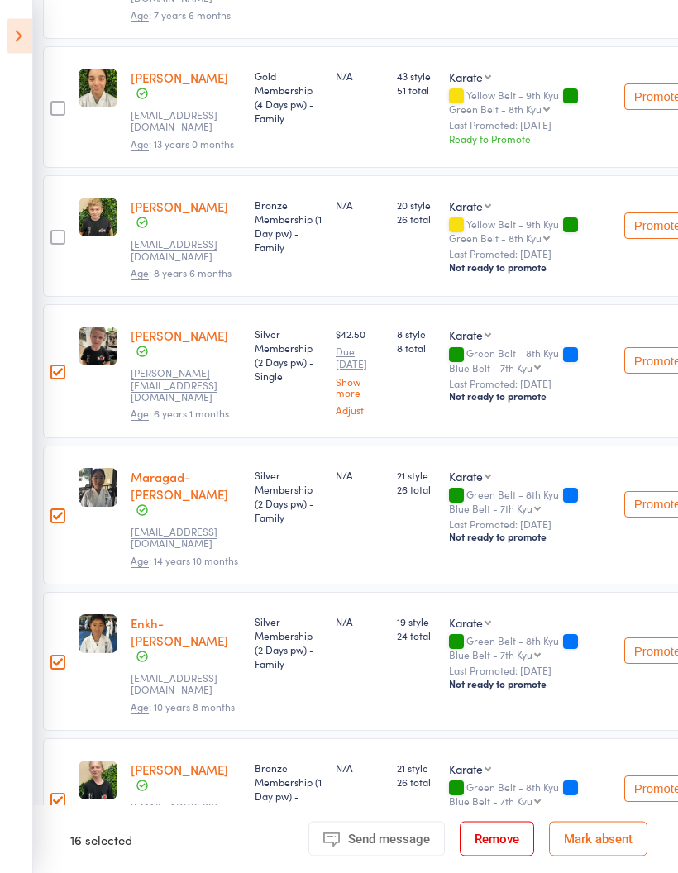
click at [55, 365] on div at bounding box center [57, 372] width 15 height 15
click at [54, 368] on input "checkbox" at bounding box center [54, 368] width 0 height 0
click at [51, 365] on div at bounding box center [57, 372] width 15 height 15
click at [54, 367] on input "checkbox" at bounding box center [54, 367] width 0 height 0
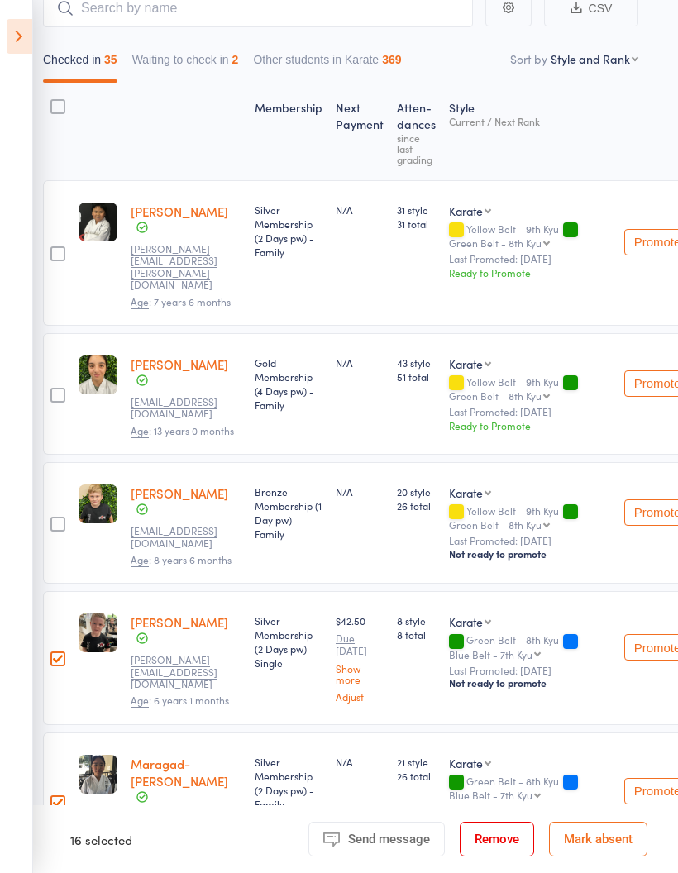
scroll to position [156, 15]
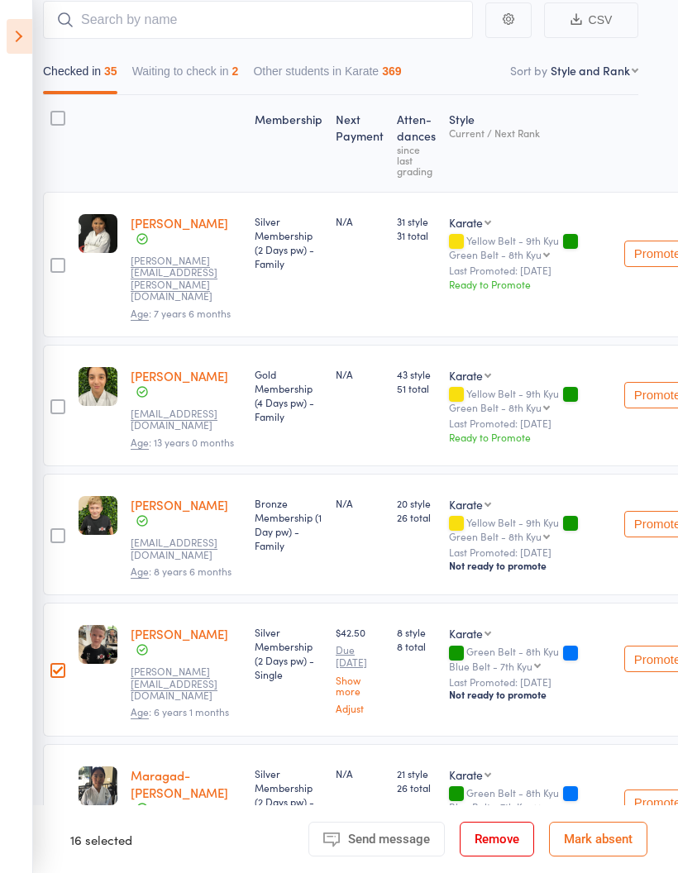
click at [60, 258] on div at bounding box center [57, 265] width 15 height 15
click at [54, 260] on input "checkbox" at bounding box center [54, 260] width 0 height 0
click at [64, 399] on label at bounding box center [57, 407] width 15 height 17
click at [54, 402] on input "checkbox" at bounding box center [54, 402] width 0 height 0
click at [57, 528] on div at bounding box center [57, 535] width 15 height 15
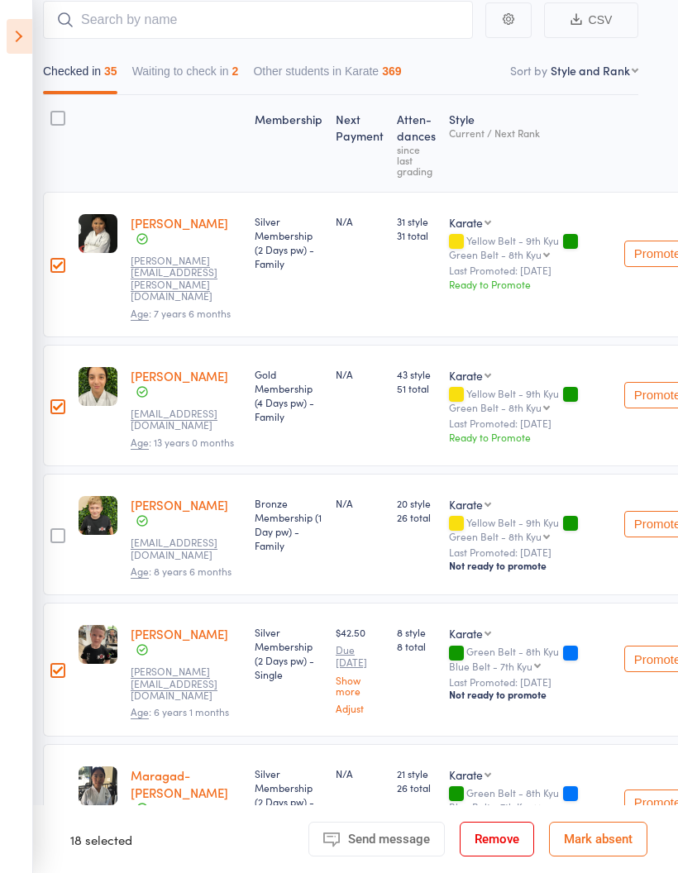
click at [54, 531] on input "checkbox" at bounding box center [54, 531] width 0 height 0
click at [79, 29] on input "search" at bounding box center [258, 20] width 430 height 38
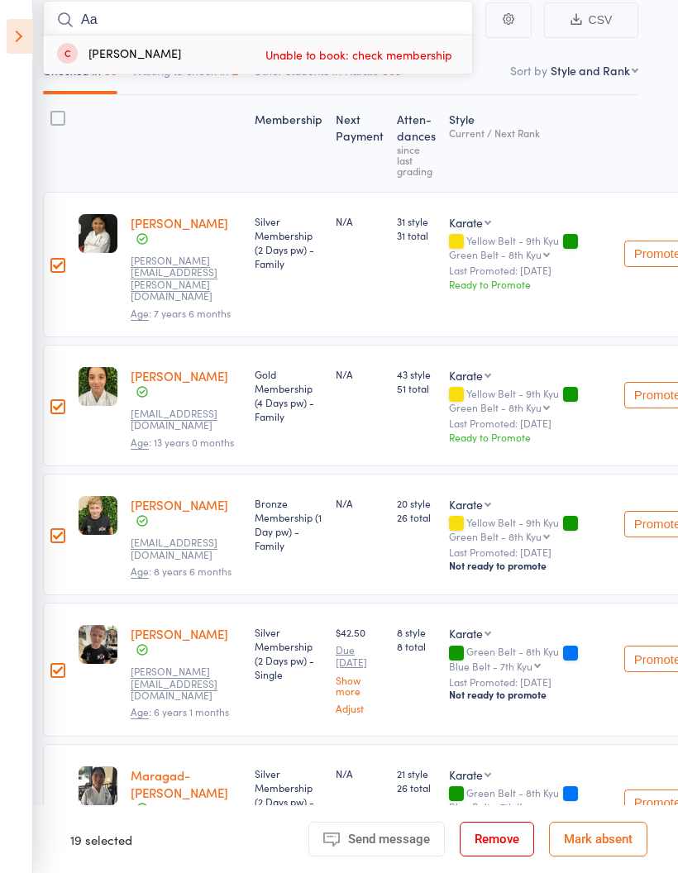
type input "A"
type input "S"
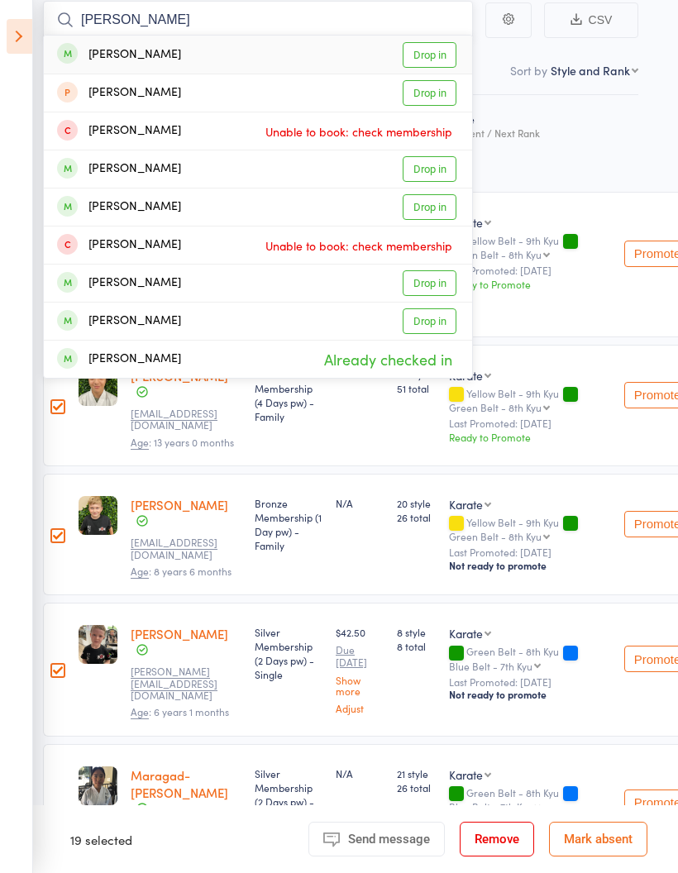
type input "[PERSON_NAME]"
click at [432, 53] on link "Drop in" at bounding box center [430, 55] width 54 height 26
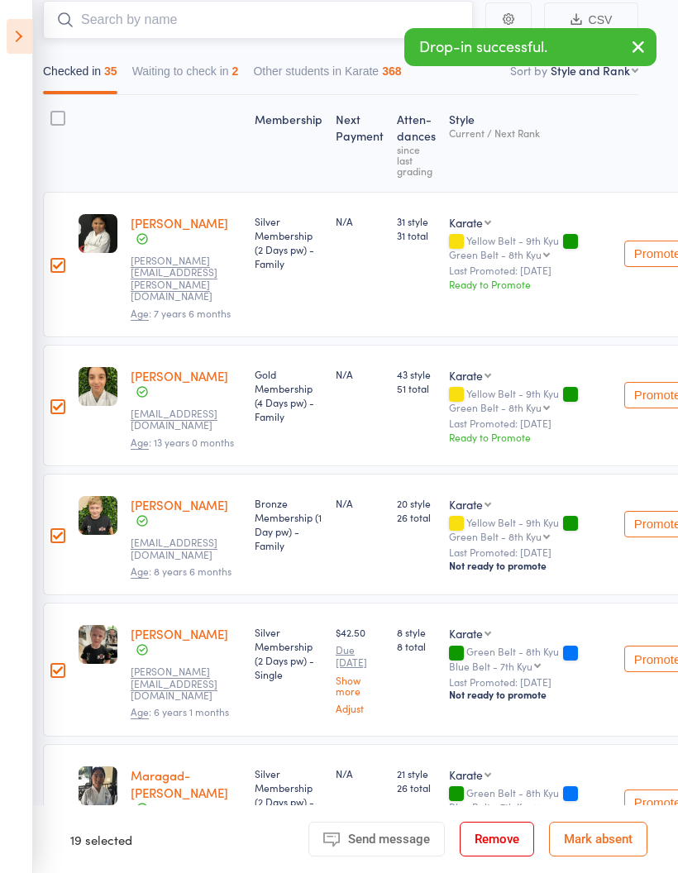
click at [196, 88] on button "Waiting to check in 2" at bounding box center [185, 75] width 107 height 38
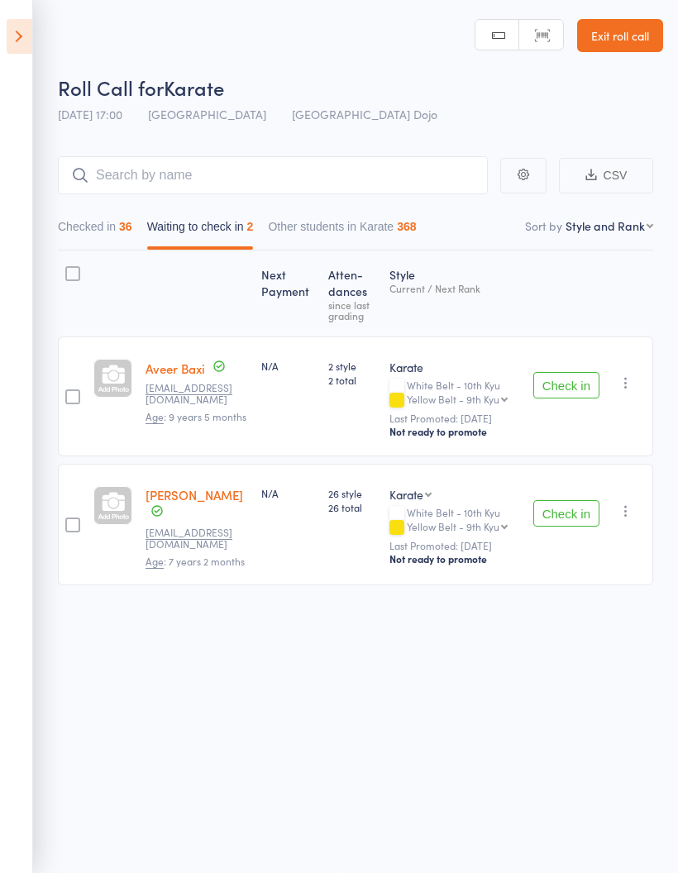
click at [558, 504] on button "Check in" at bounding box center [566, 513] width 66 height 26
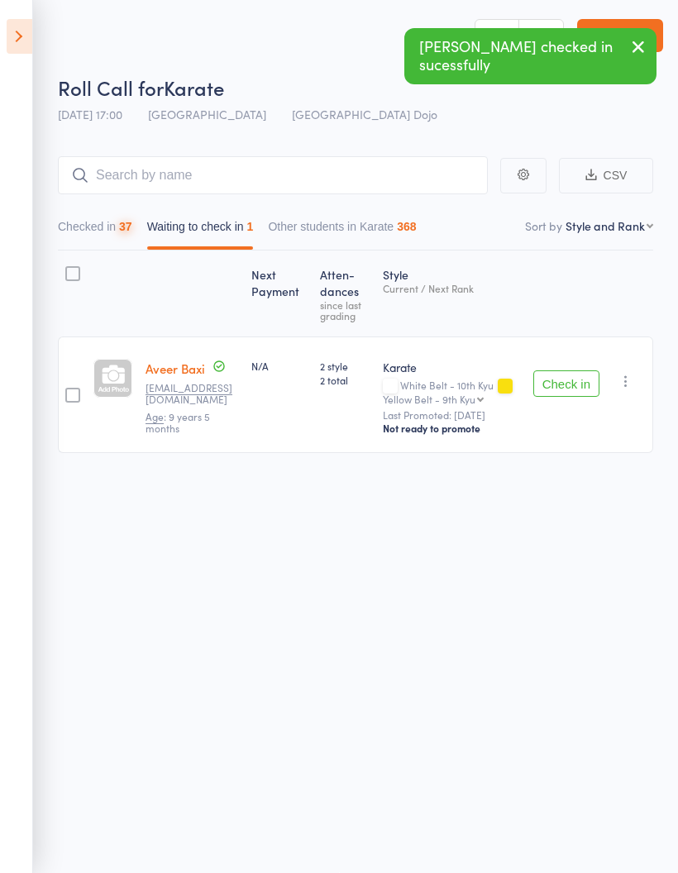
click at [558, 370] on button "Check in" at bounding box center [566, 383] width 66 height 26
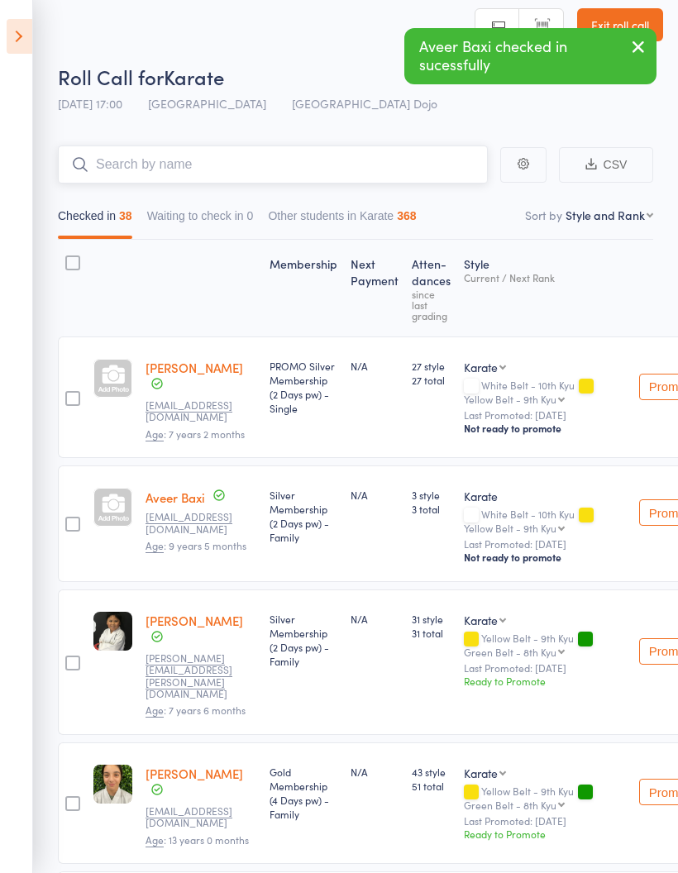
click at [302, 155] on input "search" at bounding box center [273, 165] width 430 height 38
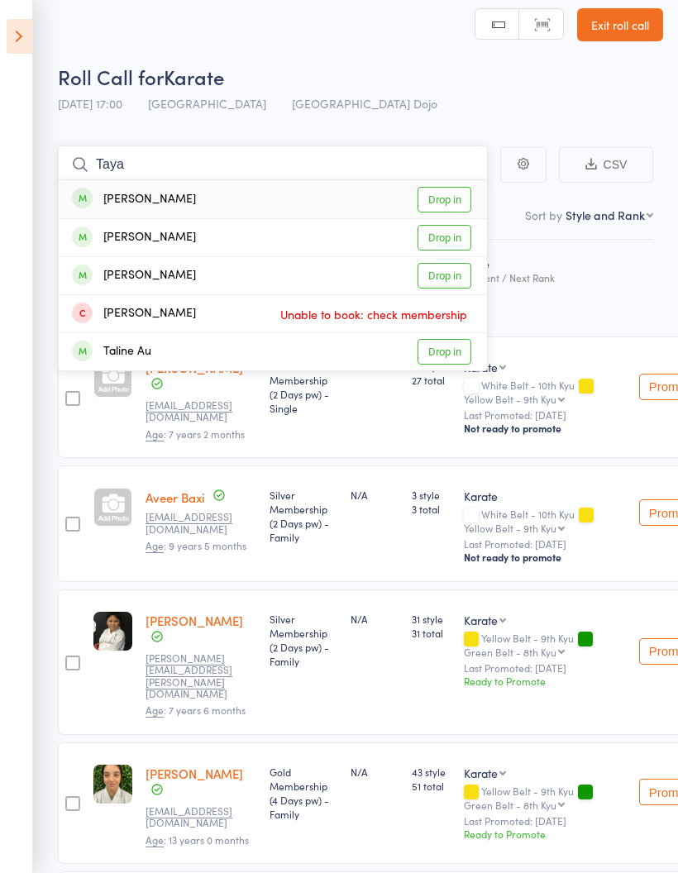
type input "Taya"
click at [452, 199] on link "Drop in" at bounding box center [445, 200] width 54 height 26
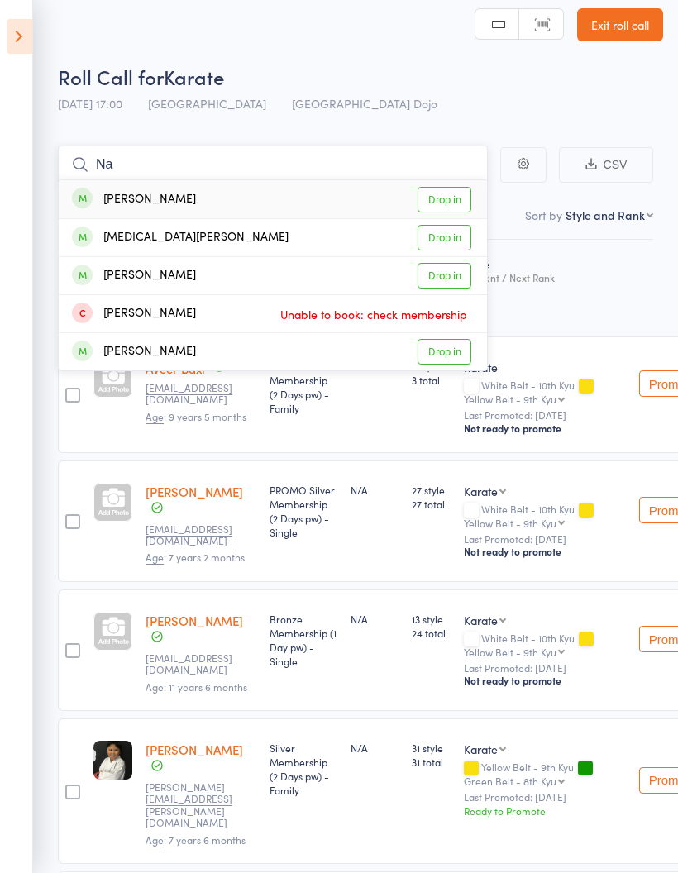
type input "N"
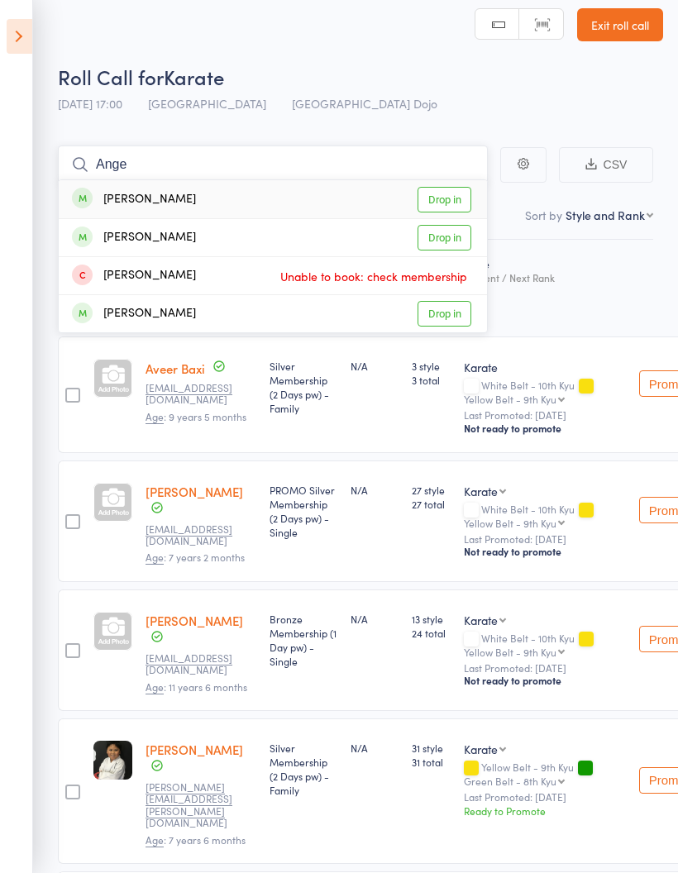
type input "Ange"
click at [445, 196] on link "Drop in" at bounding box center [445, 200] width 54 height 26
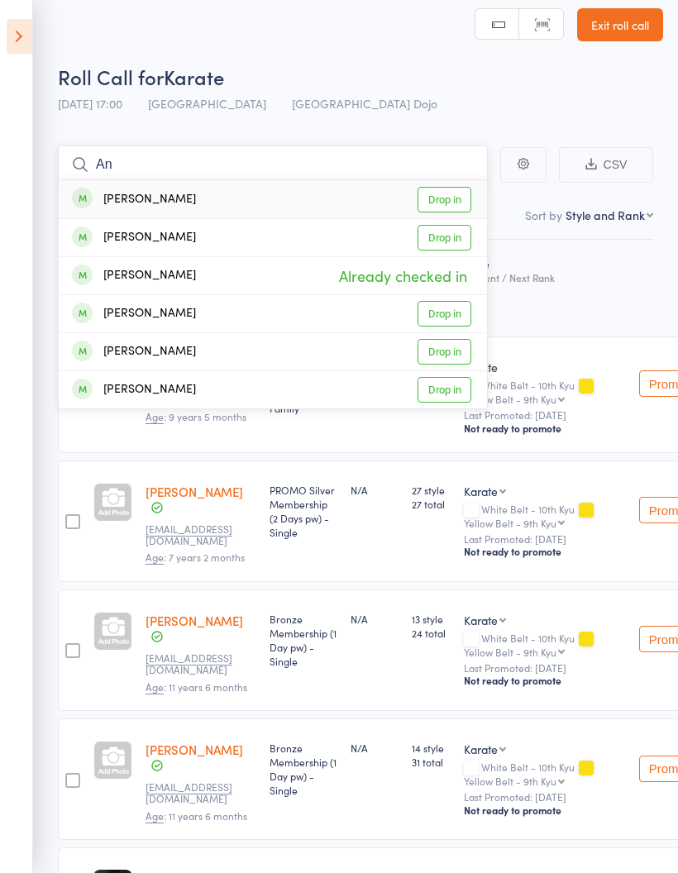
type input "A"
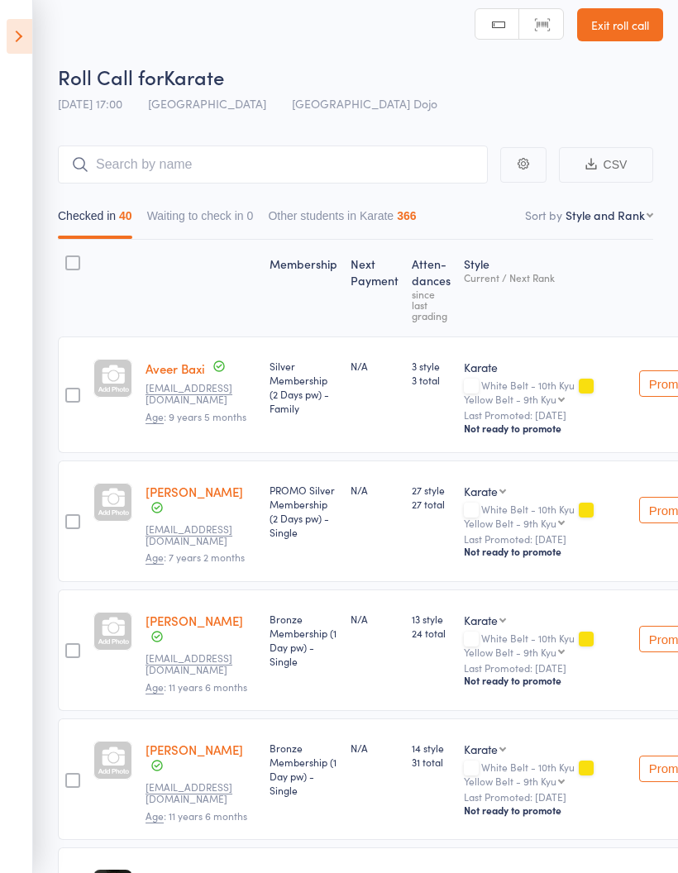
click at [20, 33] on icon at bounding box center [20, 36] width 26 height 35
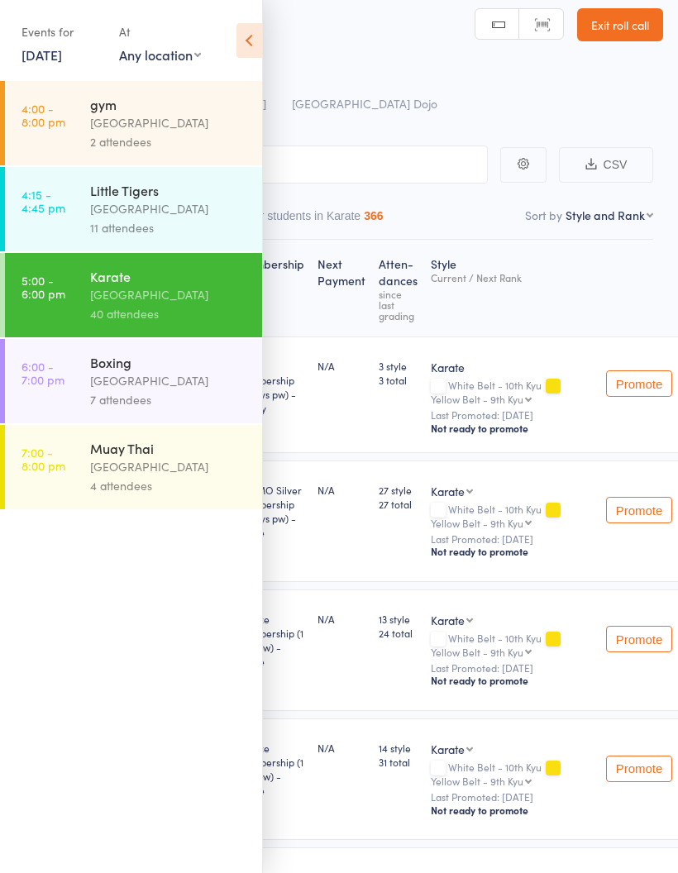
click at [44, 59] on link "[DATE]" at bounding box center [41, 54] width 41 height 18
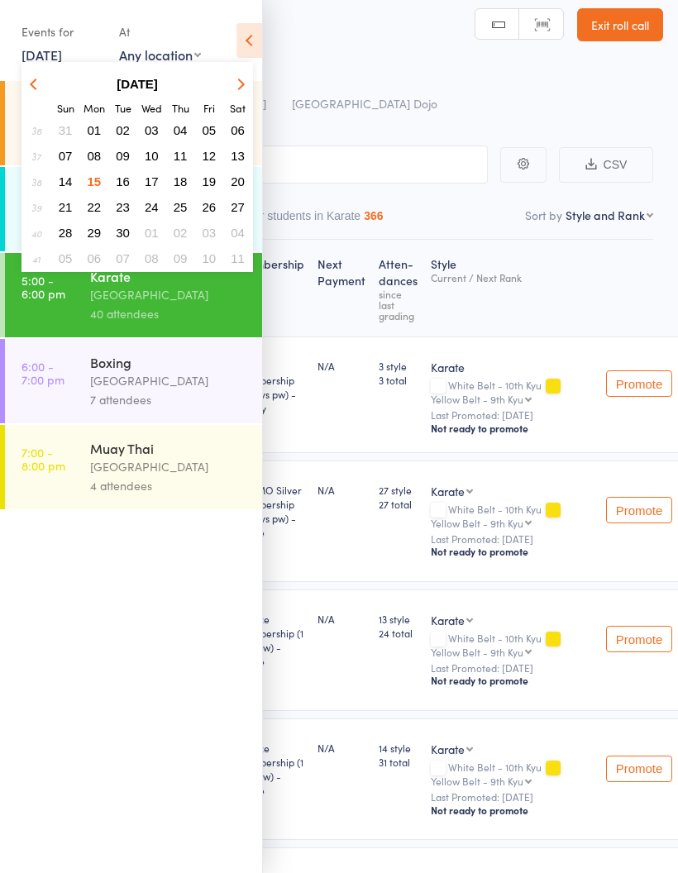
click at [93, 163] on span "08" at bounding box center [95, 156] width 14 height 14
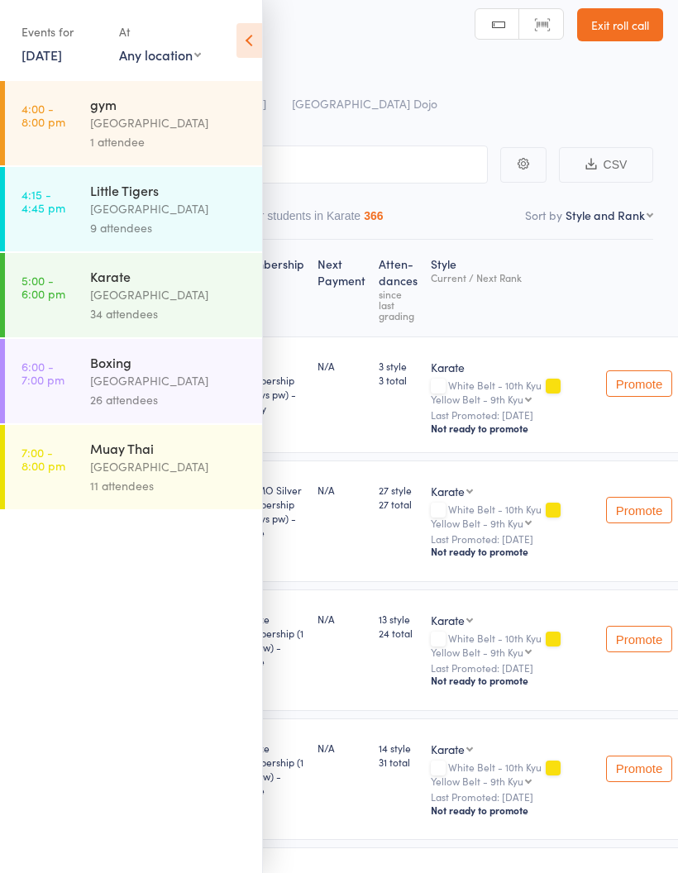
click at [175, 293] on div "[GEOGRAPHIC_DATA]" at bounding box center [169, 294] width 158 height 19
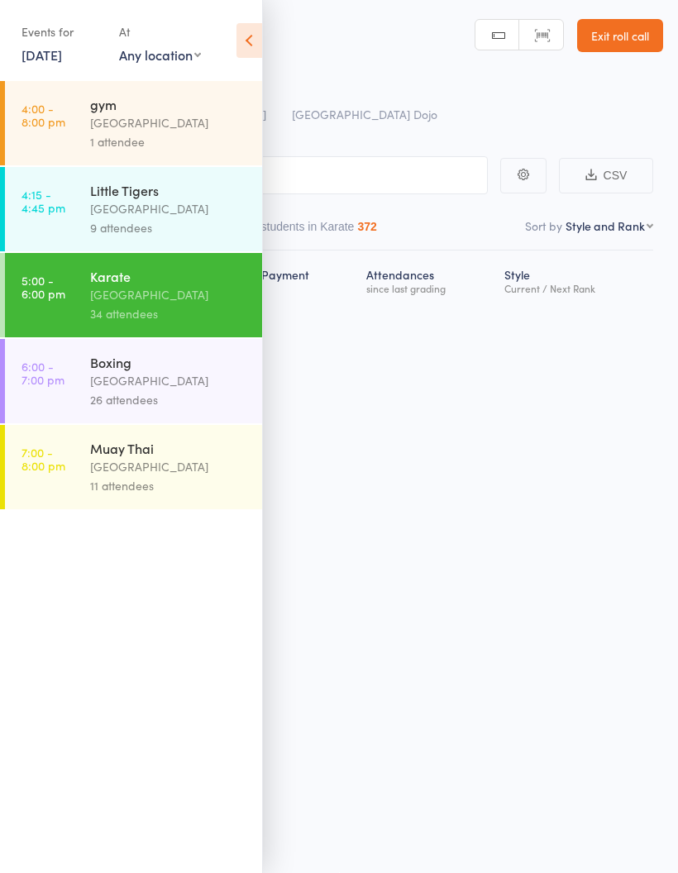
click at [252, 36] on icon at bounding box center [249, 40] width 26 height 35
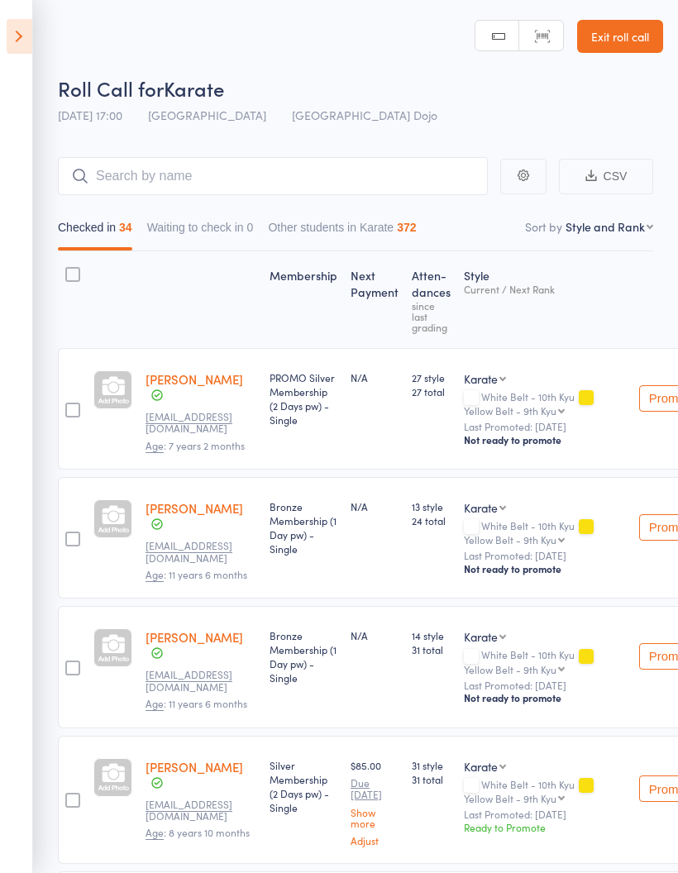
click at [25, 43] on icon at bounding box center [20, 36] width 26 height 35
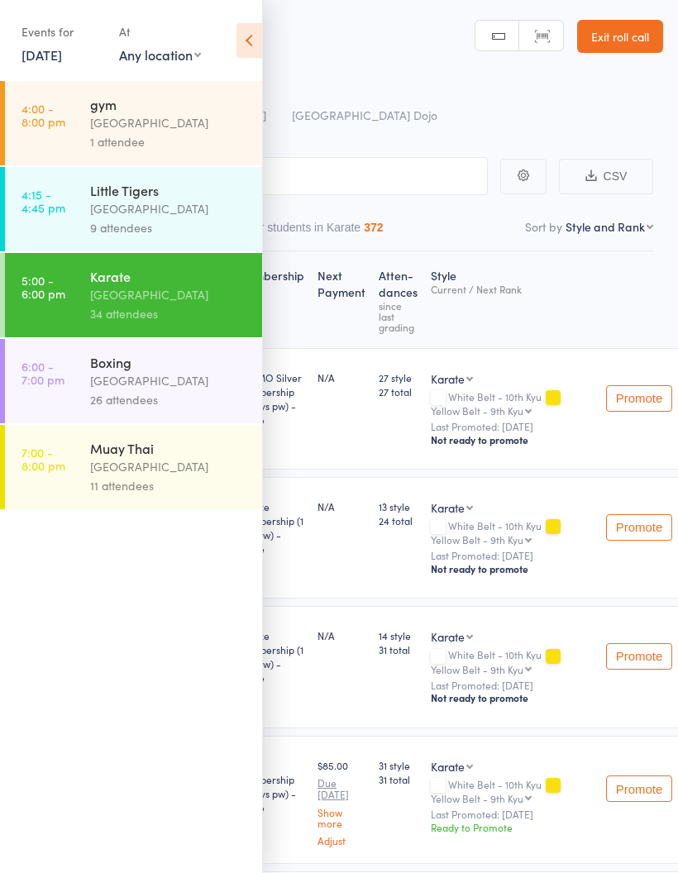
click at [27, 58] on link "[DATE]" at bounding box center [41, 54] width 41 height 18
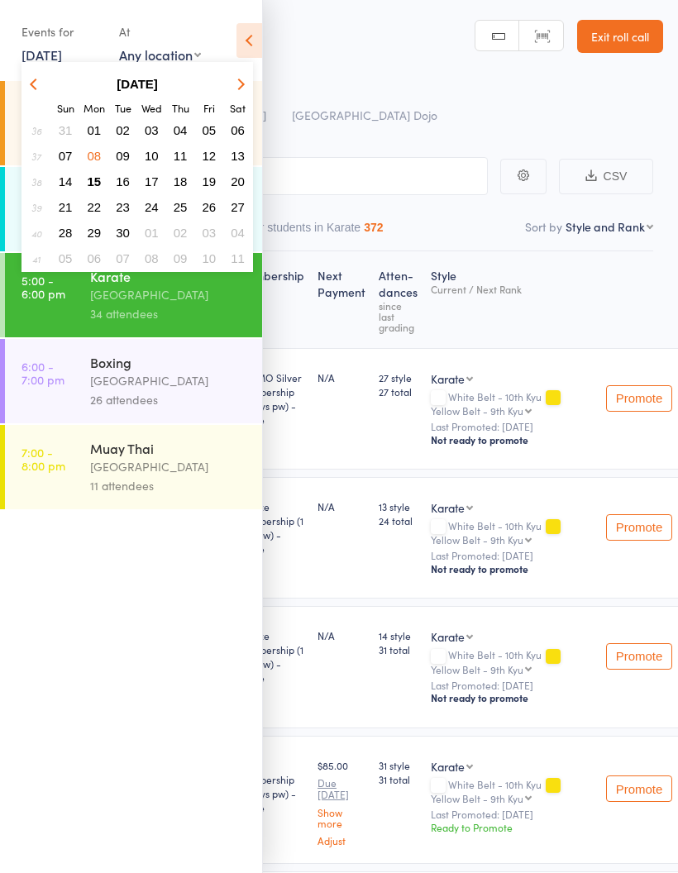
click at [92, 135] on span "01" at bounding box center [95, 130] width 14 height 14
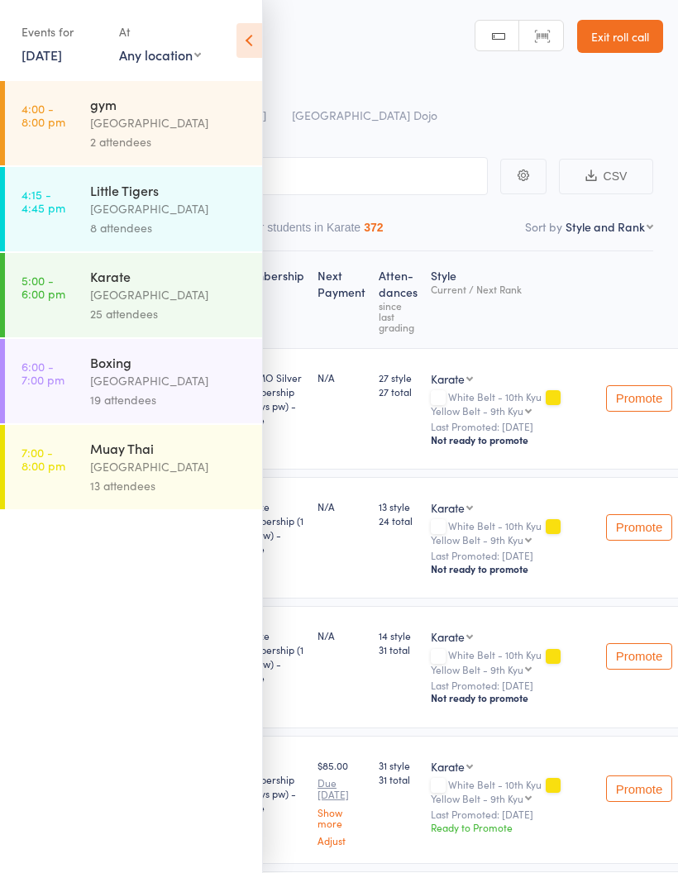
click at [164, 304] on div "[GEOGRAPHIC_DATA]" at bounding box center [169, 294] width 158 height 19
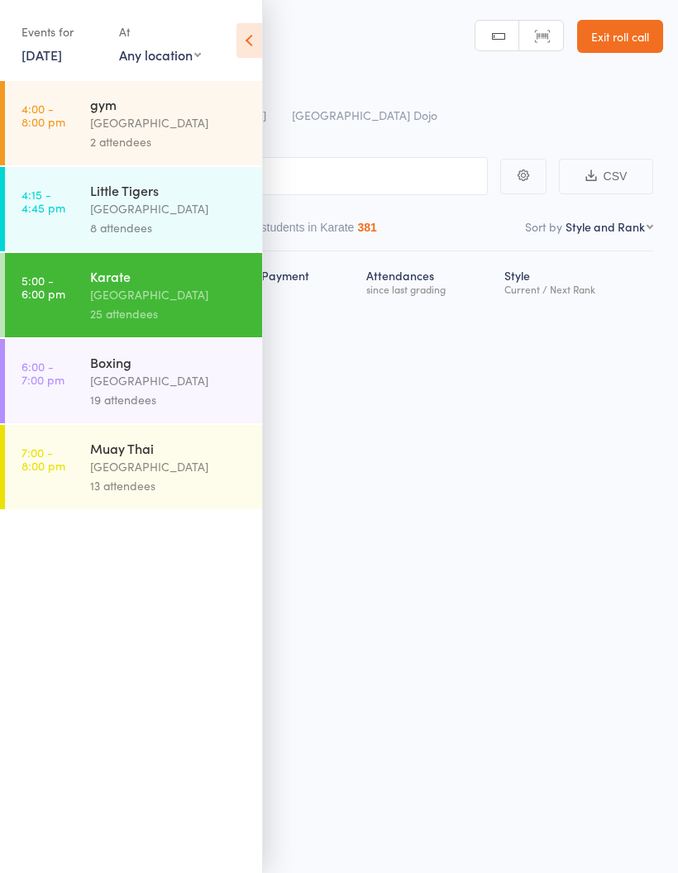
click at [246, 34] on icon at bounding box center [249, 40] width 26 height 35
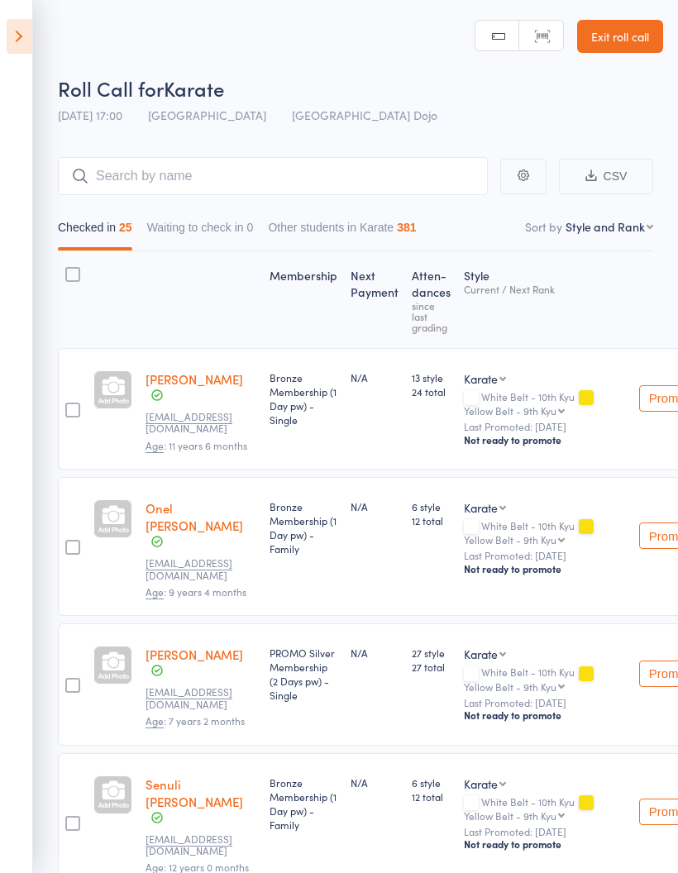
click at [12, 35] on icon at bounding box center [20, 36] width 26 height 35
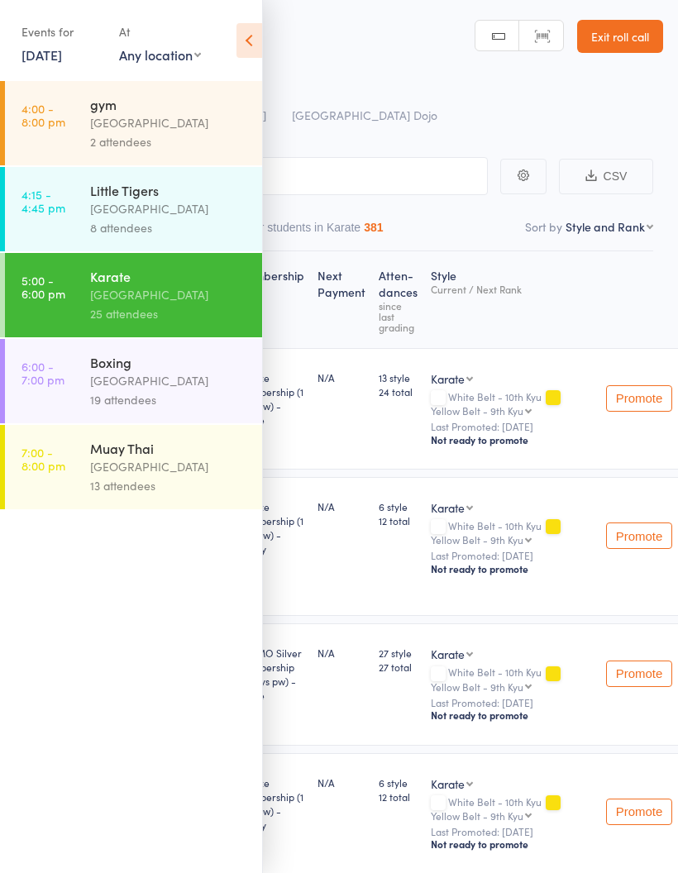
click at [38, 53] on link "[DATE]" at bounding box center [41, 54] width 41 height 18
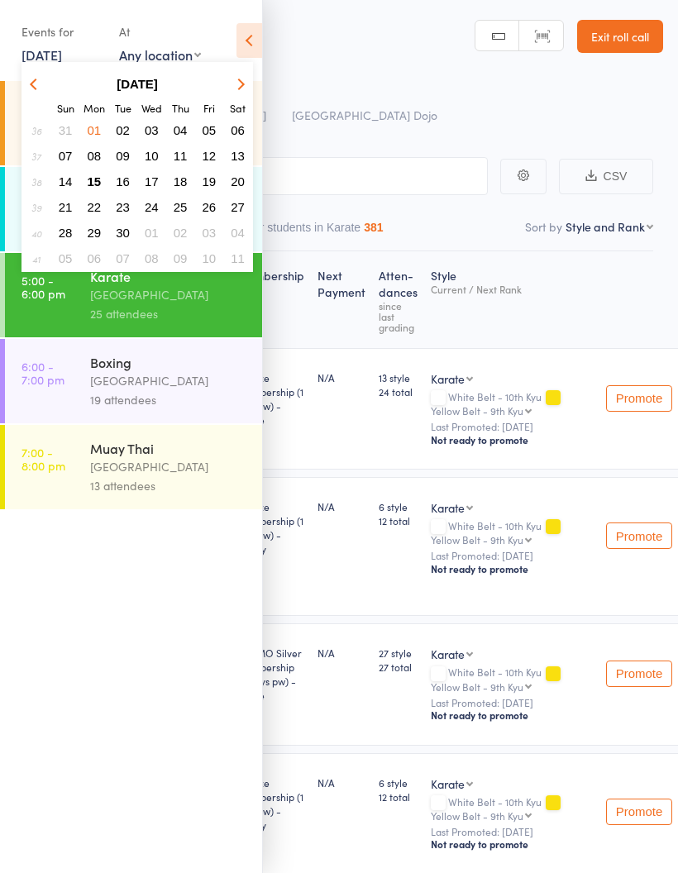
click at [92, 186] on span "15" at bounding box center [95, 181] width 14 height 14
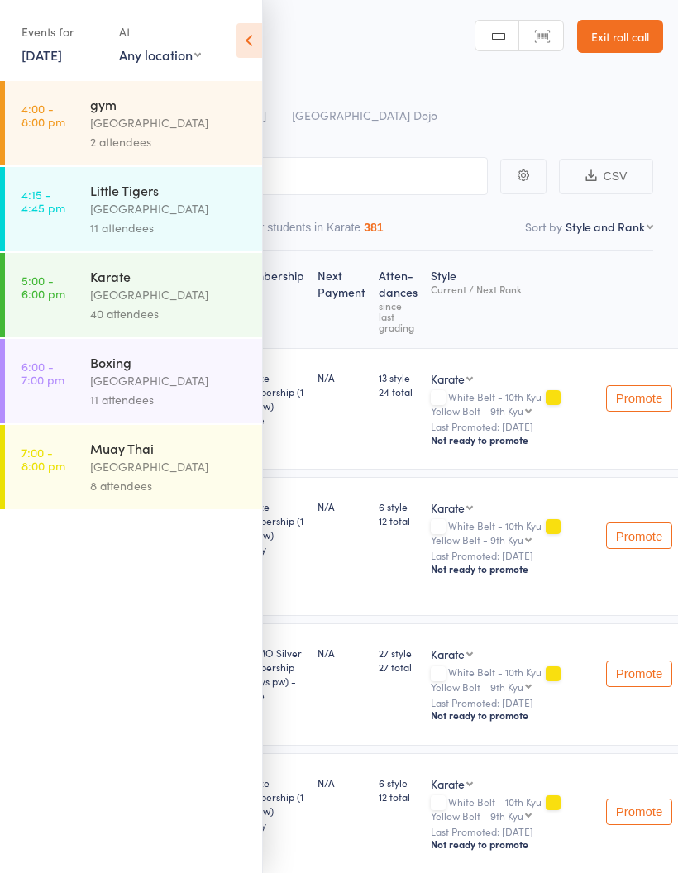
click at [164, 299] on div "[GEOGRAPHIC_DATA]" at bounding box center [169, 294] width 158 height 19
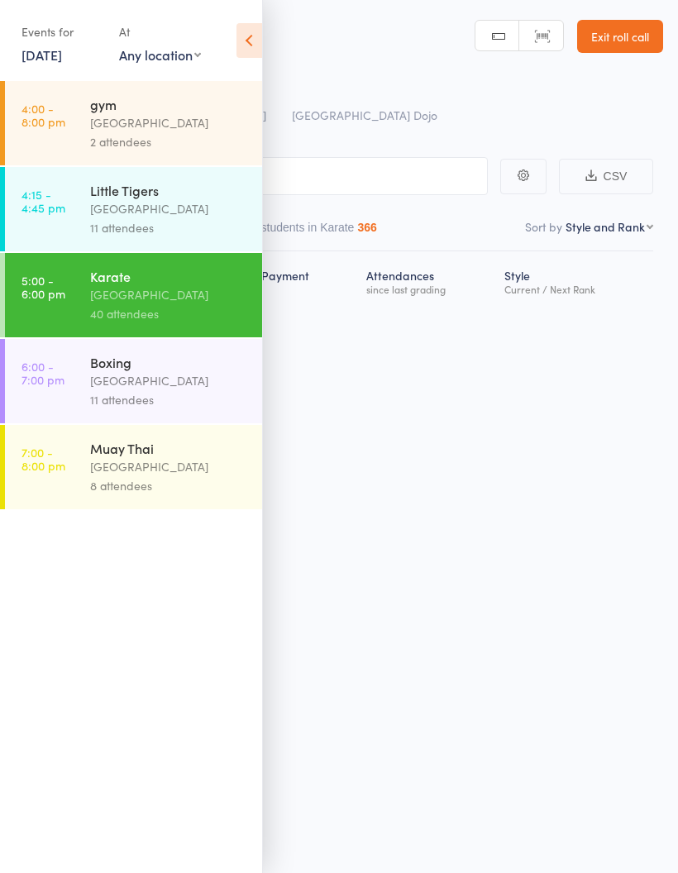
click at [249, 38] on icon at bounding box center [249, 40] width 26 height 35
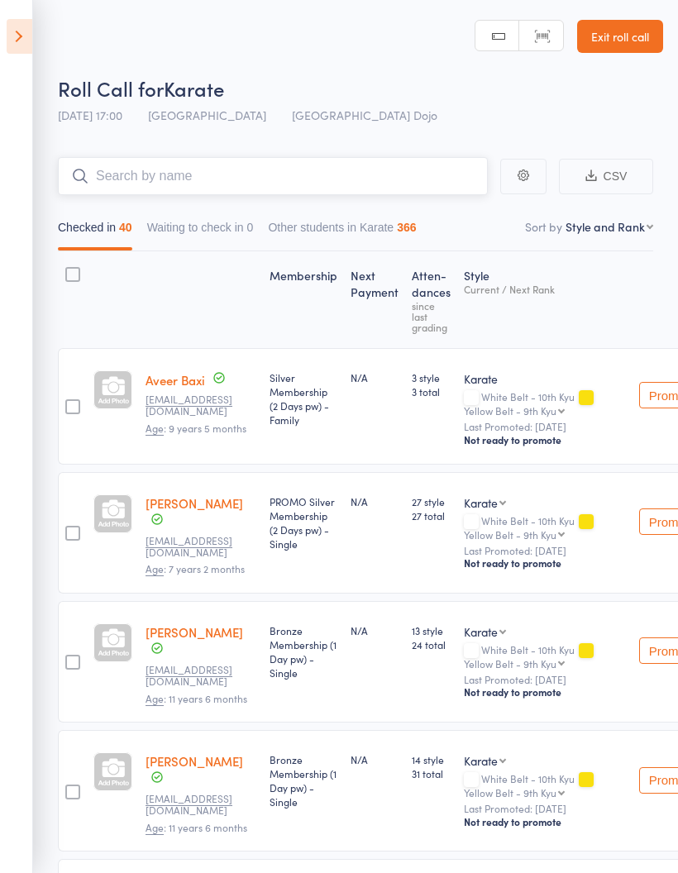
click at [321, 176] on input "search" at bounding box center [273, 176] width 430 height 38
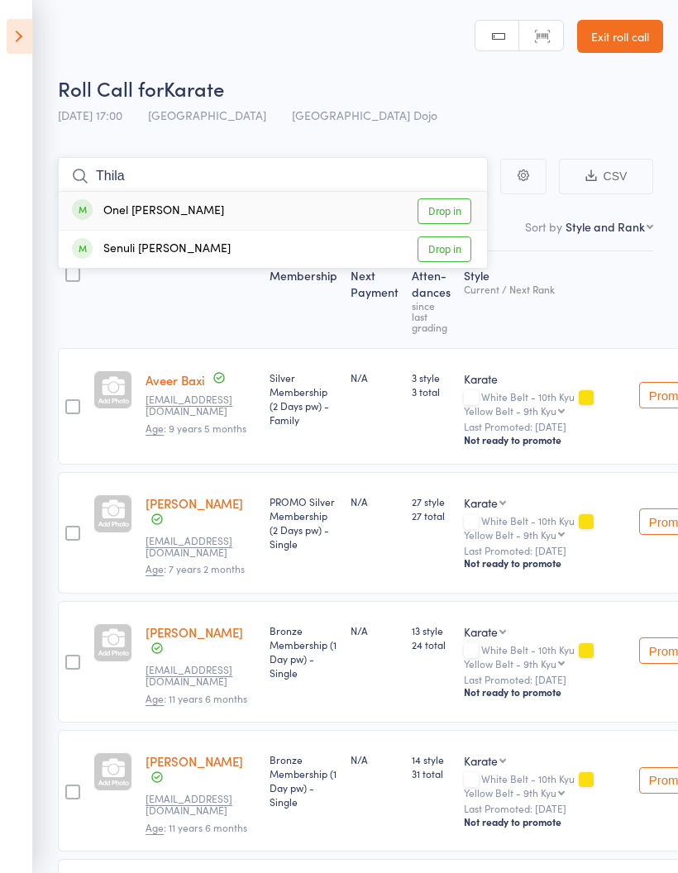
type input "Thila"
click at [442, 261] on link "Drop in" at bounding box center [445, 249] width 54 height 26
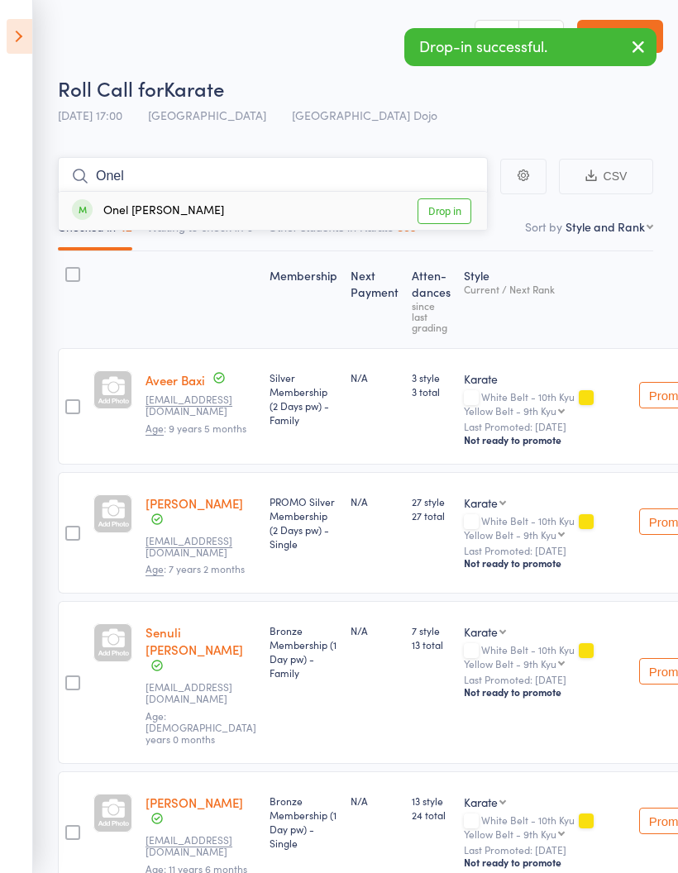
type input "Onel"
click at [434, 201] on link "Drop in" at bounding box center [445, 211] width 54 height 26
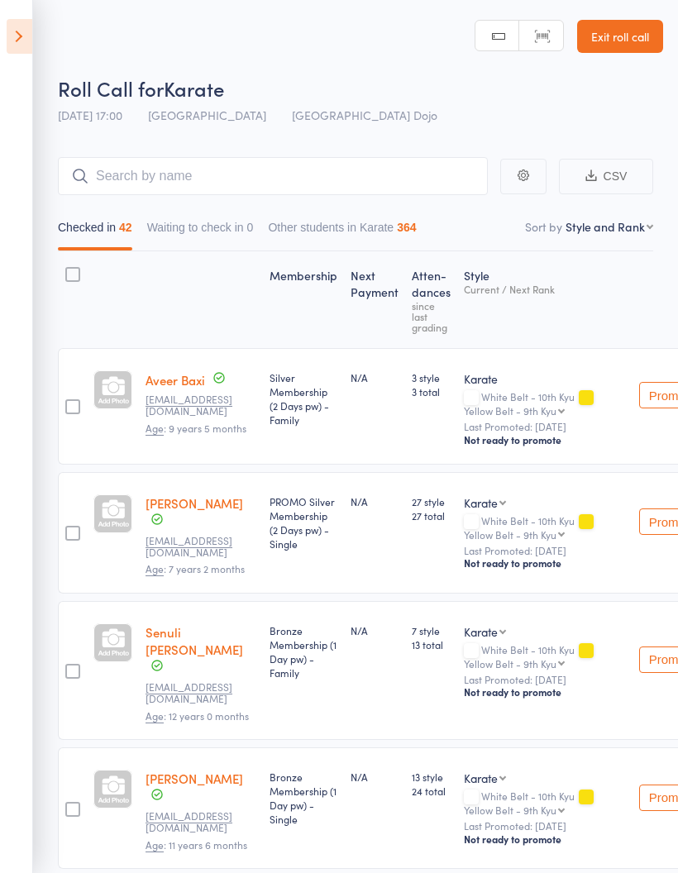
click at [170, 314] on div at bounding box center [201, 300] width 124 height 82
